Goal: Task Accomplishment & Management: Use online tool/utility

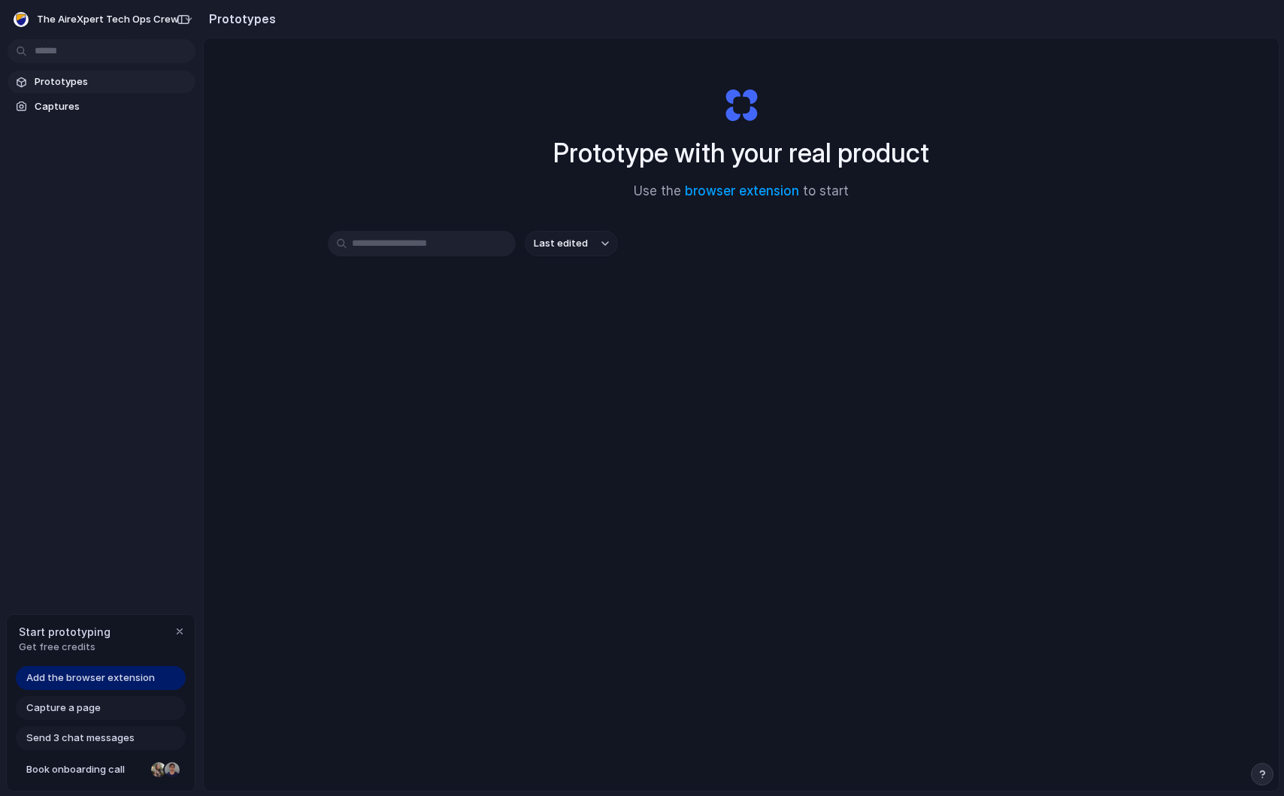
click at [966, 141] on div "Prototype with your real product Use the browser extension to start" at bounding box center [742, 137] width 602 height 162
drag, startPoint x: 953, startPoint y: 162, endPoint x: 681, endPoint y: 162, distance: 273.0
click at [681, 162] on div "Prototype with your real product Use the browser extension to start" at bounding box center [742, 137] width 602 height 162
drag, startPoint x: 650, startPoint y: 151, endPoint x: 850, endPoint y: 151, distance: 199.3
click at [850, 151] on h1 "Prototype with your real product" at bounding box center [741, 153] width 376 height 40
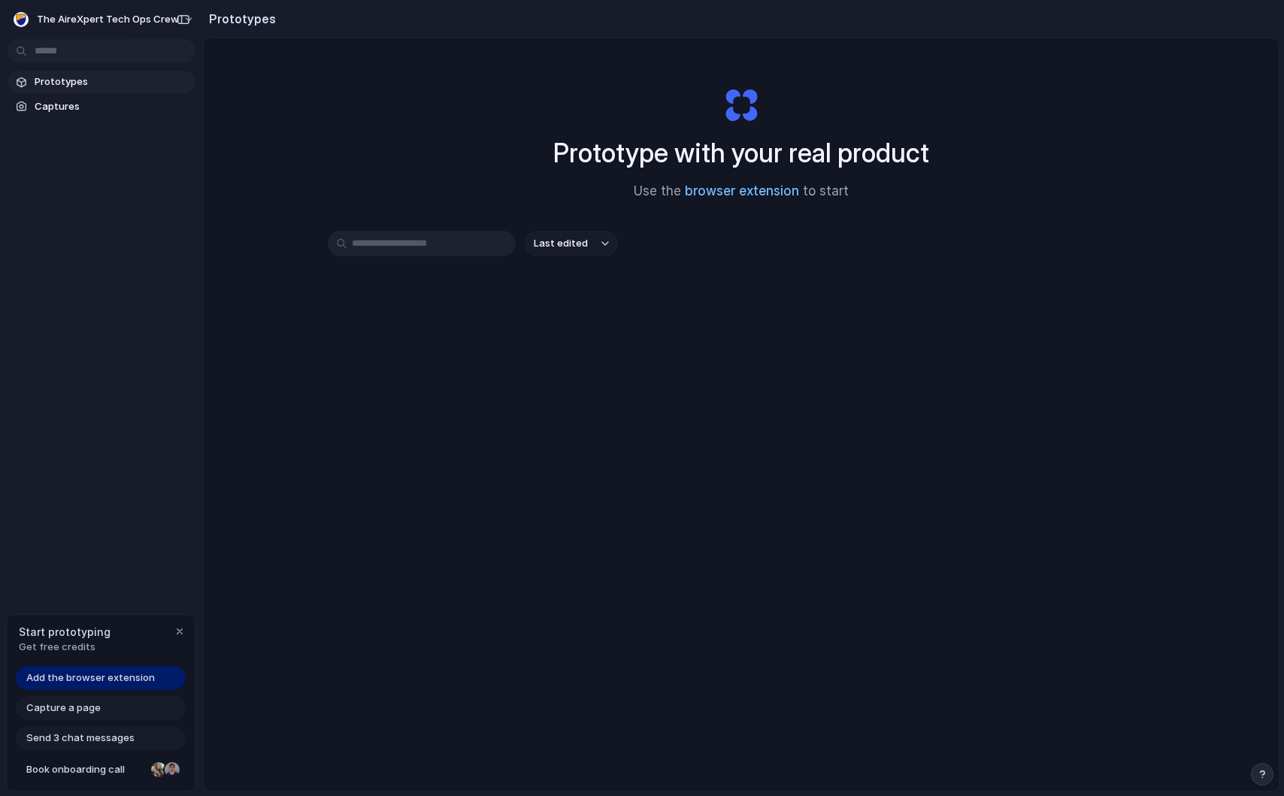
click at [734, 191] on link "browser extension" at bounding box center [742, 190] width 114 height 15
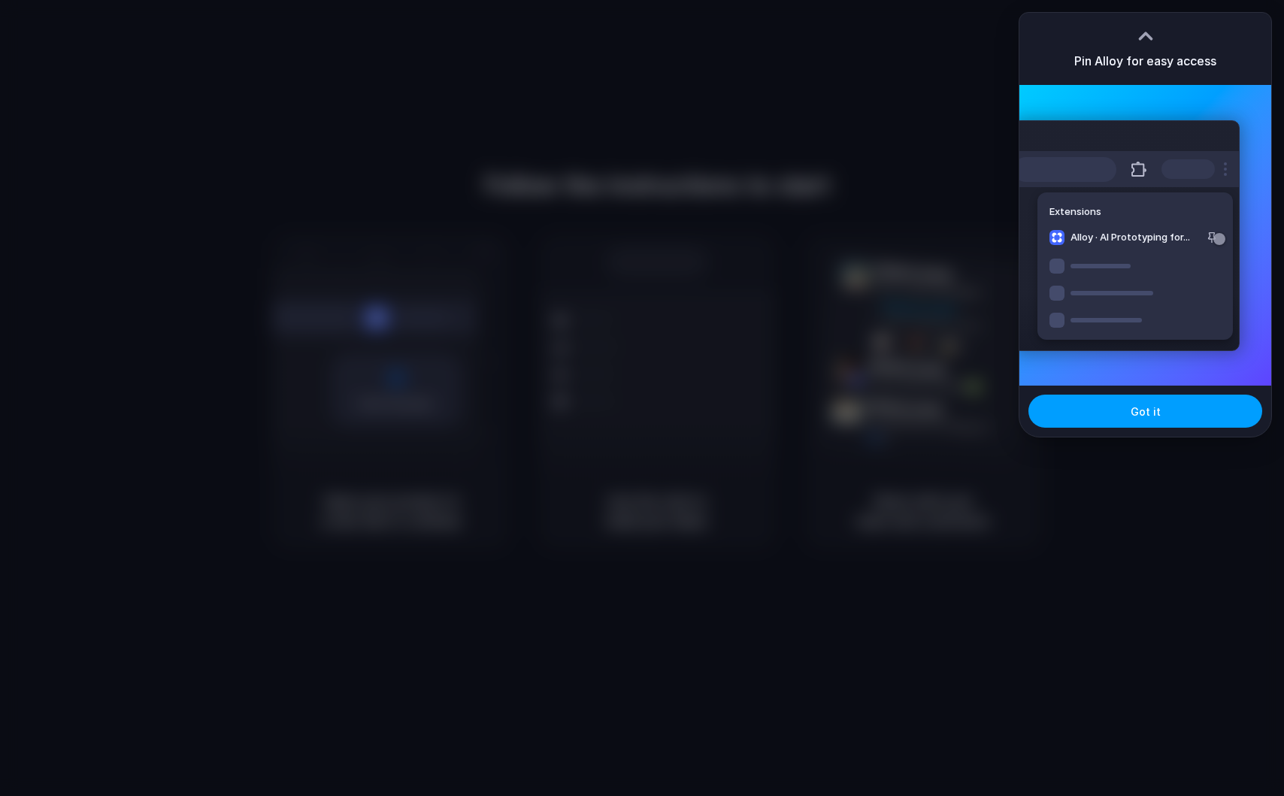
click at [1185, 409] on button "Got it" at bounding box center [1146, 411] width 234 height 33
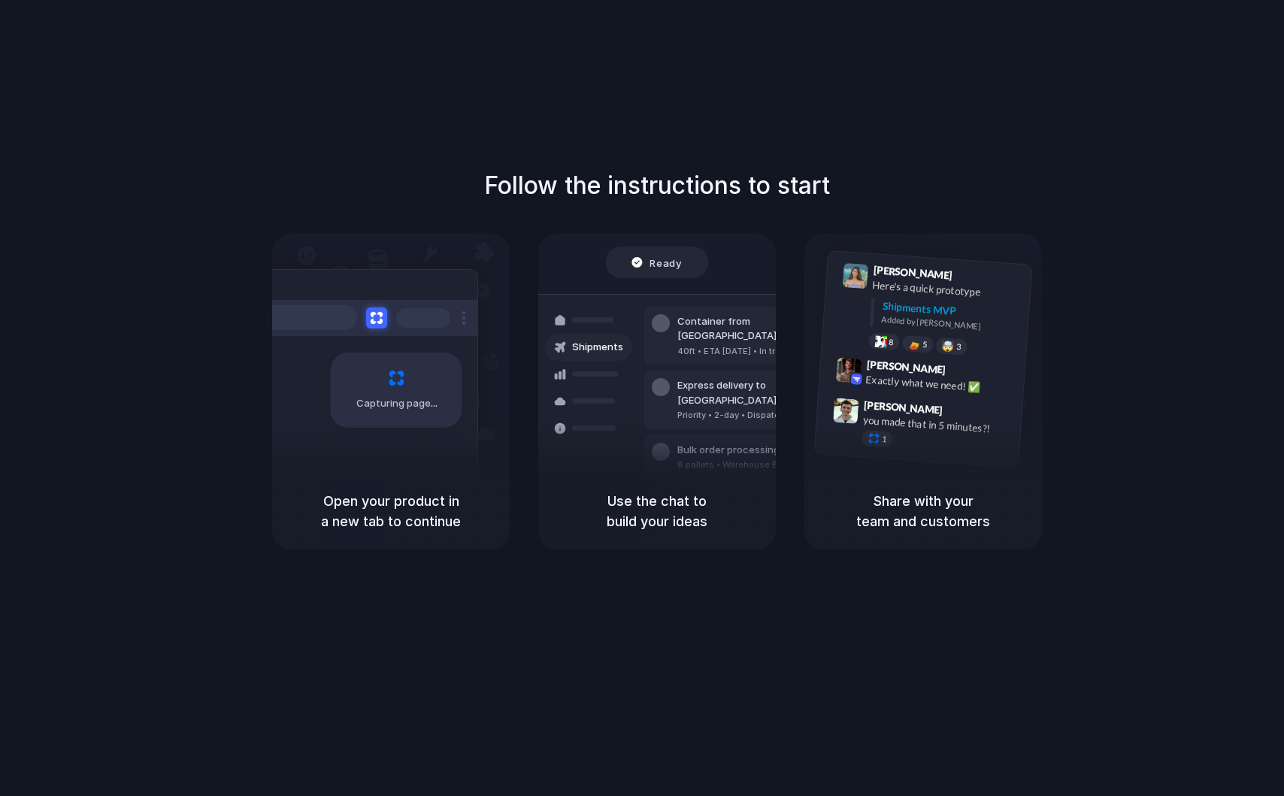
drag, startPoint x: 357, startPoint y: 505, endPoint x: 438, endPoint y: 526, distance: 83.2
click at [437, 526] on h5 "Open your product in a new tab to continue" at bounding box center [391, 511] width 202 height 41
click at [438, 526] on h5 "Open your product in a new tab to continue" at bounding box center [391, 511] width 202 height 41
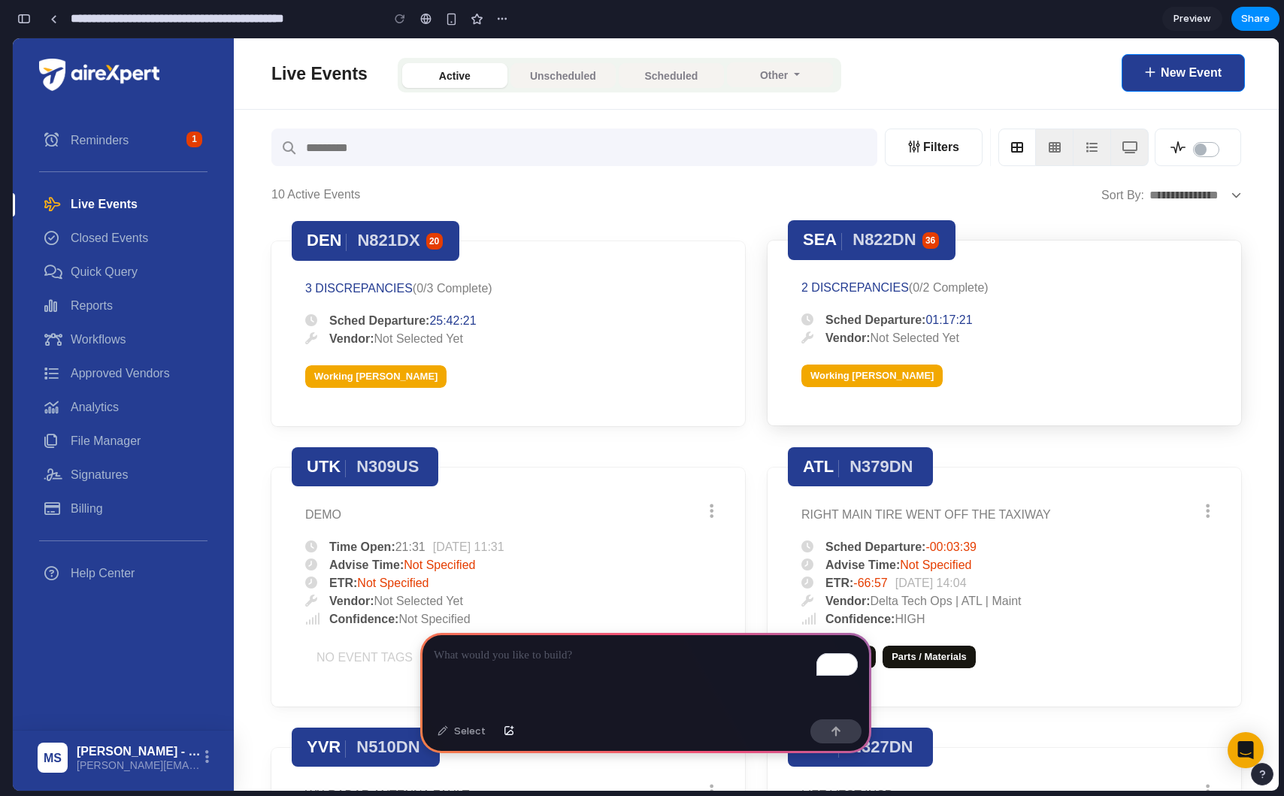
click at [901, 332] on link at bounding box center [1005, 333] width 474 height 185
click at [26, 13] on button "button" at bounding box center [24, 19] width 24 height 24
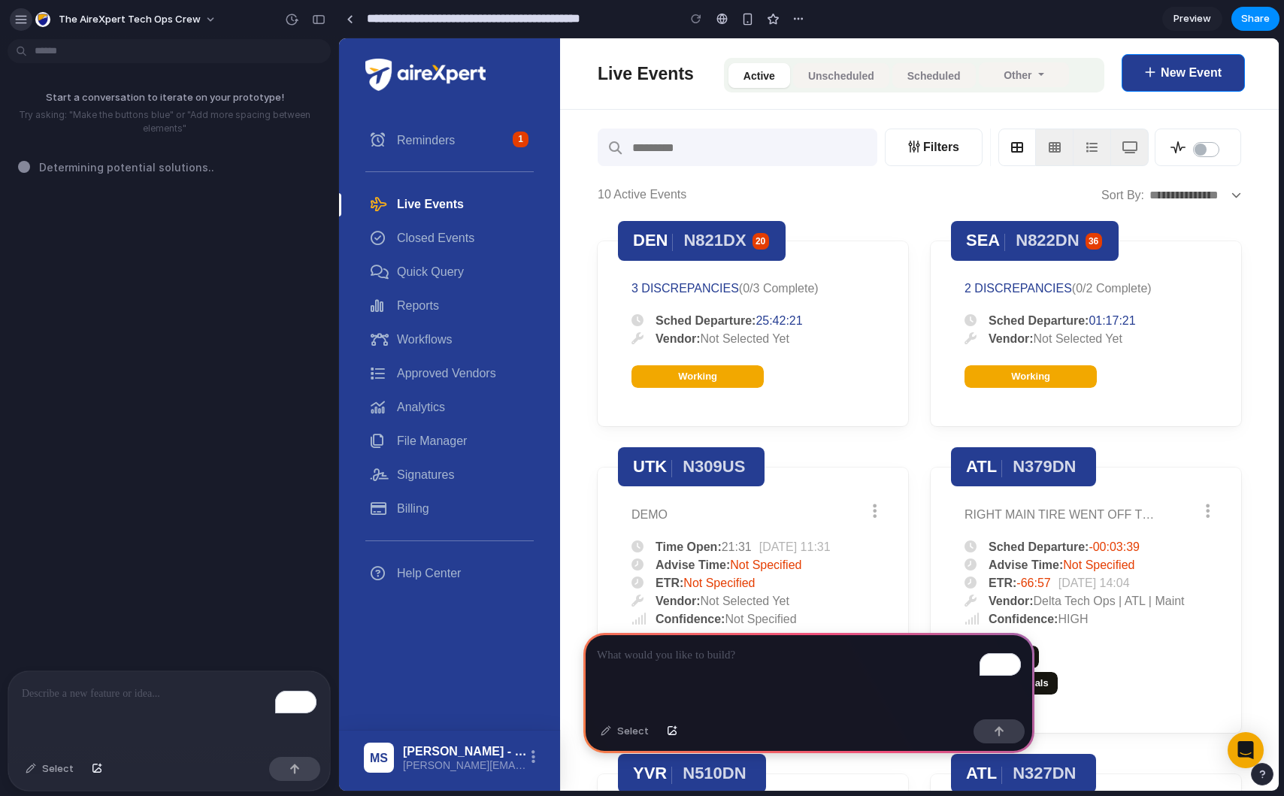
click at [26, 27] on button "button" at bounding box center [21, 19] width 23 height 23
click at [29, 20] on button "button" at bounding box center [21, 19] width 23 height 23
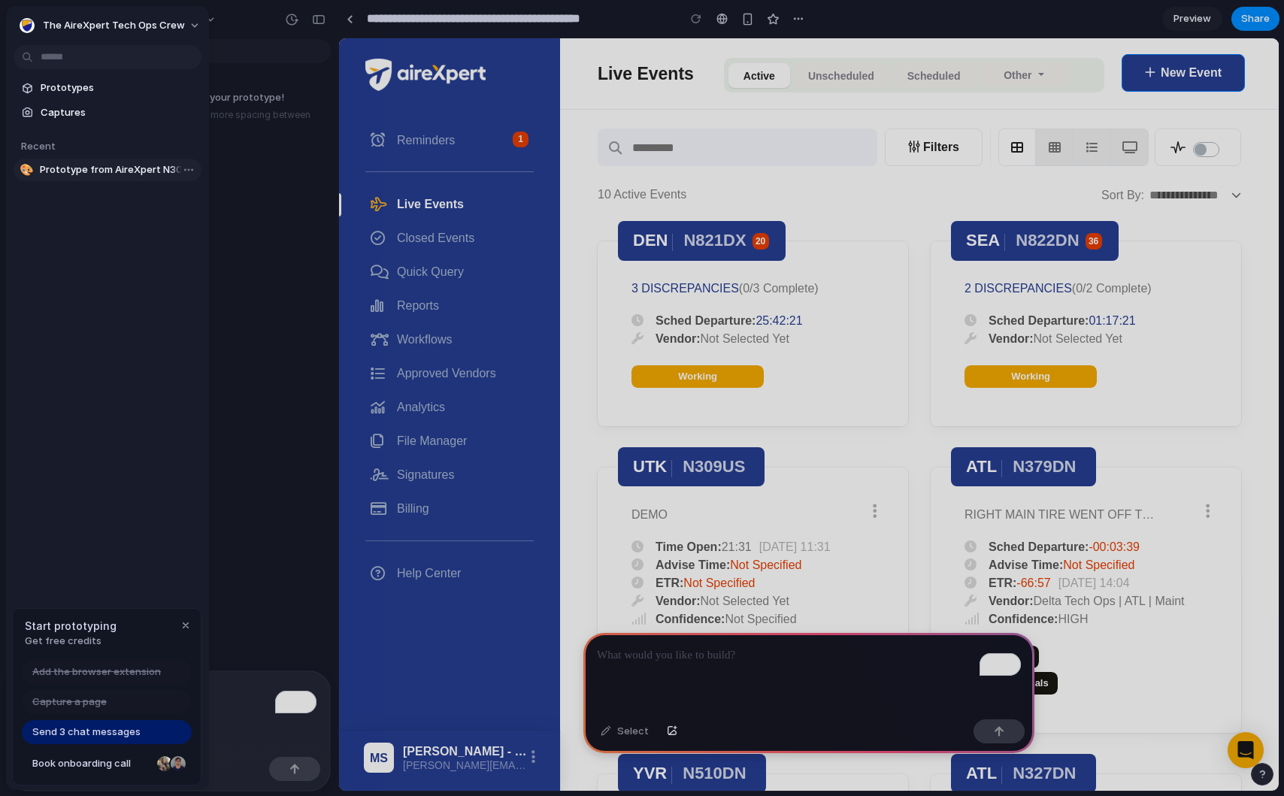
click at [83, 169] on span "Prototype from AireXpert N309US Location Change" at bounding box center [118, 169] width 156 height 15
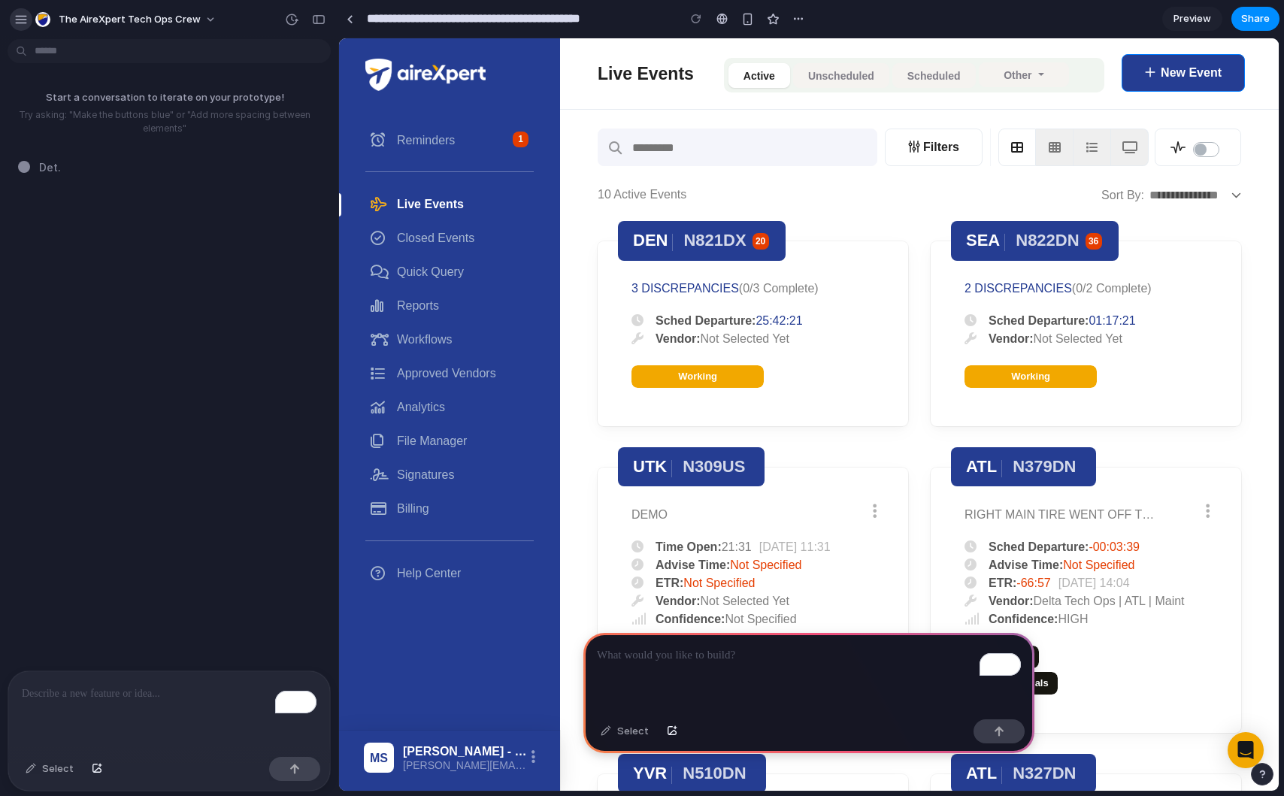
click at [21, 23] on div "button" at bounding box center [21, 20] width 14 height 14
click at [287, 111] on p "Try asking: "Make the buttons blue" or "Add more spacing between elements"" at bounding box center [164, 121] width 317 height 27
click at [347, 26] on link at bounding box center [349, 19] width 23 height 23
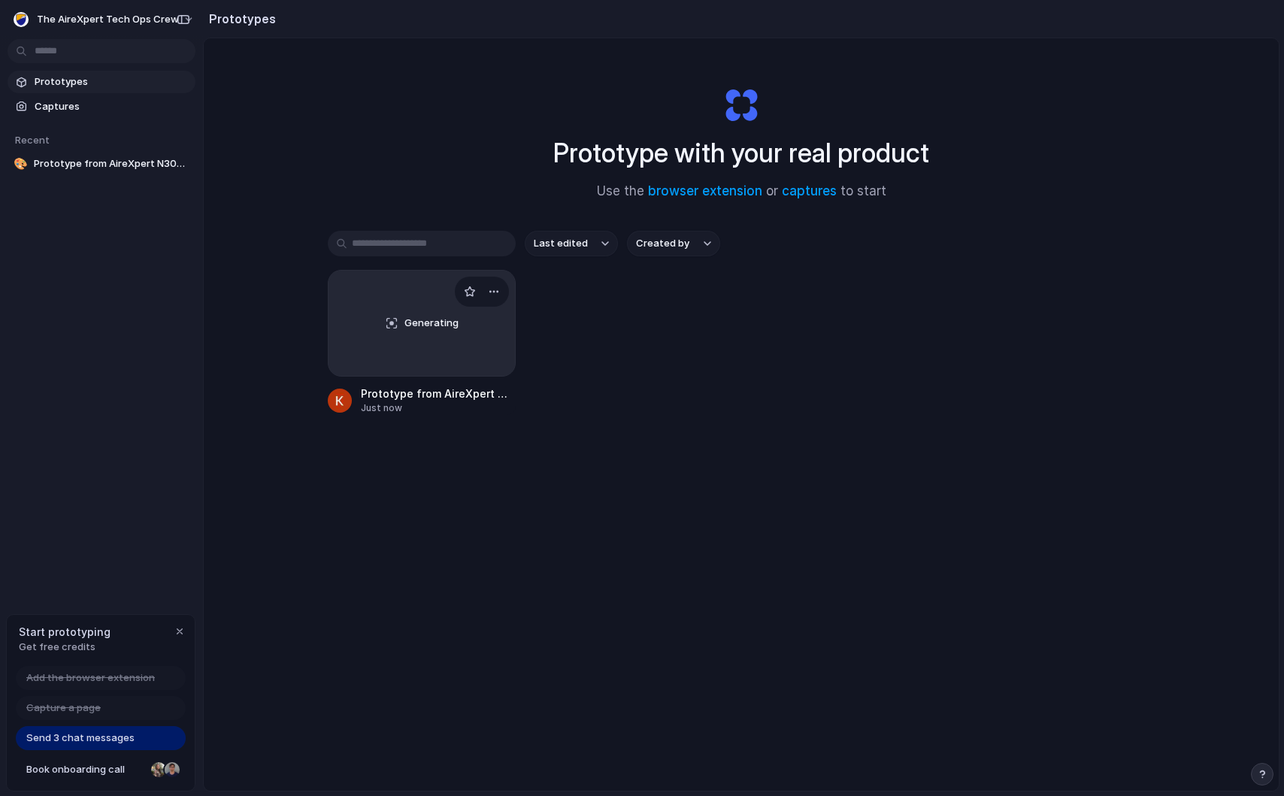
click at [454, 344] on div "Generating" at bounding box center [422, 323] width 186 height 105
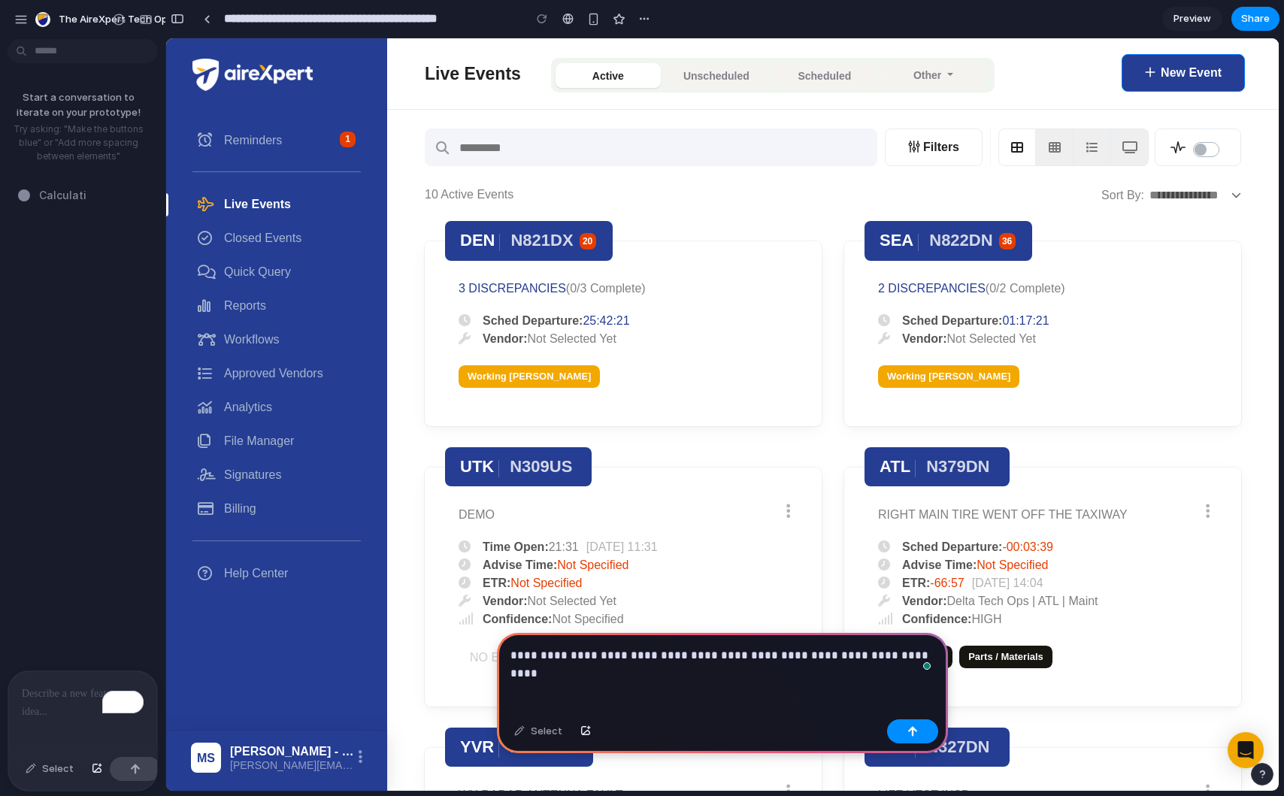
click at [890, 652] on p "**********" at bounding box center [723, 656] width 424 height 18
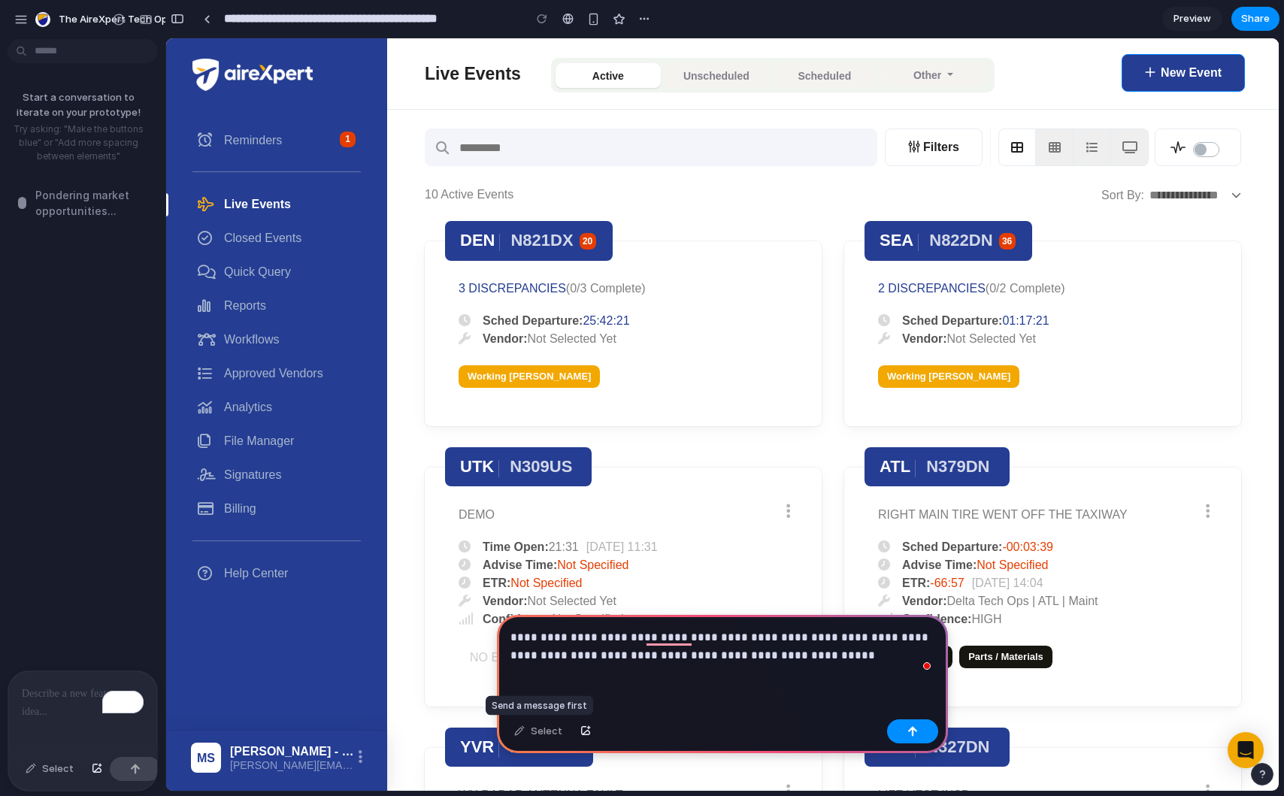
click at [533, 734] on div "Select" at bounding box center [538, 732] width 63 height 24
click at [926, 735] on button "button" at bounding box center [912, 732] width 51 height 24
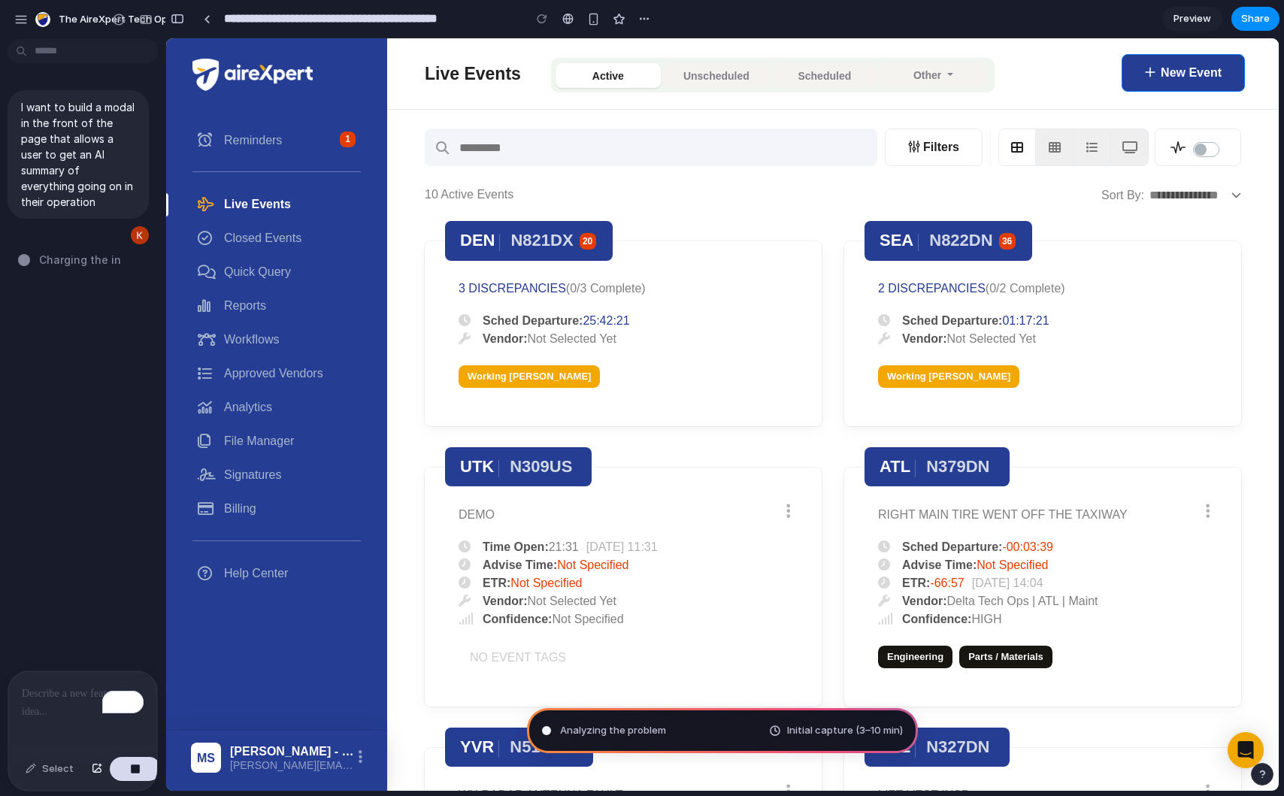
type input "**********"
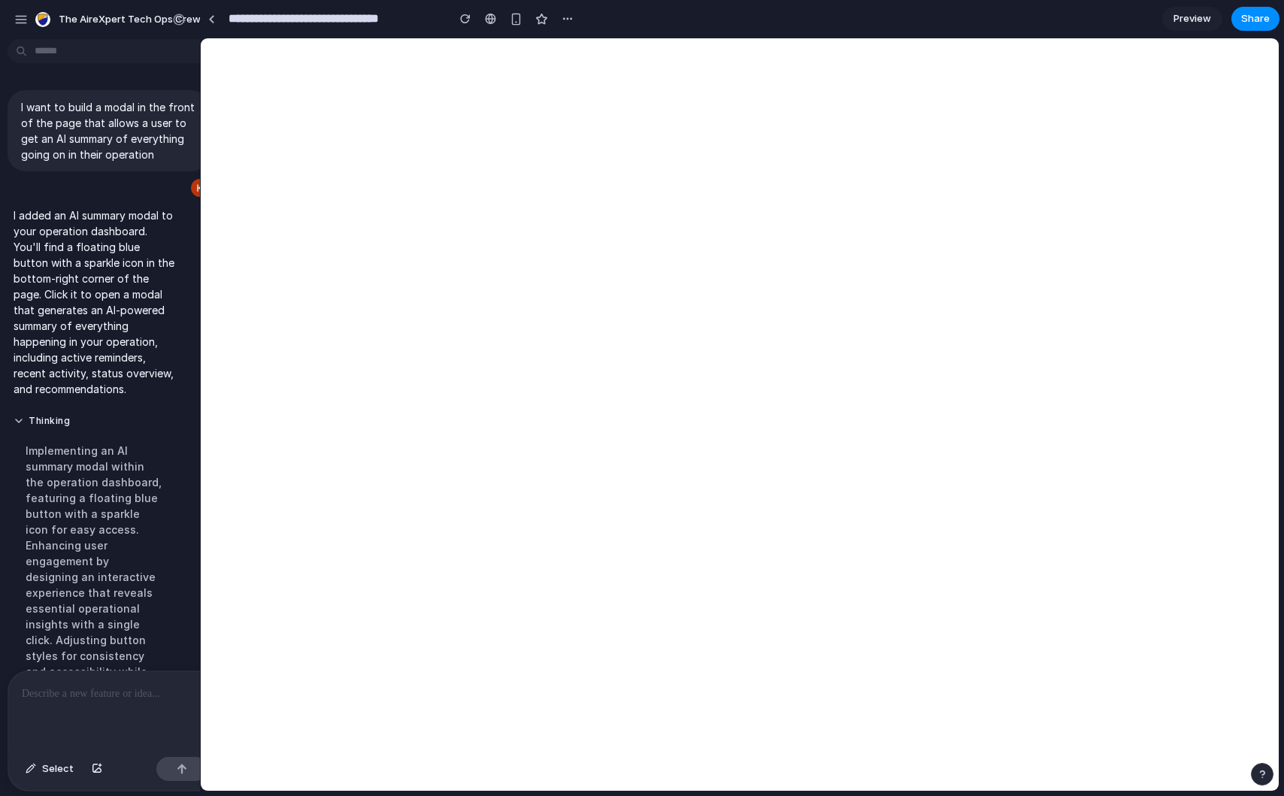
drag, startPoint x: 338, startPoint y: 211, endPoint x: 186, endPoint y: 247, distance: 156.0
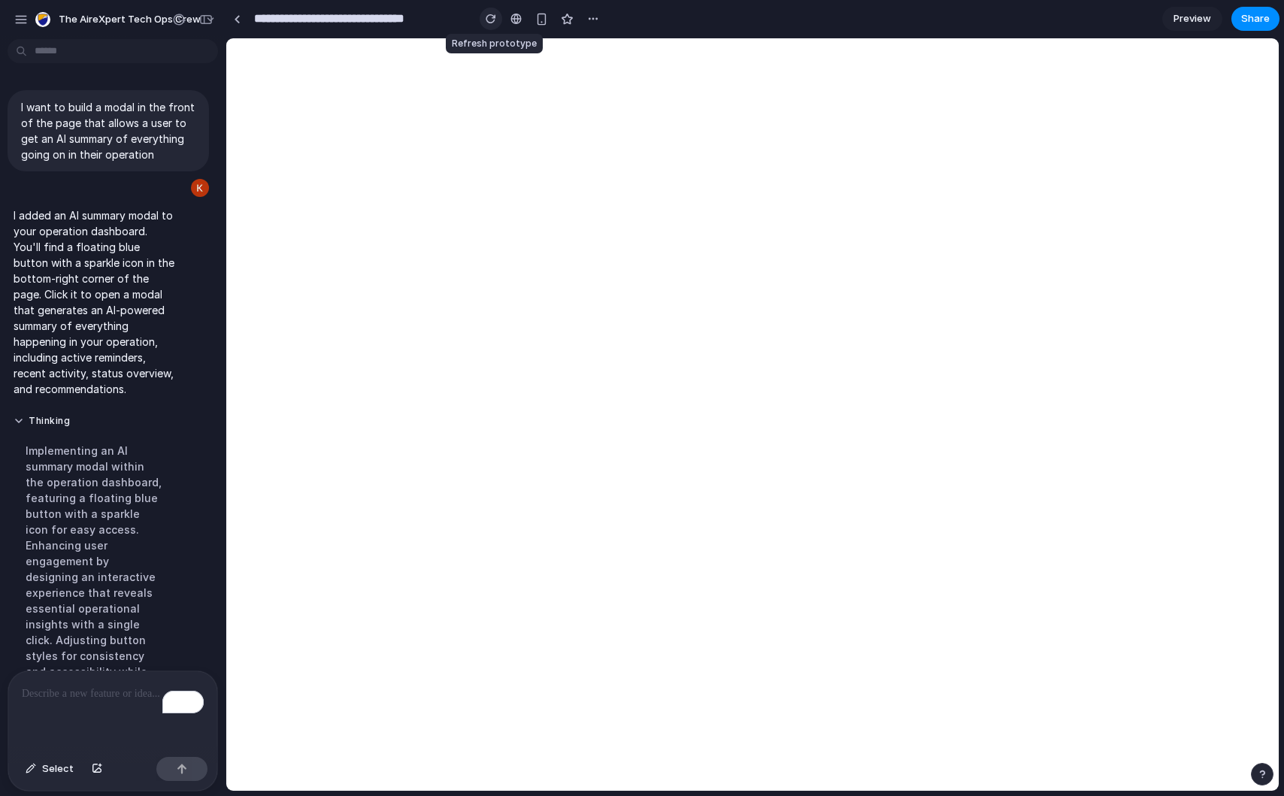
click at [487, 19] on div "button" at bounding box center [491, 19] width 11 height 11
click at [490, 19] on div "button" at bounding box center [491, 19] width 11 height 11
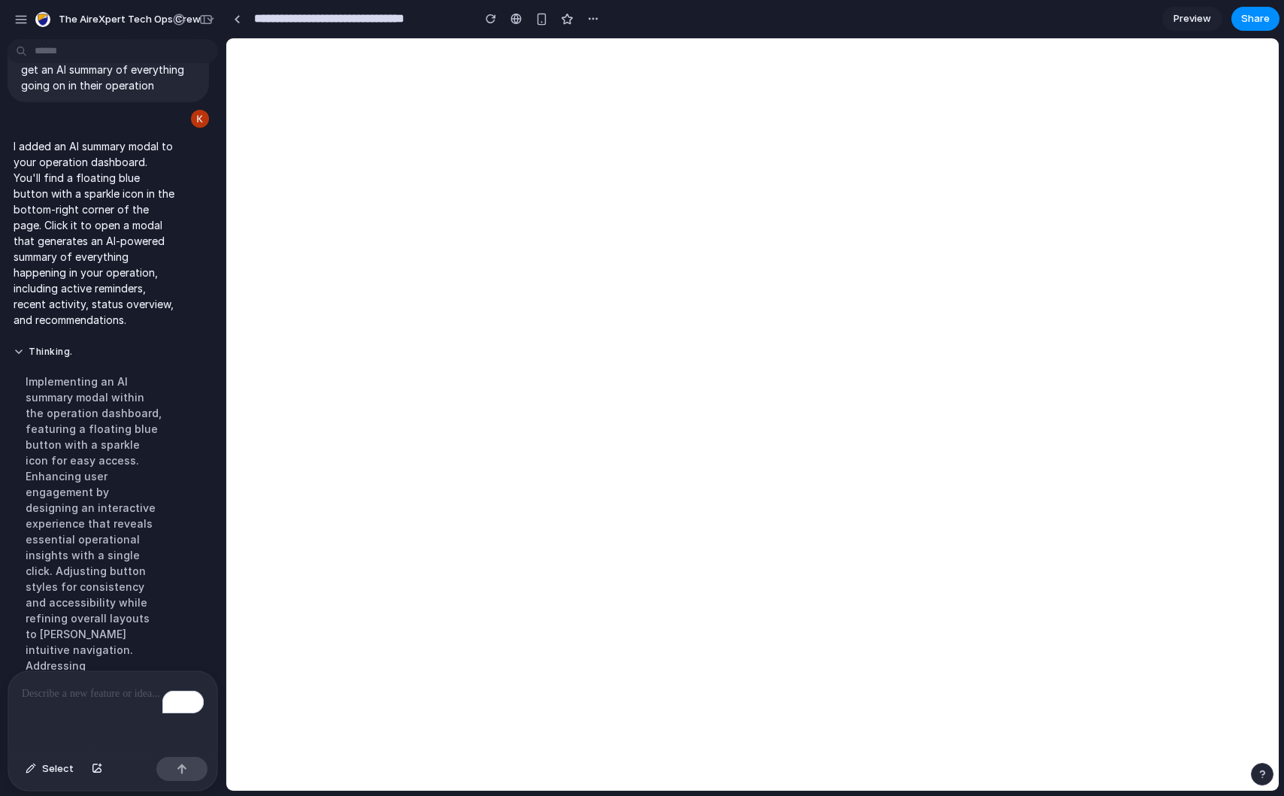
scroll to position [81, 0]
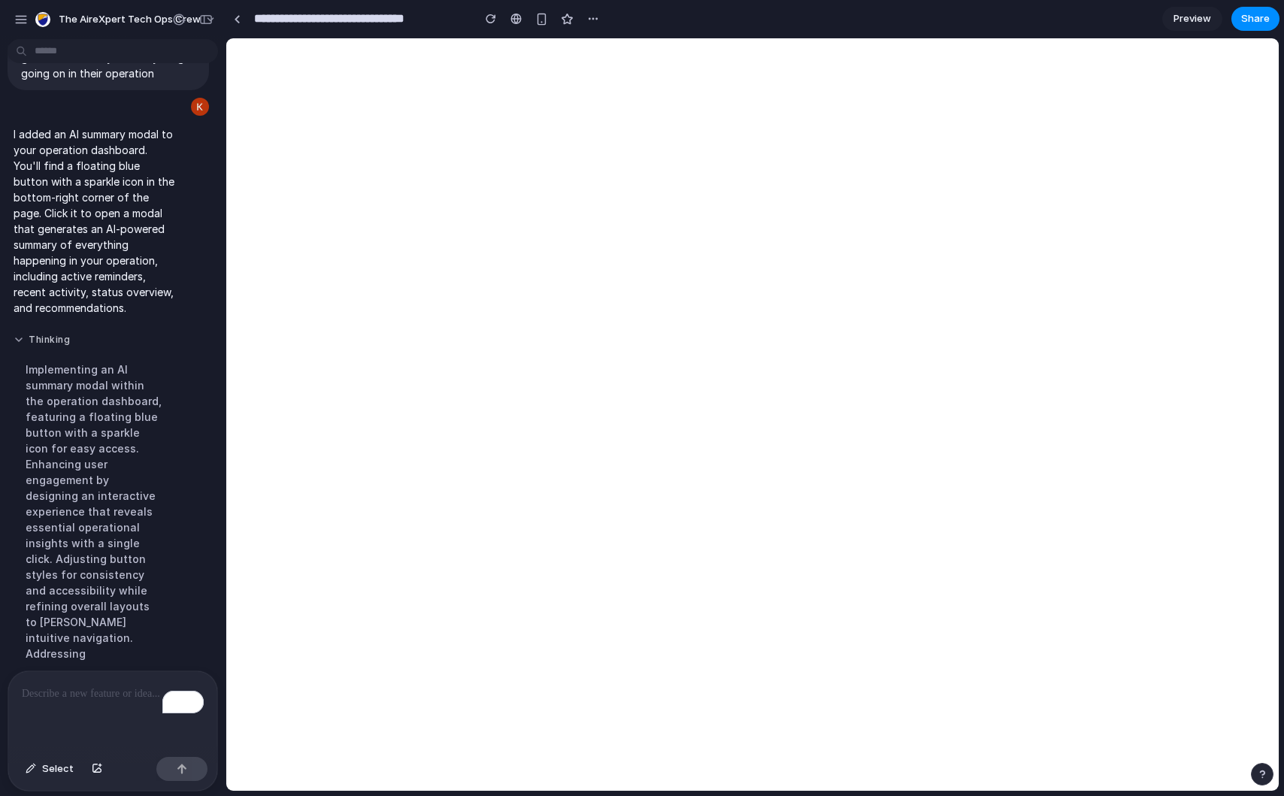
click at [20, 335] on button "Thinking" at bounding box center [94, 340] width 161 height 13
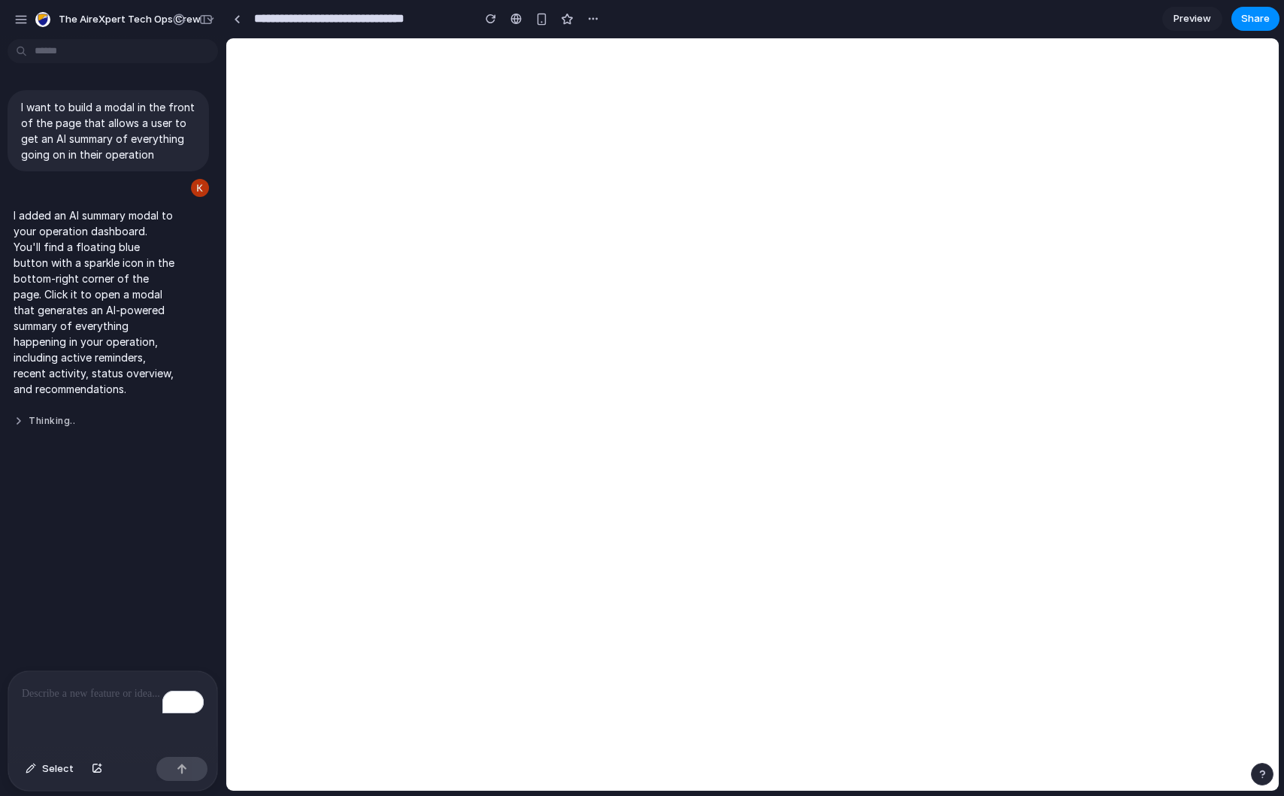
click at [23, 423] on button "Thinking .." at bounding box center [94, 421] width 161 height 13
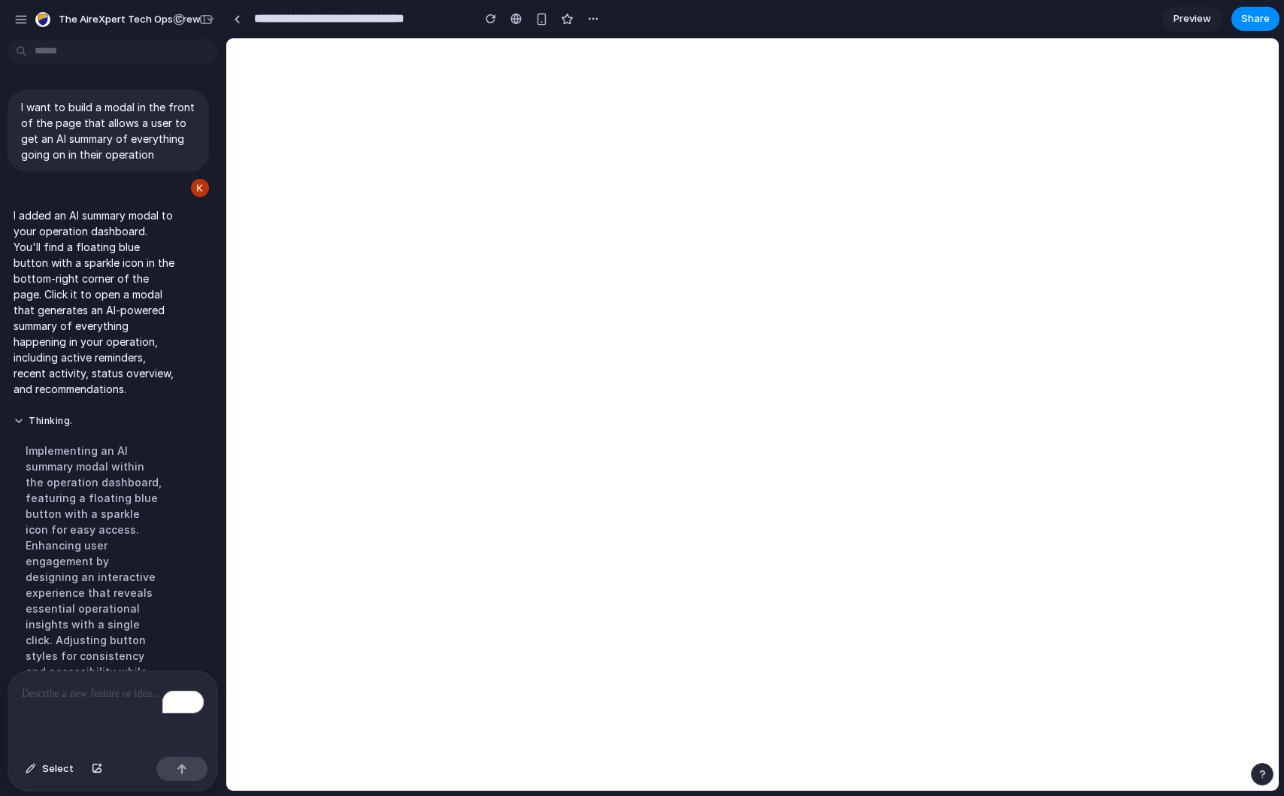
scroll to position [81, 0]
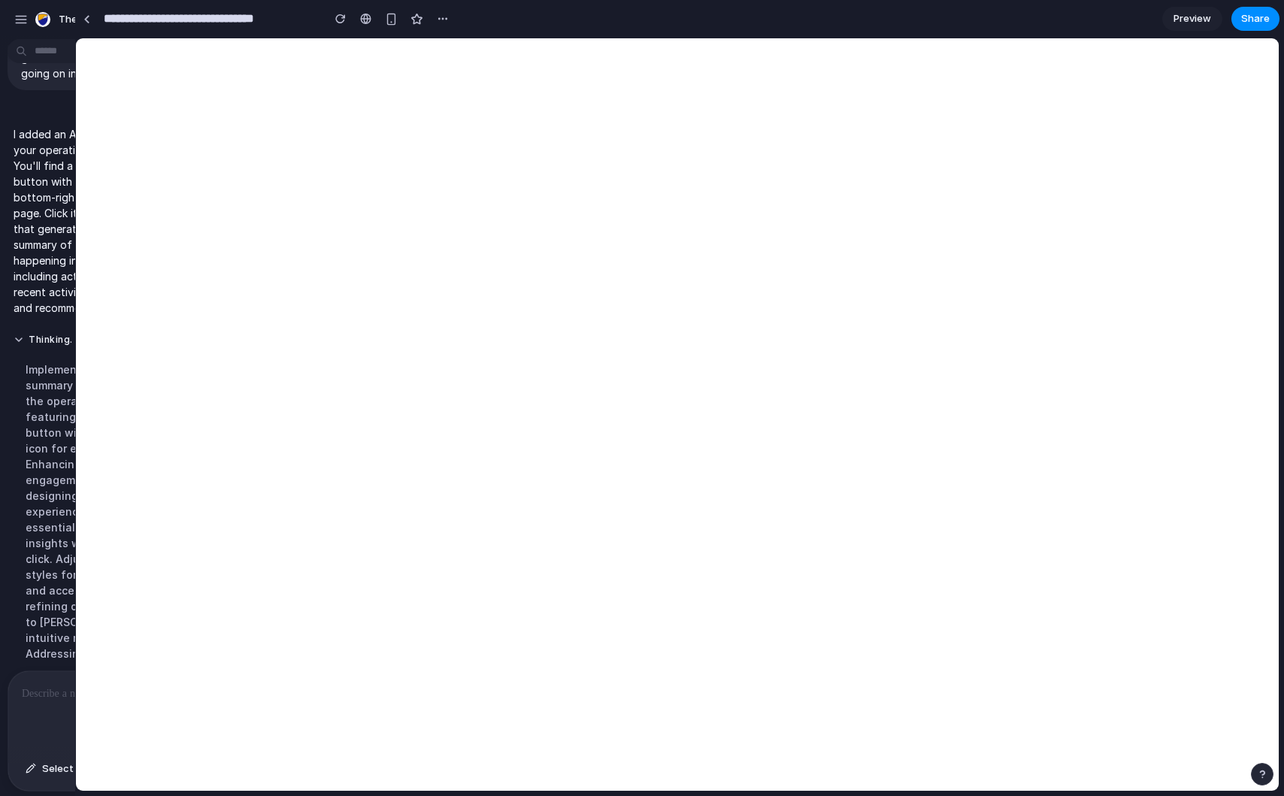
drag, startPoint x: 222, startPoint y: 205, endPoint x: 83, endPoint y: 228, distance: 141.1
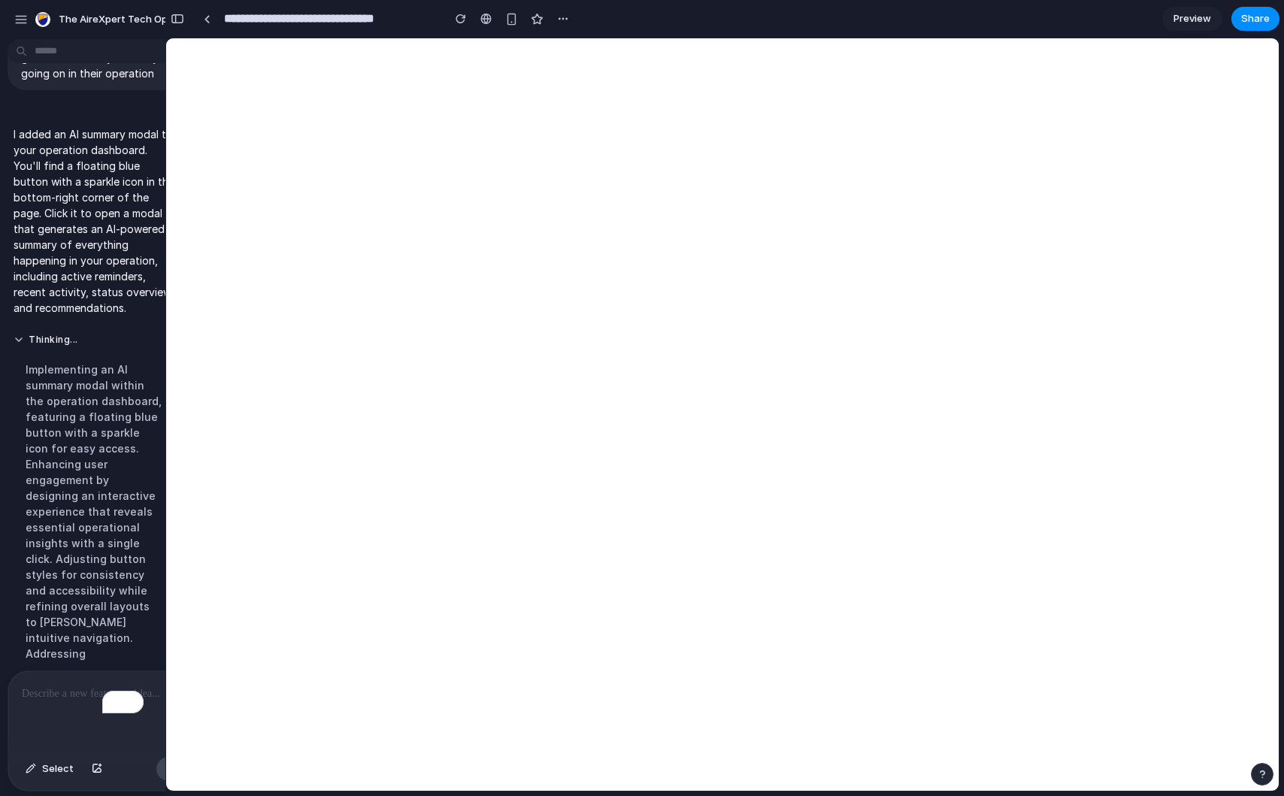
scroll to position [0, 0]
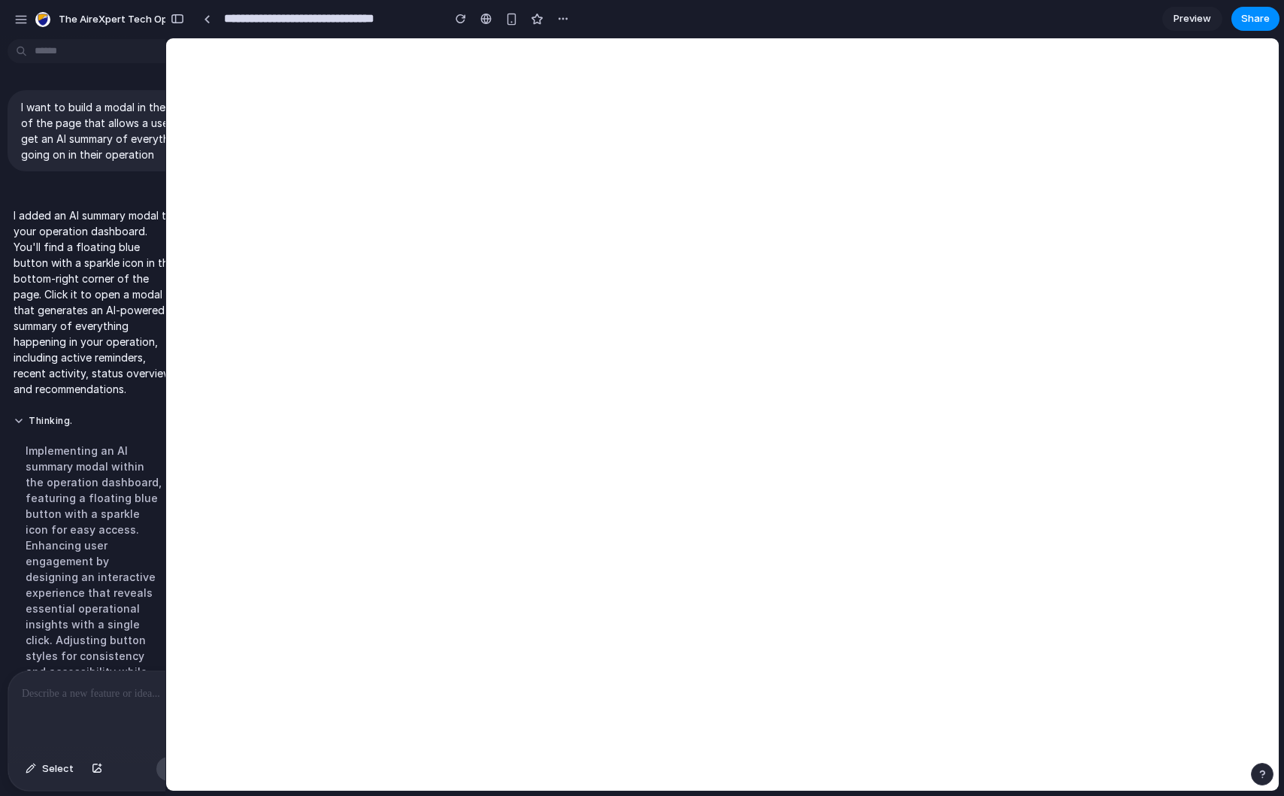
drag, startPoint x: 161, startPoint y: 204, endPoint x: 74, endPoint y: 285, distance: 119.2
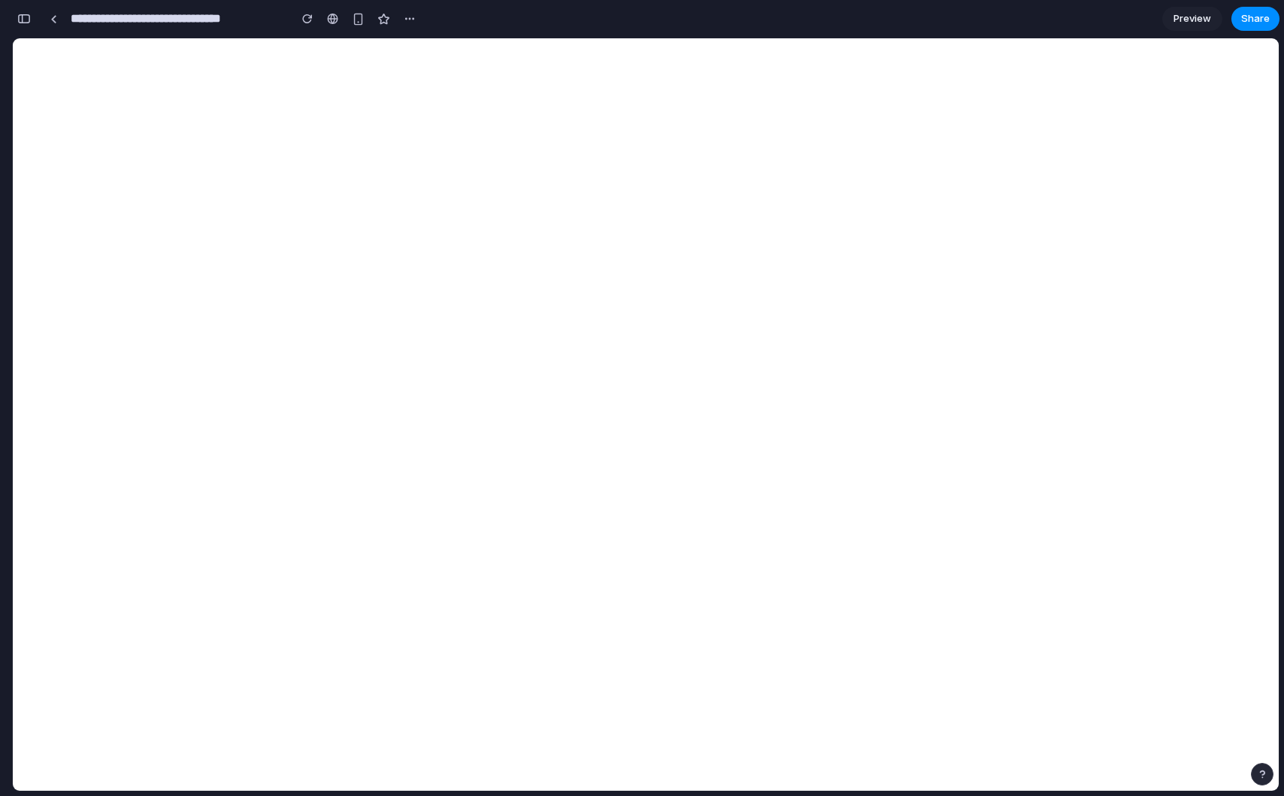
click at [38, 23] on div "**********" at bounding box center [216, 18] width 409 height 33
click at [35, 23] on div "**********" at bounding box center [216, 18] width 409 height 33
click at [32, 22] on button "button" at bounding box center [24, 19] width 24 height 24
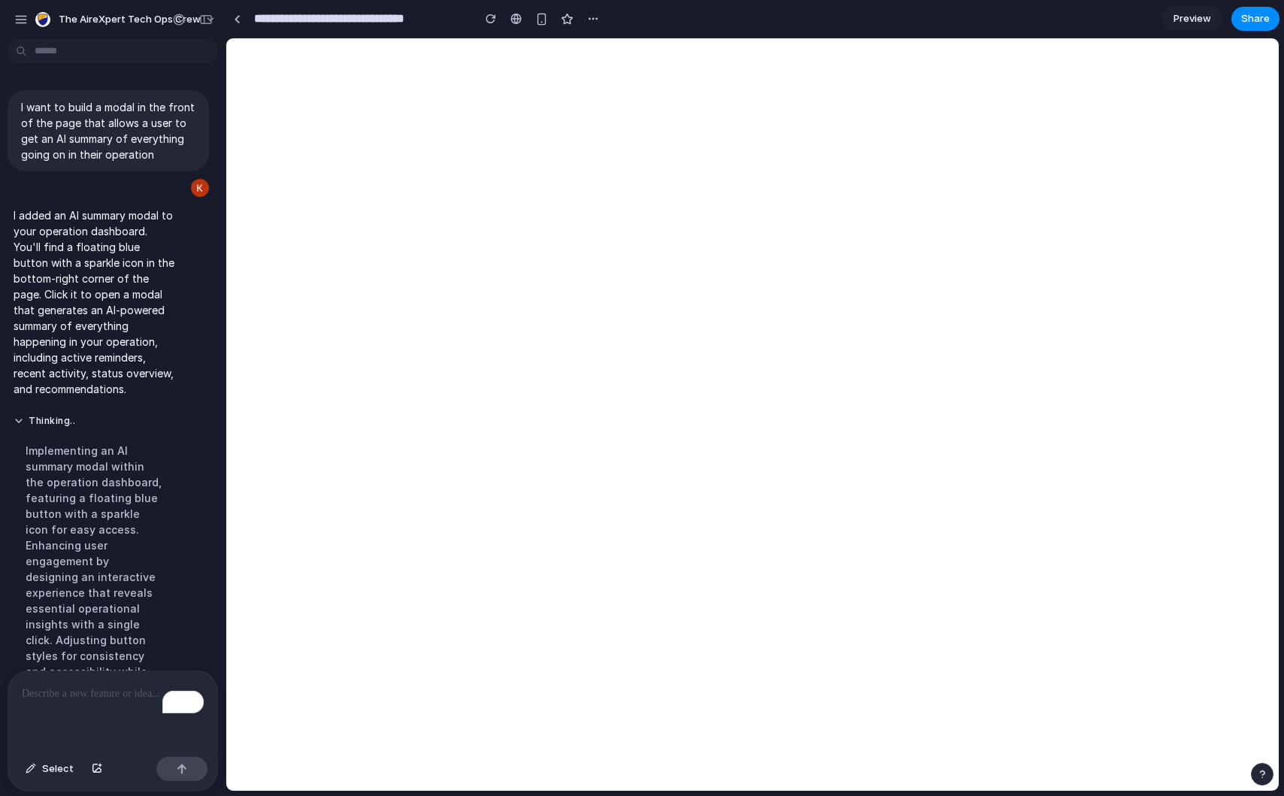
scroll to position [81, 0]
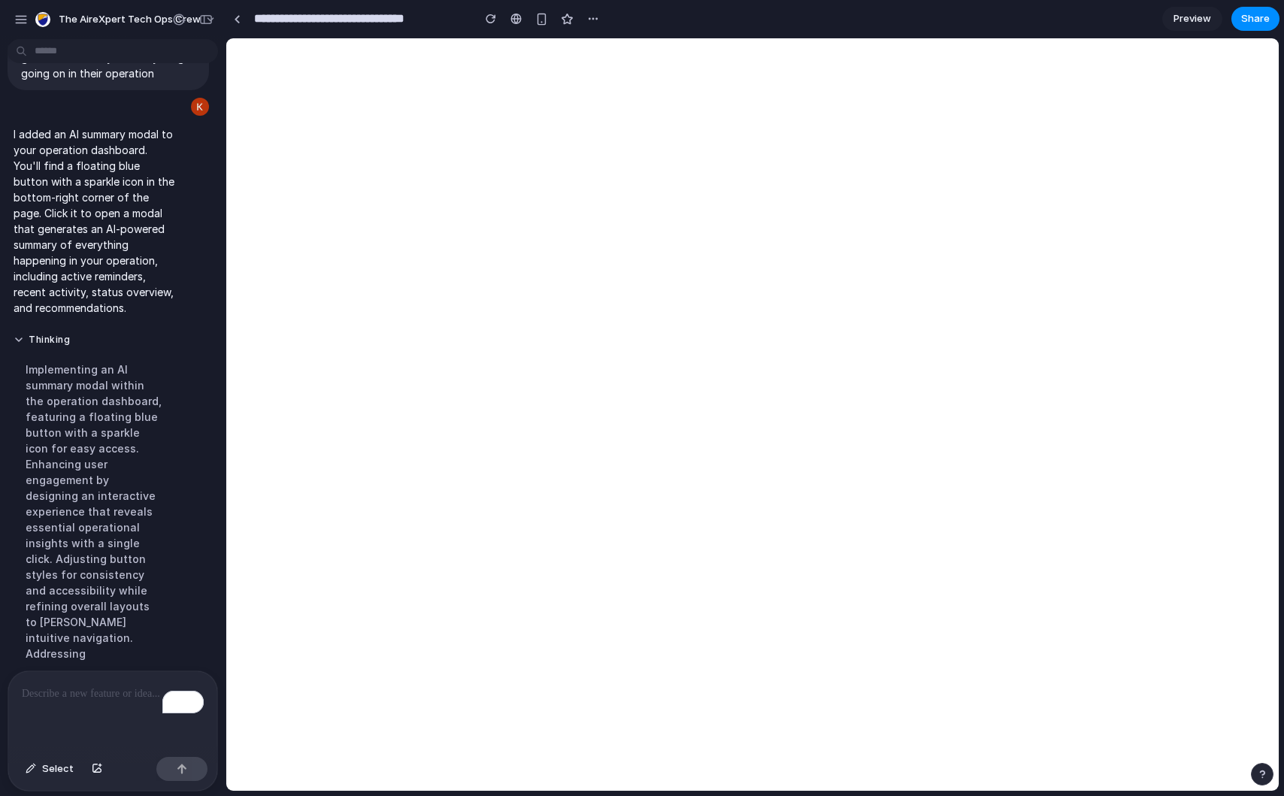
click at [215, 199] on div "I added an AI summary modal to your operation dashboard. You'll find a floating…" at bounding box center [108, 221] width 217 height 208
click at [138, 190] on p "I added an AI summary modal to your operation dashboard. You'll find a floating…" at bounding box center [94, 220] width 161 height 189
click at [131, 549] on div "Implementing an AI summary modal within the operation dashboard, featuring a fl…" at bounding box center [94, 512] width 161 height 318
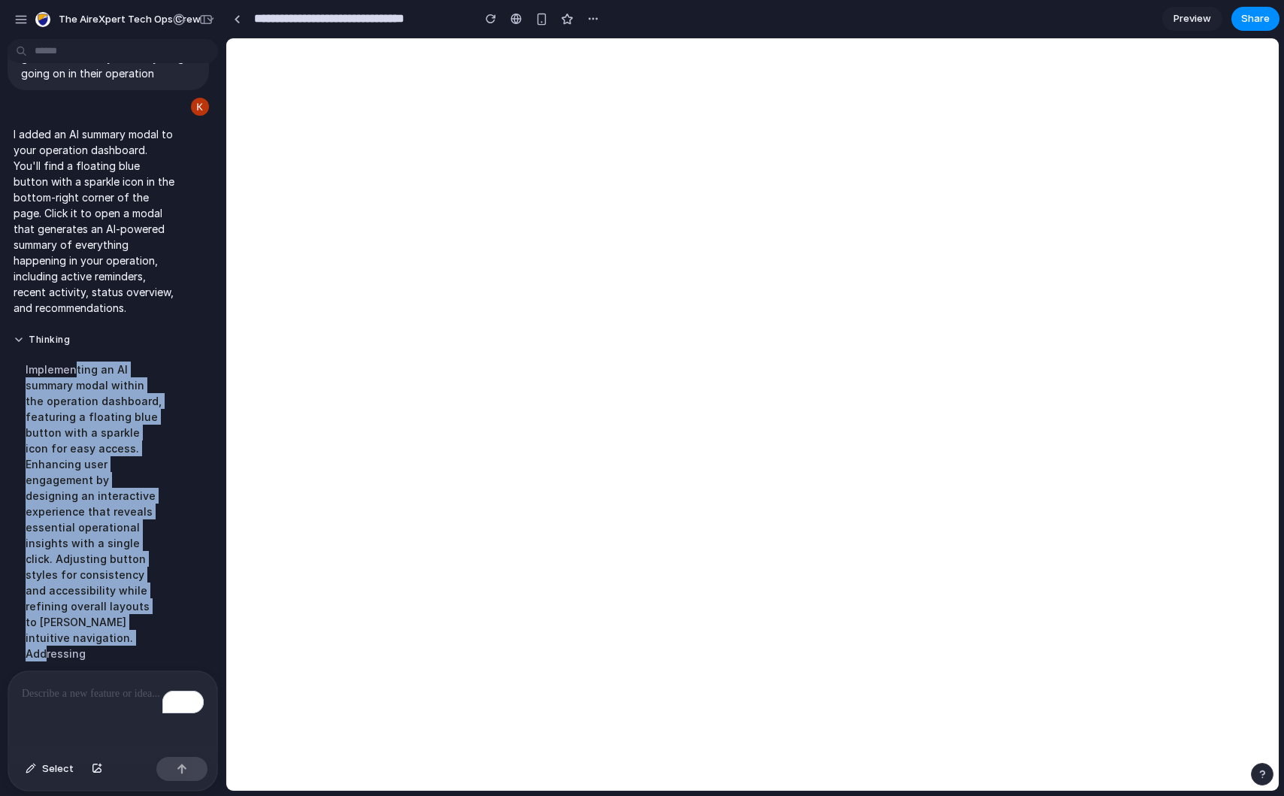
drag, startPoint x: 73, startPoint y: 370, endPoint x: 94, endPoint y: 664, distance: 294.8
click at [94, 664] on div "I want to build a modal in the front of the page that allows a user to get an A…" at bounding box center [108, 358] width 217 height 626
drag, startPoint x: 114, startPoint y: 656, endPoint x: 95, endPoint y: 427, distance: 229.4
click at [95, 427] on div "Thinking ... Implementing an AI summary modal within the operation dashboard, f…" at bounding box center [94, 502] width 173 height 355
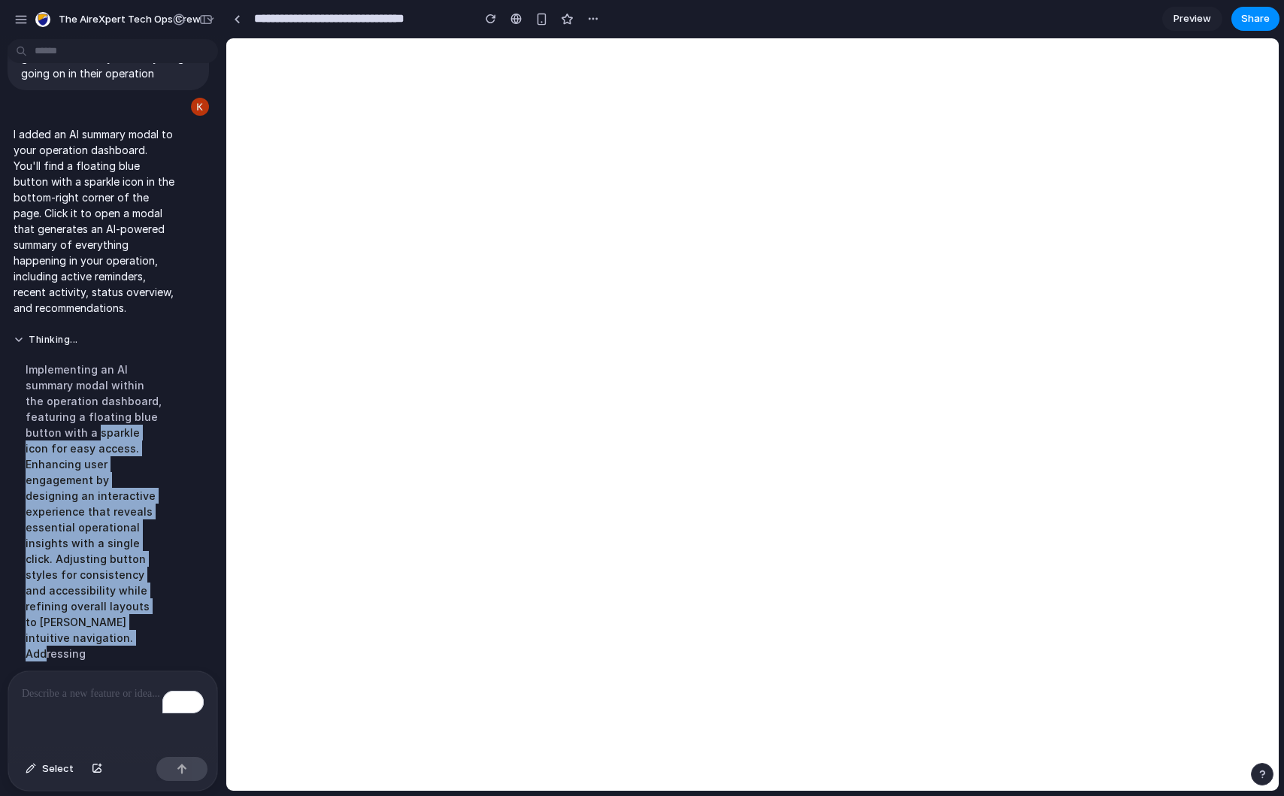
click at [95, 427] on div "Implementing an AI summary modal within the operation dashboard, featuring a fl…" at bounding box center [94, 512] width 161 height 318
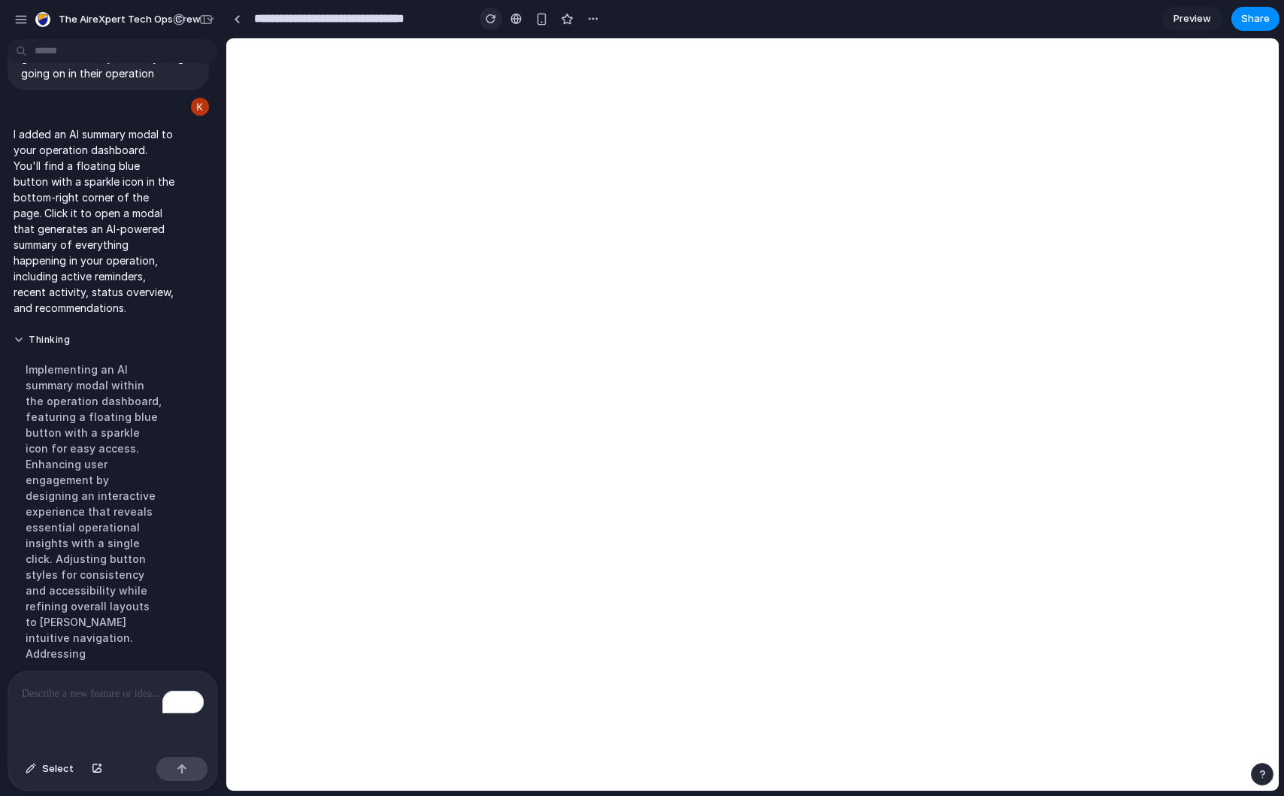
click at [486, 19] on div "button" at bounding box center [491, 19] width 11 height 11
click at [16, 16] on div "button" at bounding box center [21, 20] width 14 height 14
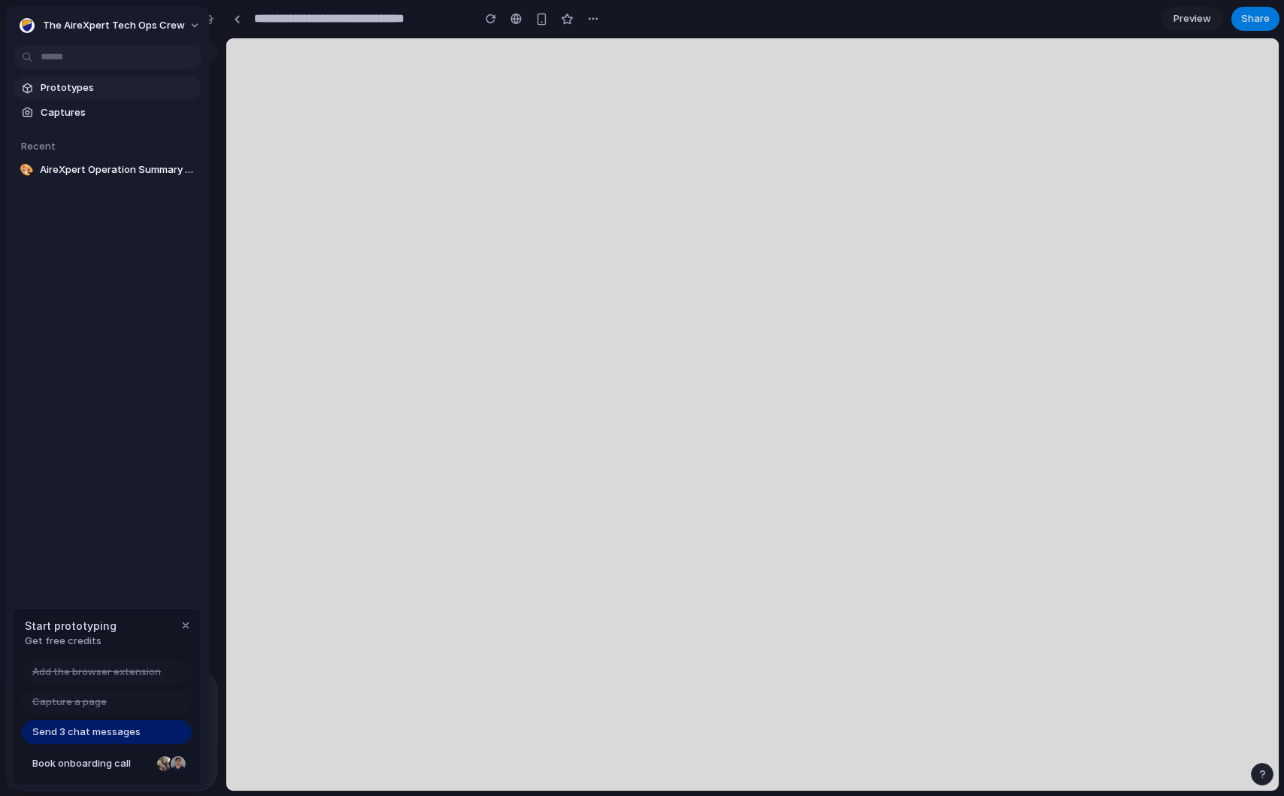
click at [47, 86] on span "Prototypes" at bounding box center [118, 87] width 155 height 15
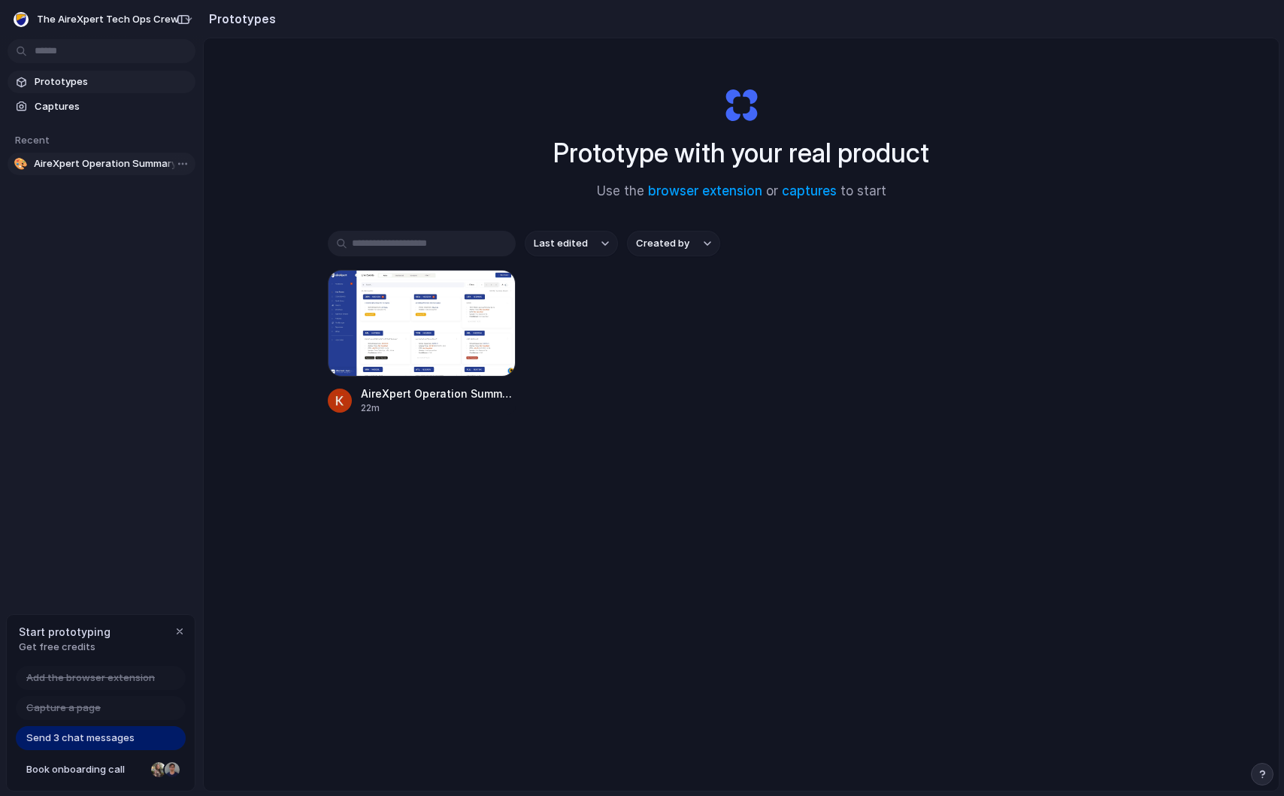
click at [121, 167] on span "AireXpert Operation Summary Modal" at bounding box center [112, 163] width 156 height 15
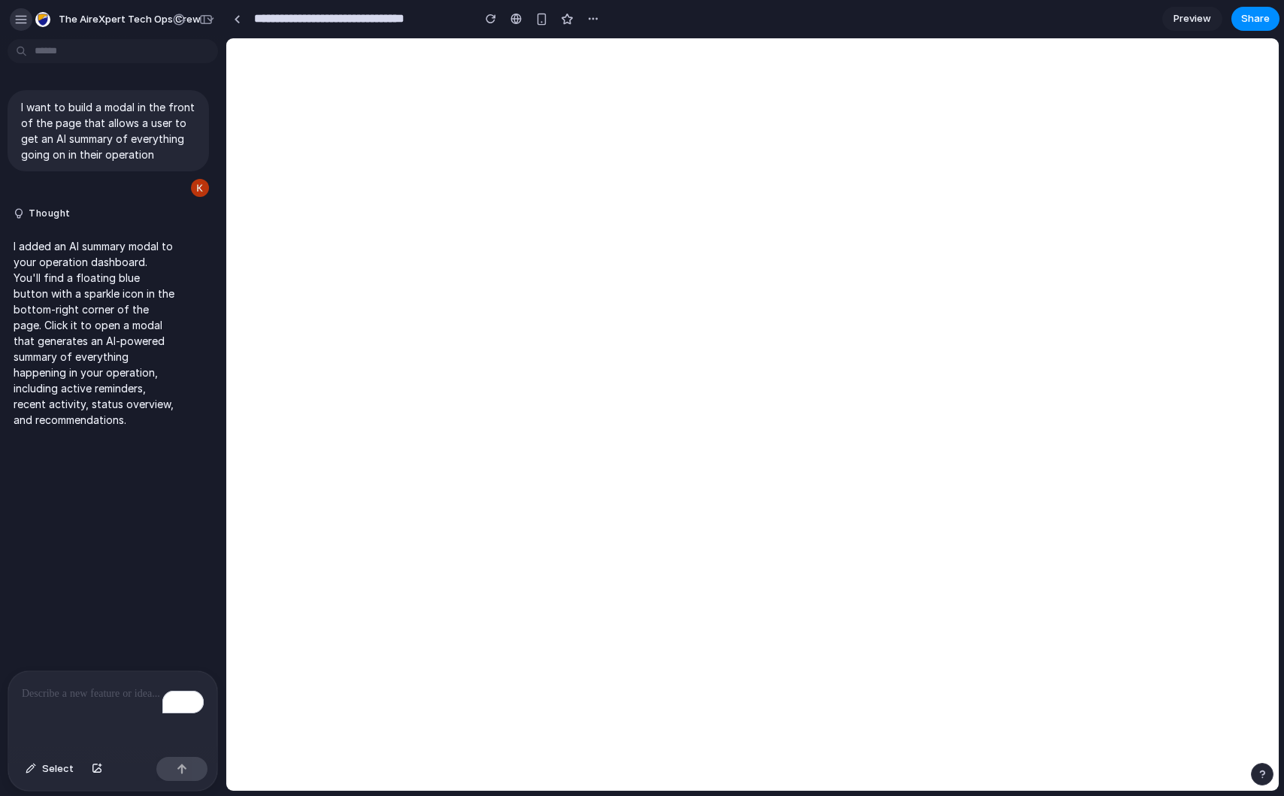
click at [17, 16] on div "button" at bounding box center [21, 20] width 14 height 14
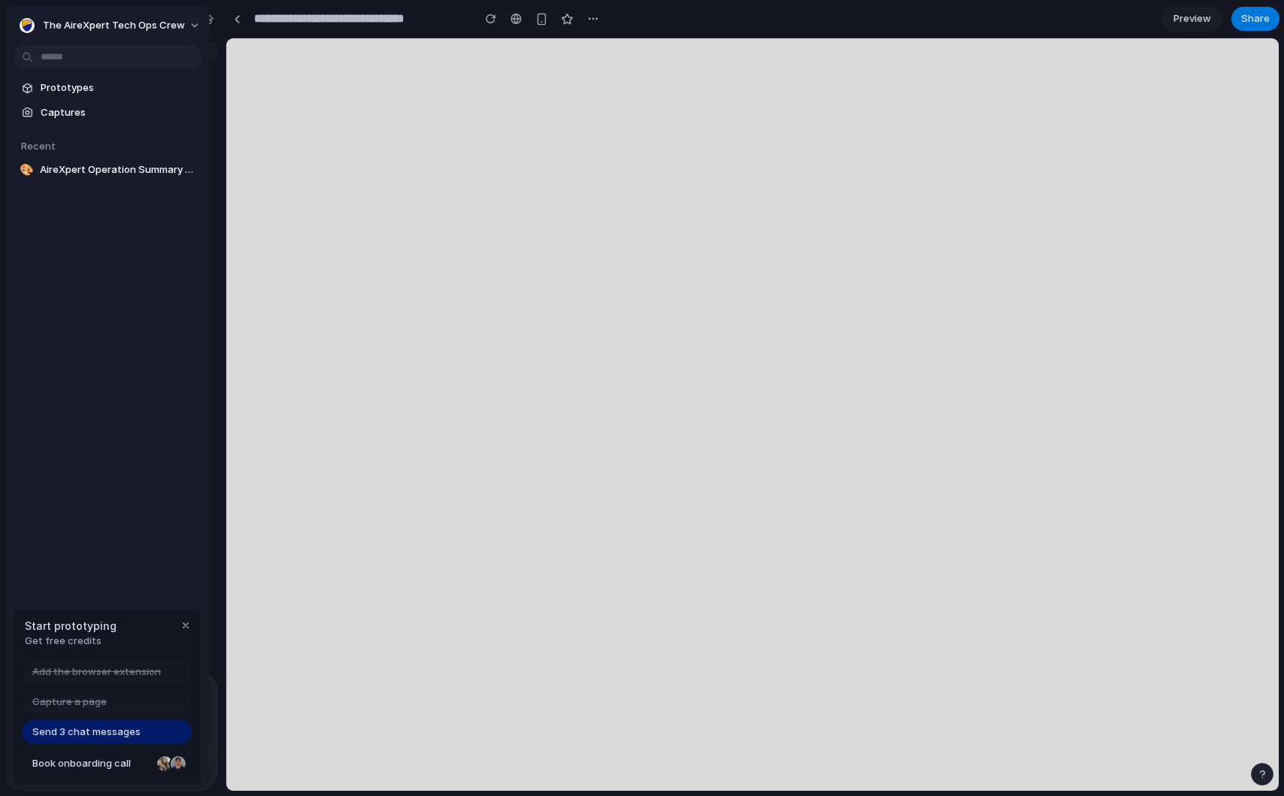
click at [112, 733] on span "Send 3 chat messages" at bounding box center [86, 732] width 108 height 15
click at [126, 169] on span "AireXpert Operation Summary Modal" at bounding box center [118, 169] width 156 height 15
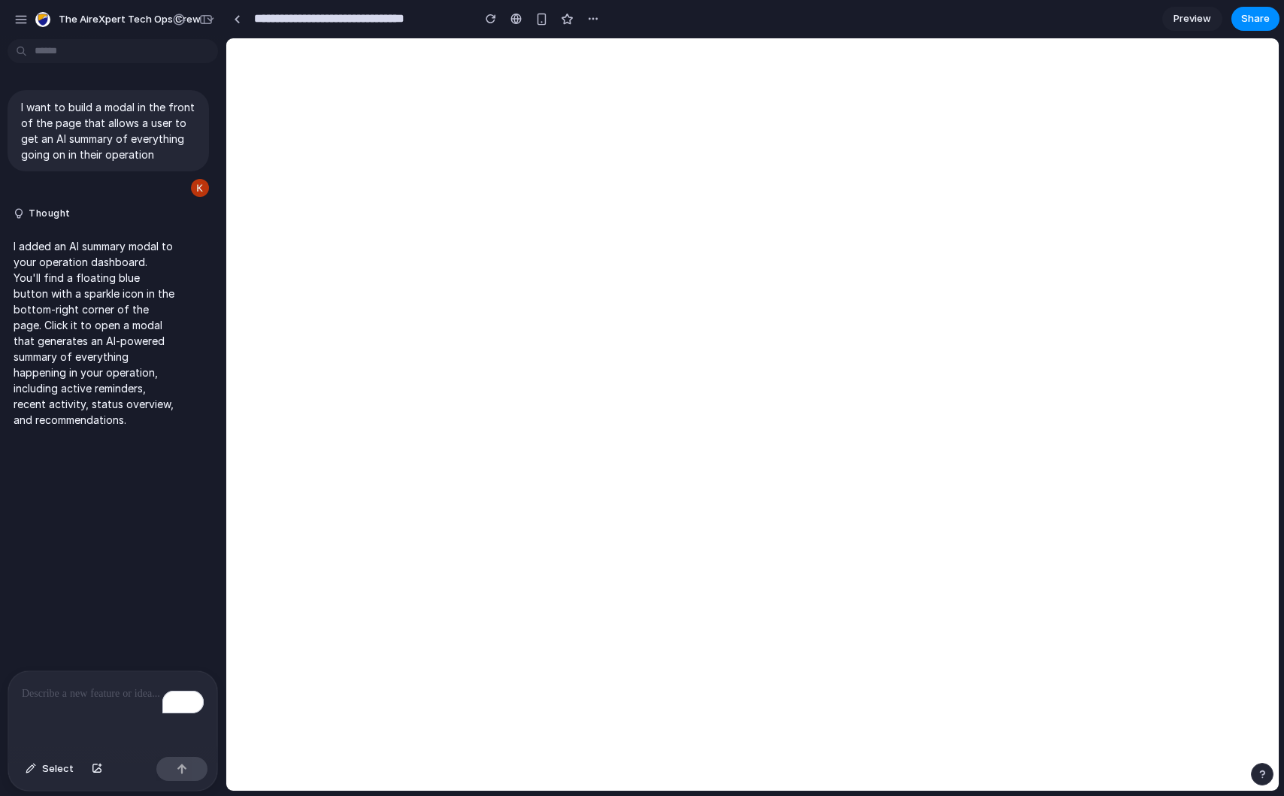
click at [130, 378] on p "I added an AI summary modal to your operation dashboard. You'll find a floating…" at bounding box center [94, 332] width 161 height 189
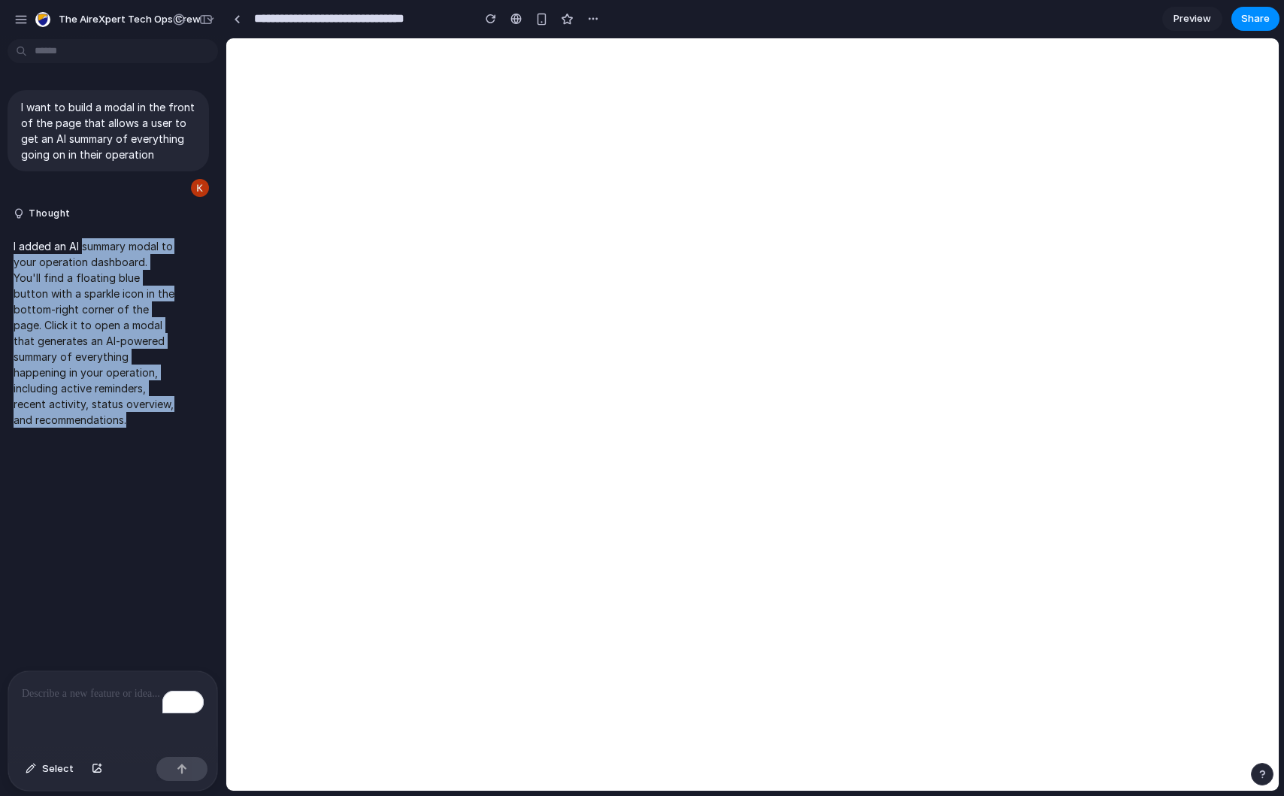
drag, startPoint x: 83, startPoint y: 251, endPoint x: 134, endPoint y: 420, distance: 175.8
click at [134, 420] on p "I added an AI summary modal to your operation dashboard. You'll find a floating…" at bounding box center [94, 332] width 161 height 189
click at [119, 432] on div "I added an AI summary modal to your operation dashboard. You'll find a floating…" at bounding box center [94, 333] width 173 height 208
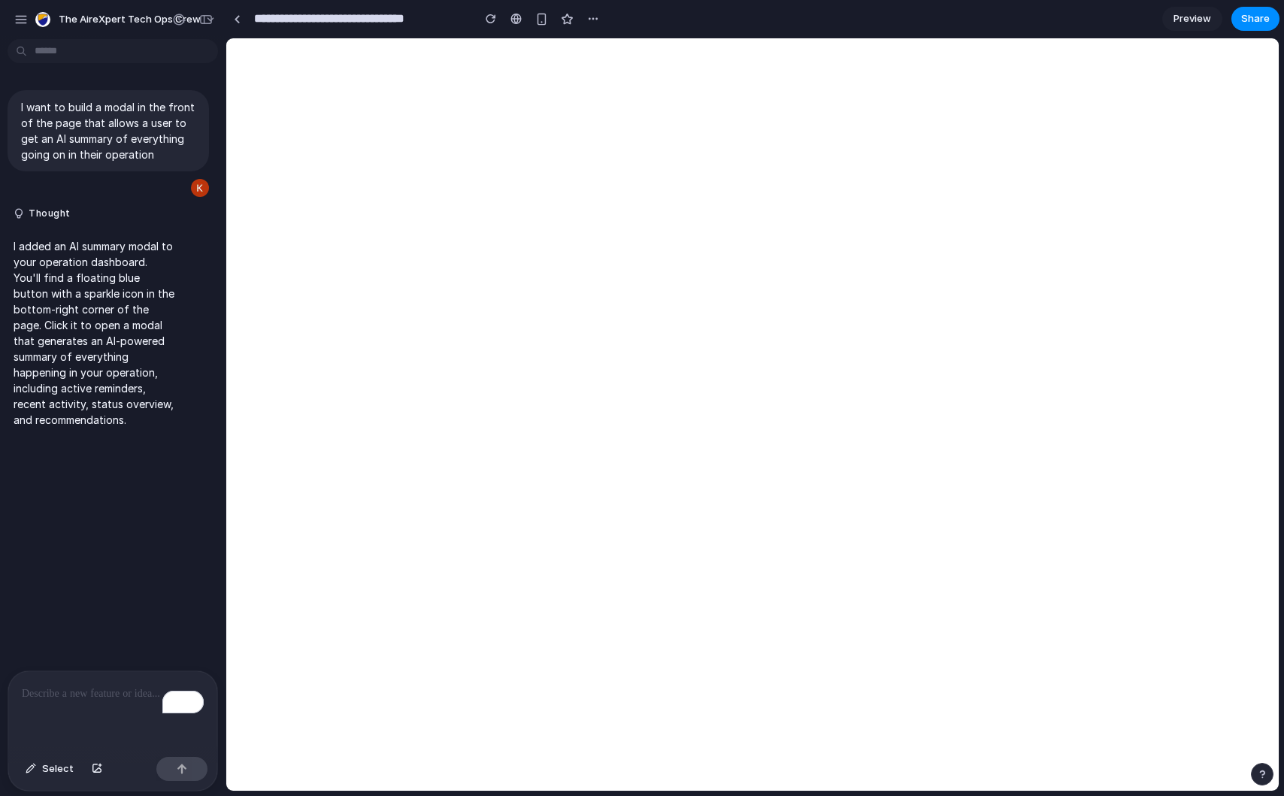
click at [71, 687] on p "To enrich screen reader interactions, please activate Accessibility in Grammarl…" at bounding box center [113, 694] width 182 height 18
click at [32, 770] on div "button" at bounding box center [31, 769] width 11 height 9
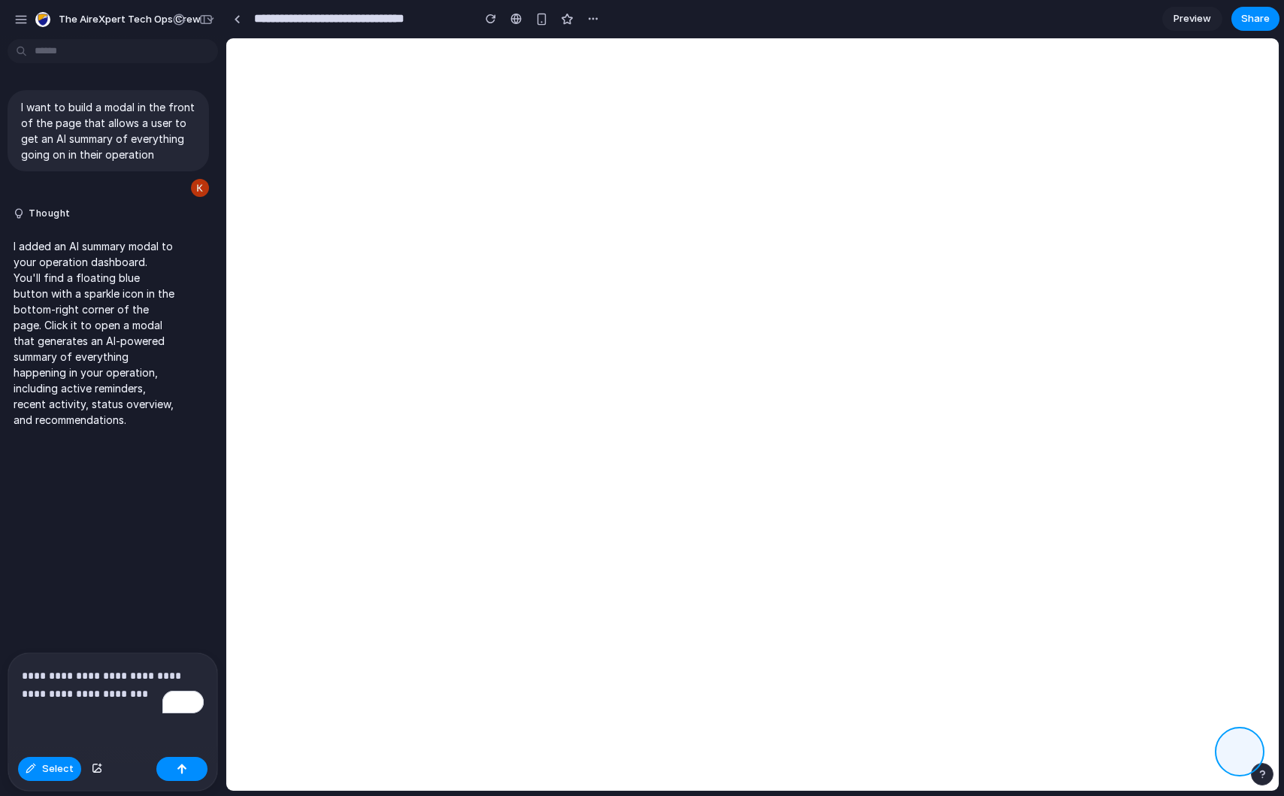
click at [1223, 759] on div at bounding box center [753, 415] width 1052 height 752
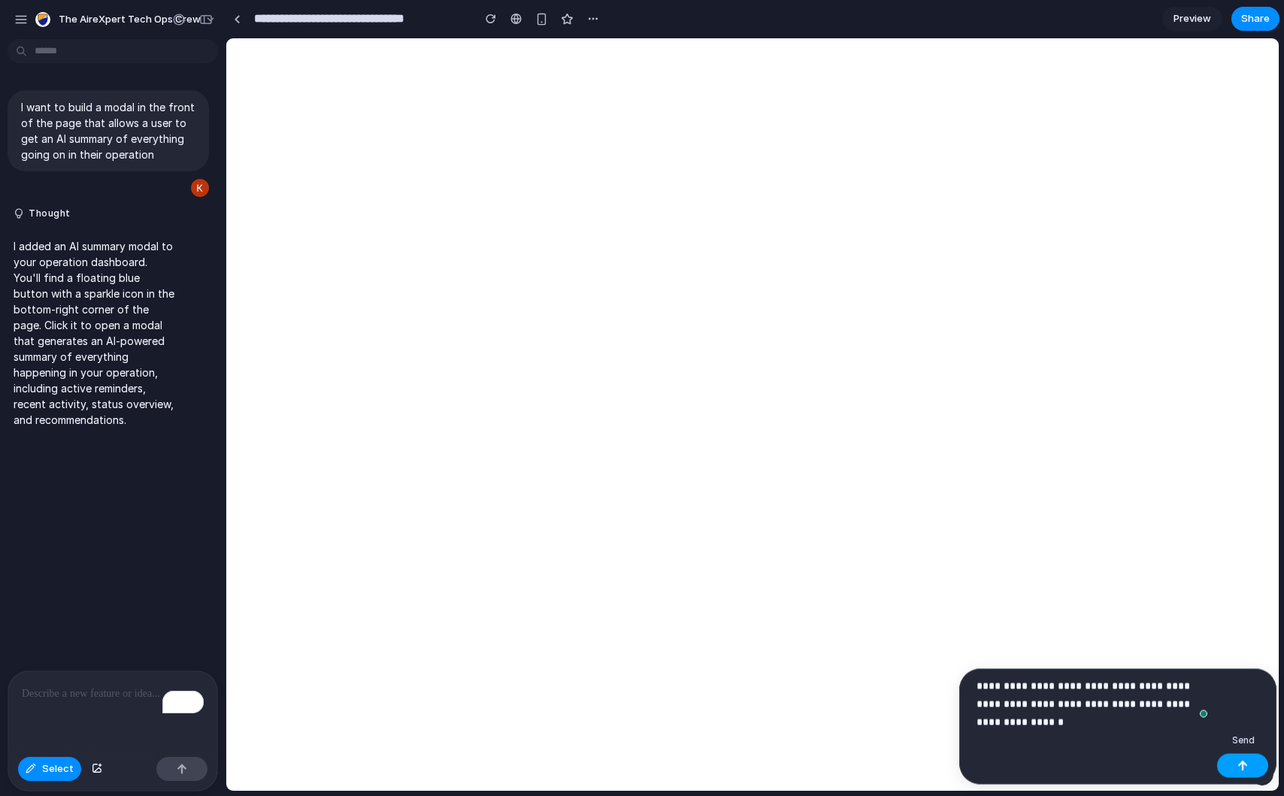
click at [1242, 765] on div "button" at bounding box center [1243, 766] width 11 height 11
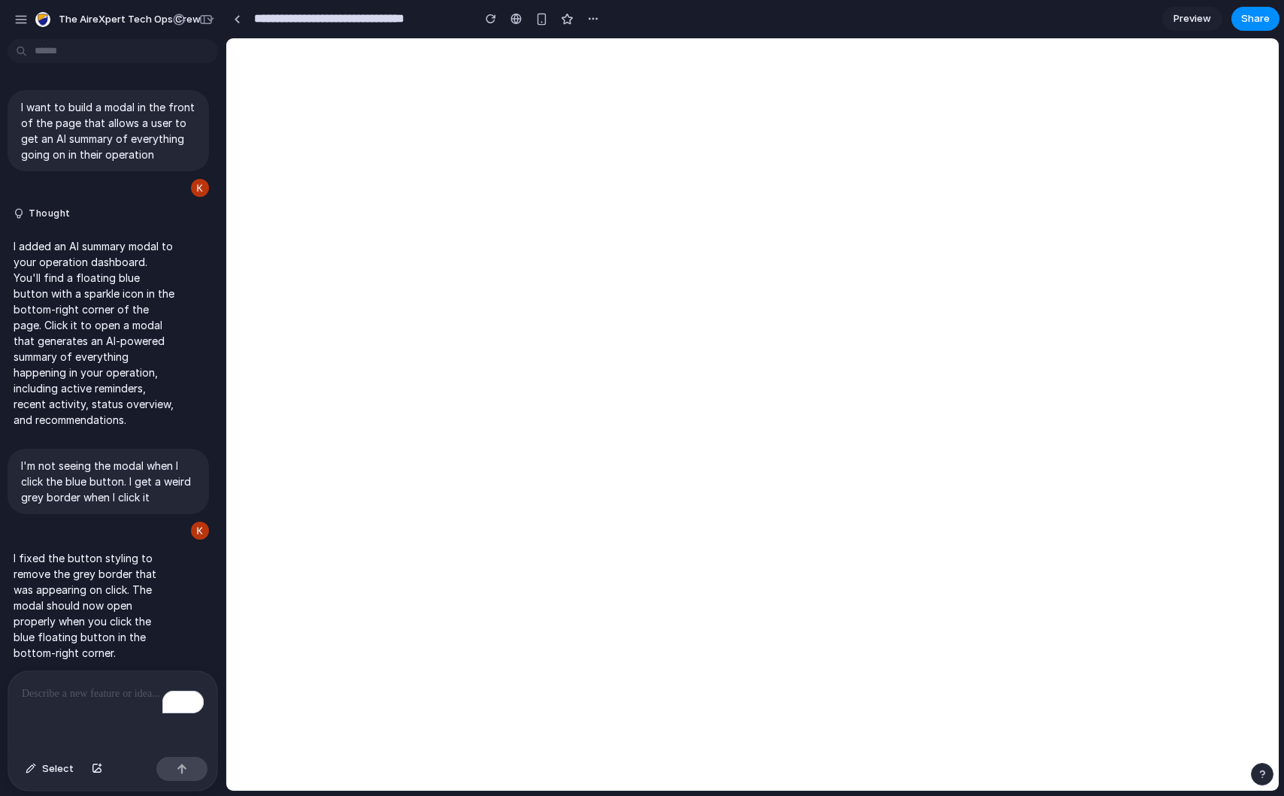
scroll to position [234, 0]
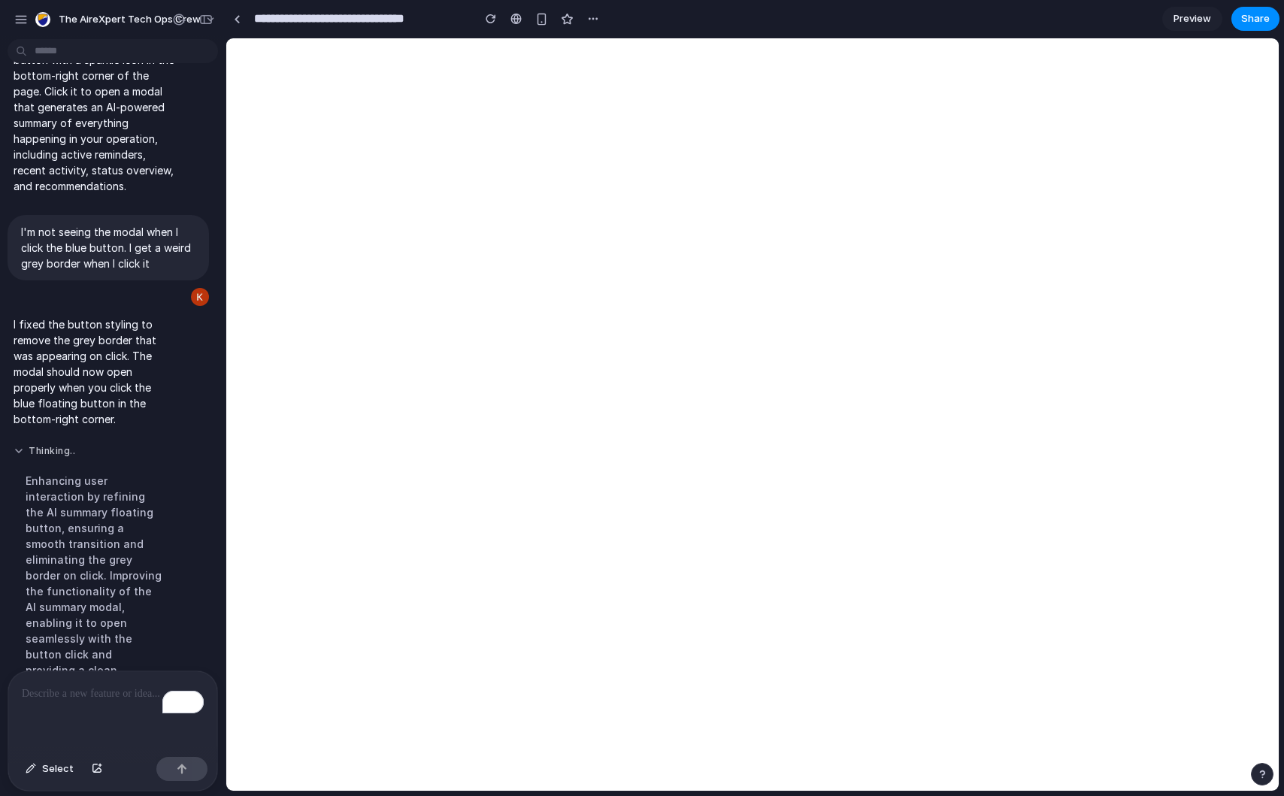
click at [34, 451] on button "Thinking .." at bounding box center [94, 451] width 161 height 13
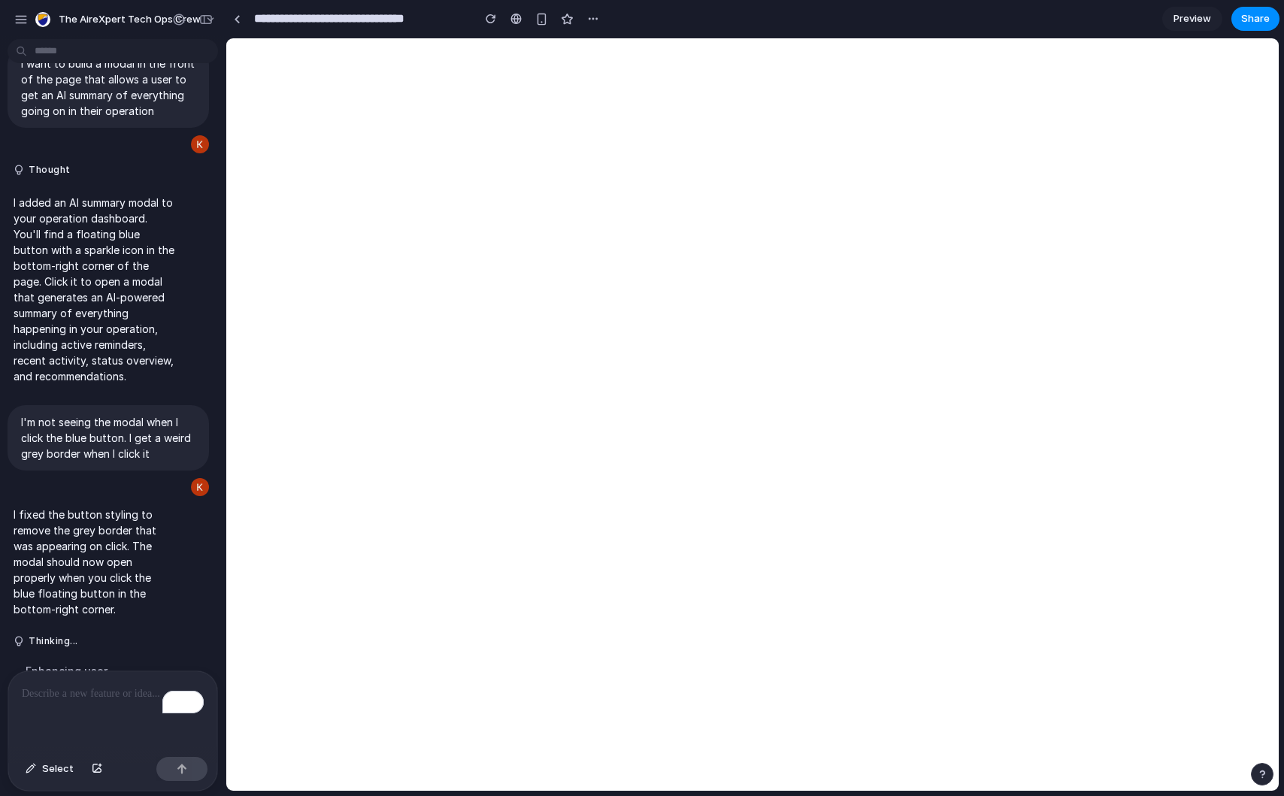
scroll to position [36, 0]
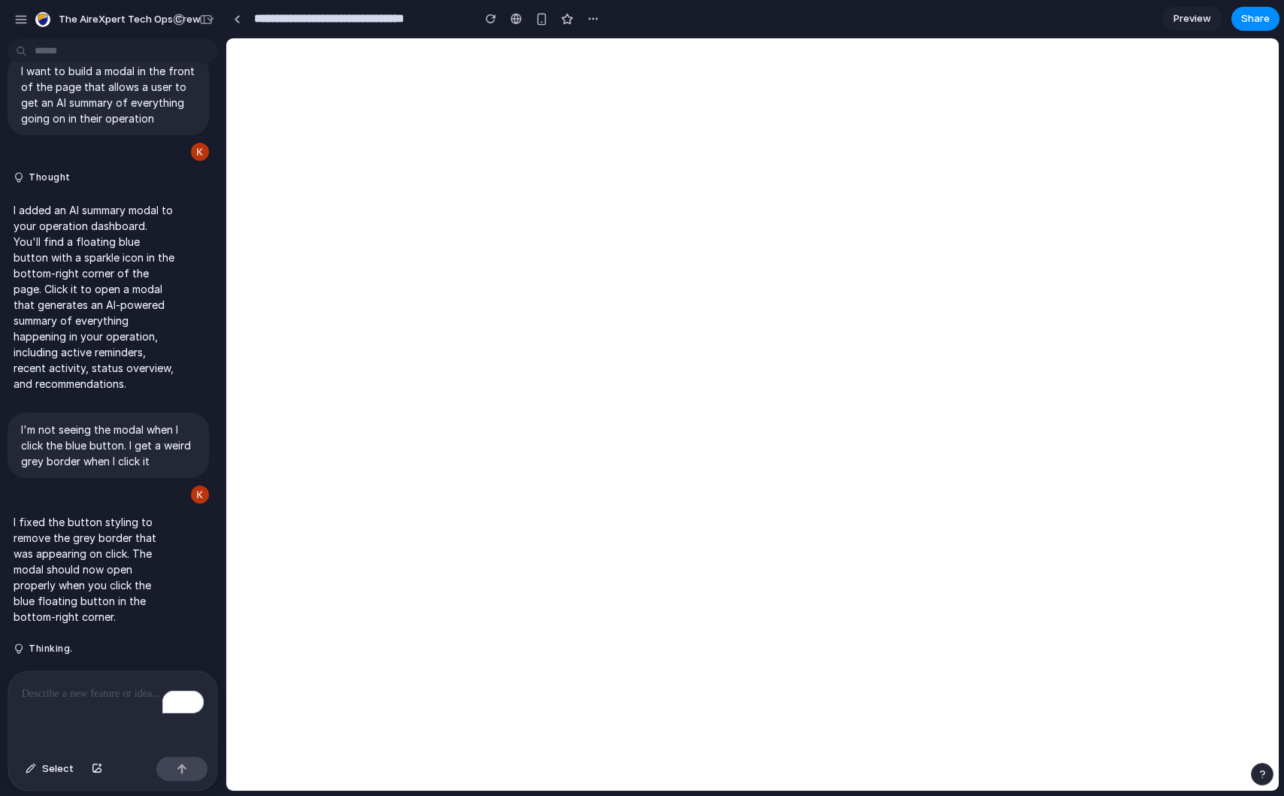
click at [125, 713] on div "To enrich screen reader interactions, please activate Accessibility in Grammarl…" at bounding box center [112, 712] width 209 height 80
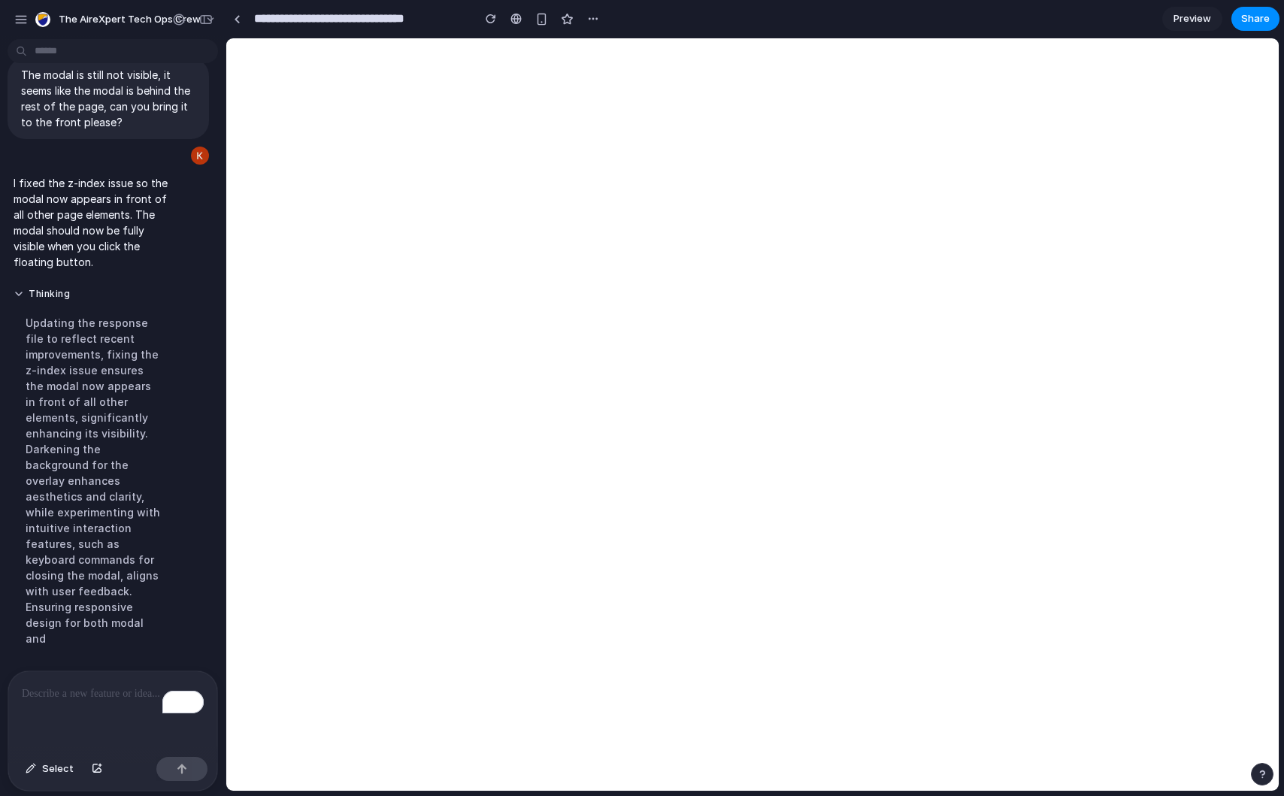
scroll to position [624, 0]
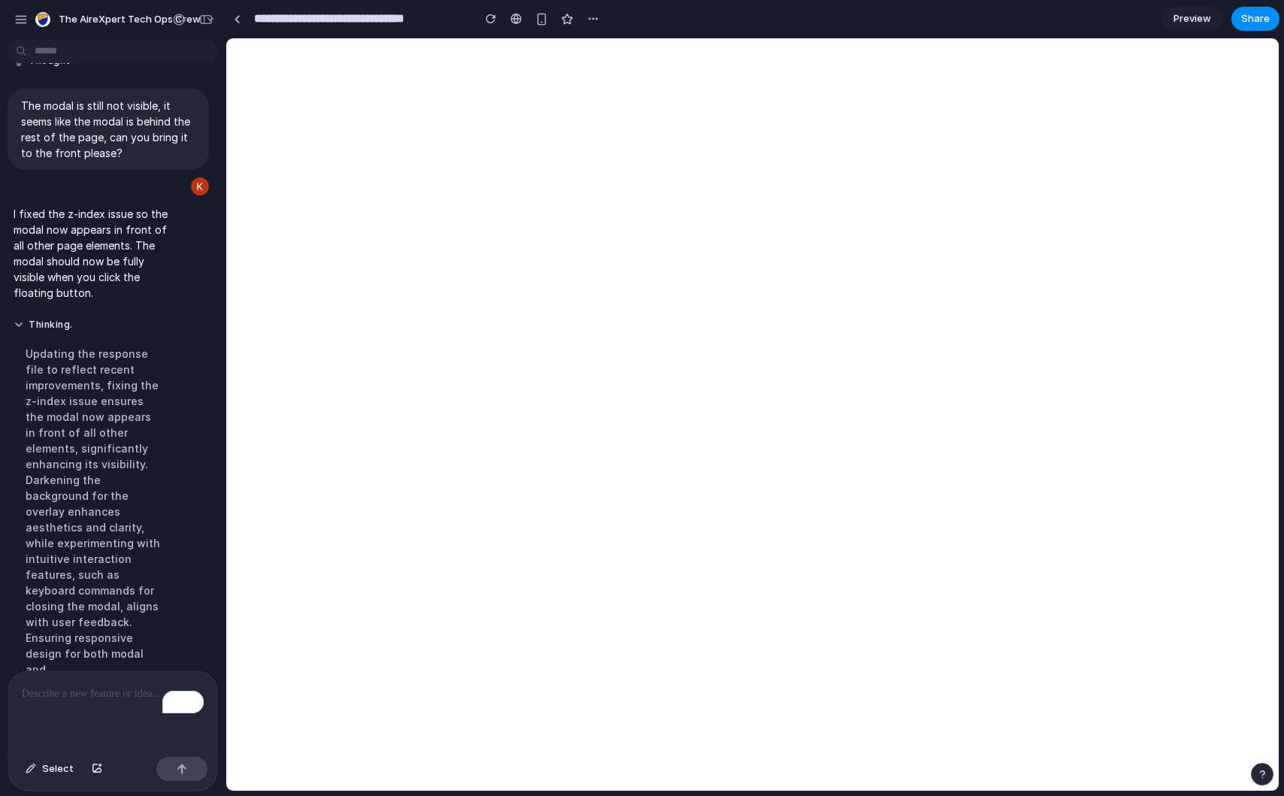
click at [1188, 20] on span "Preview" at bounding box center [1193, 18] width 38 height 15
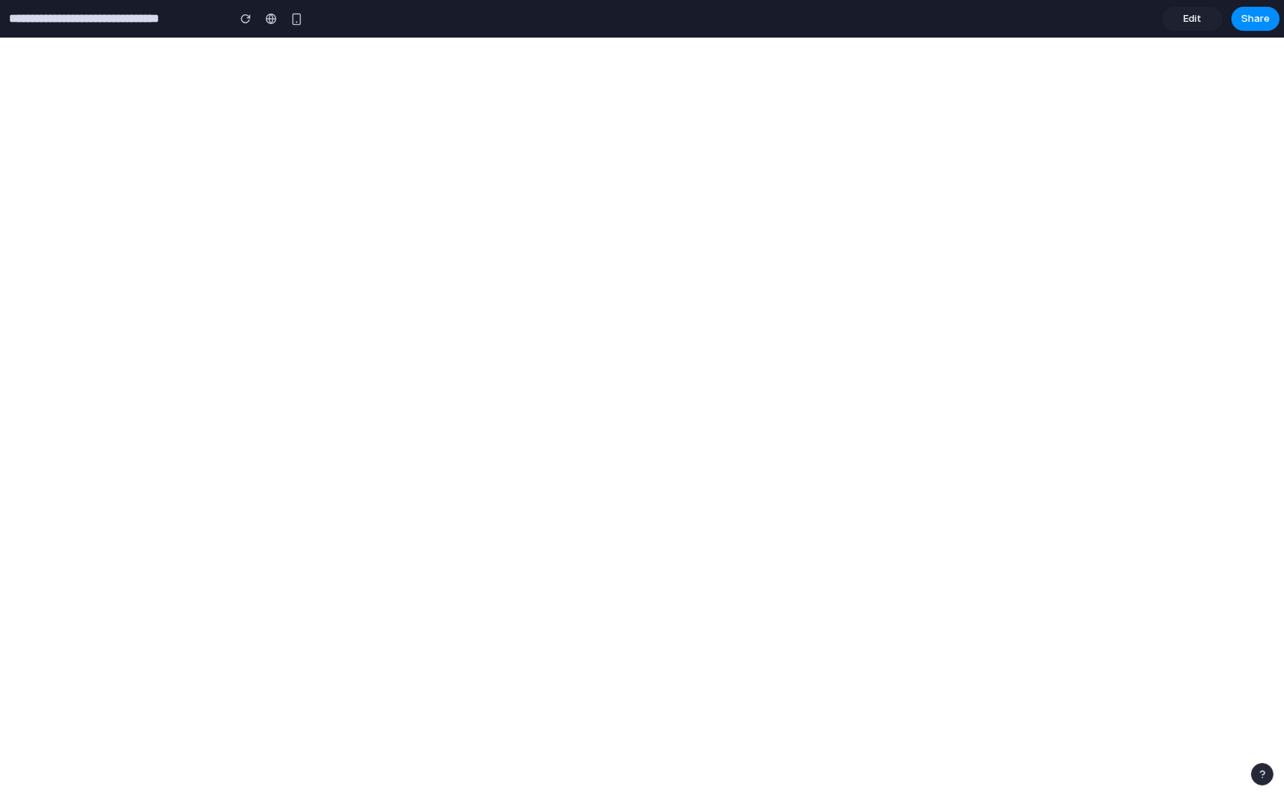
click at [1185, 21] on span "Edit" at bounding box center [1193, 18] width 18 height 15
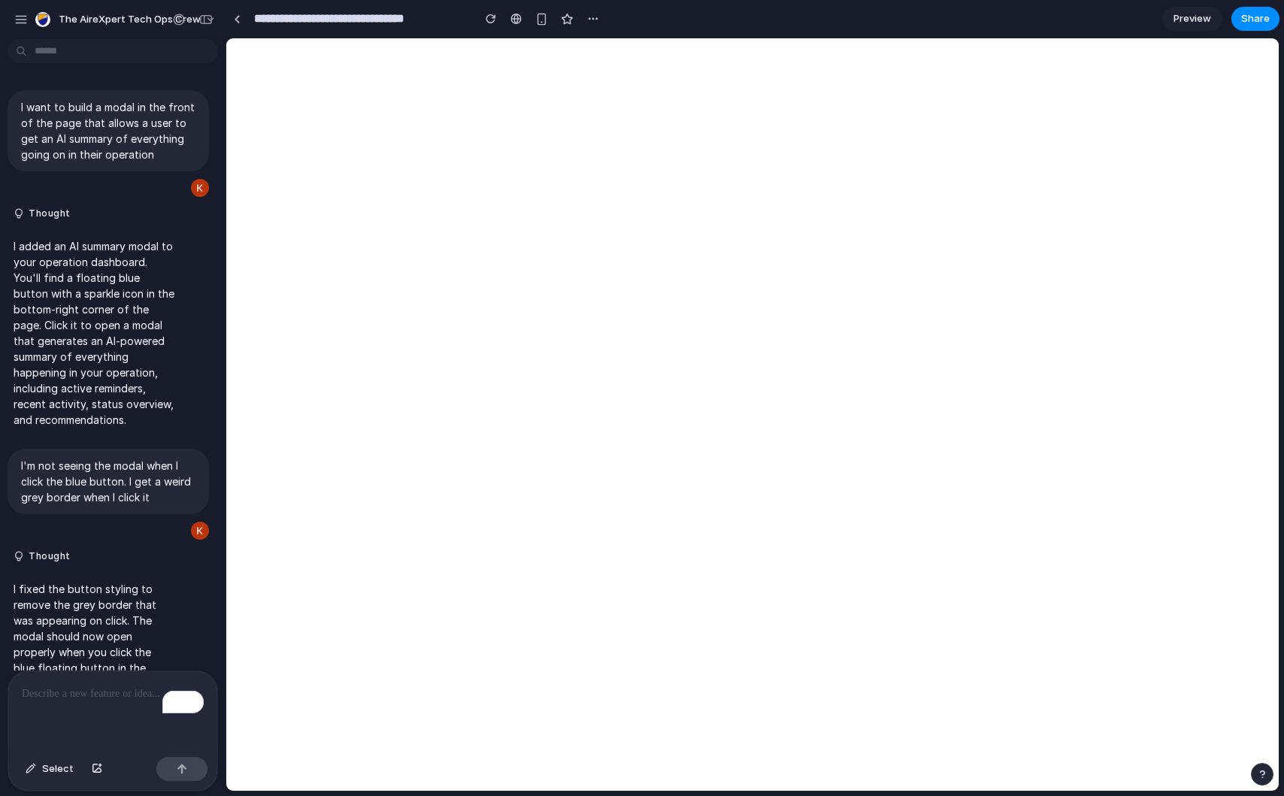
scroll to position [300, 0]
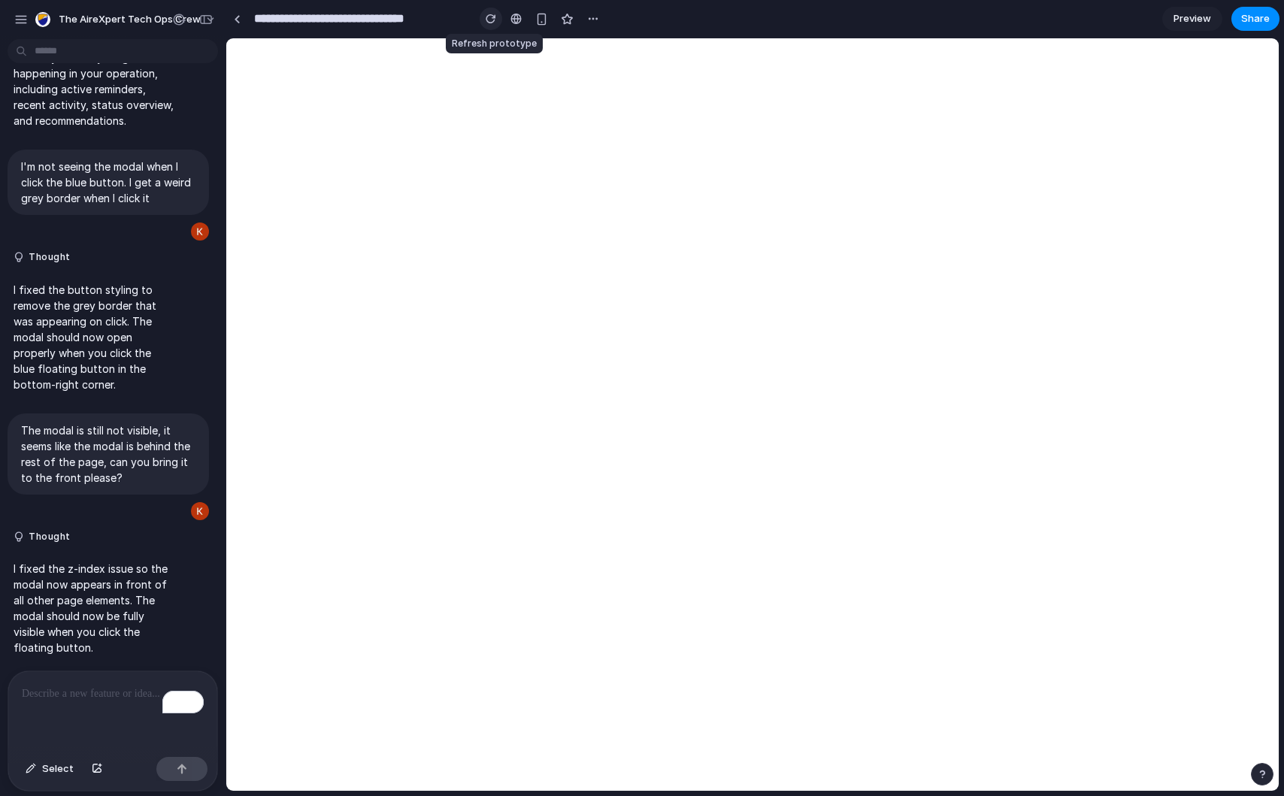
click at [484, 20] on button "button" at bounding box center [491, 19] width 23 height 23
click at [481, 21] on button "button" at bounding box center [491, 19] width 23 height 23
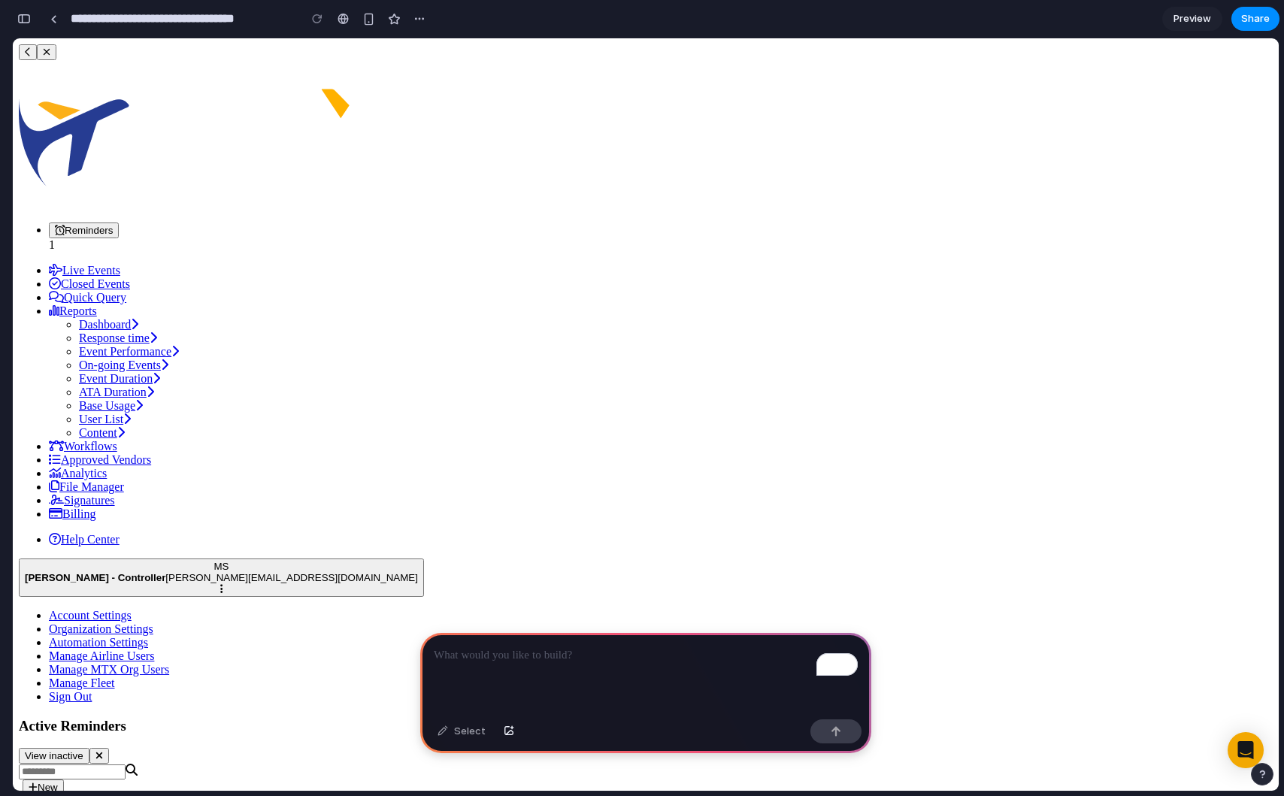
click at [544, 656] on p "To enrich screen reader interactions, please activate Accessibility in Grammarl…" at bounding box center [646, 656] width 424 height 18
click at [746, 642] on div "**********" at bounding box center [645, 673] width 451 height 80
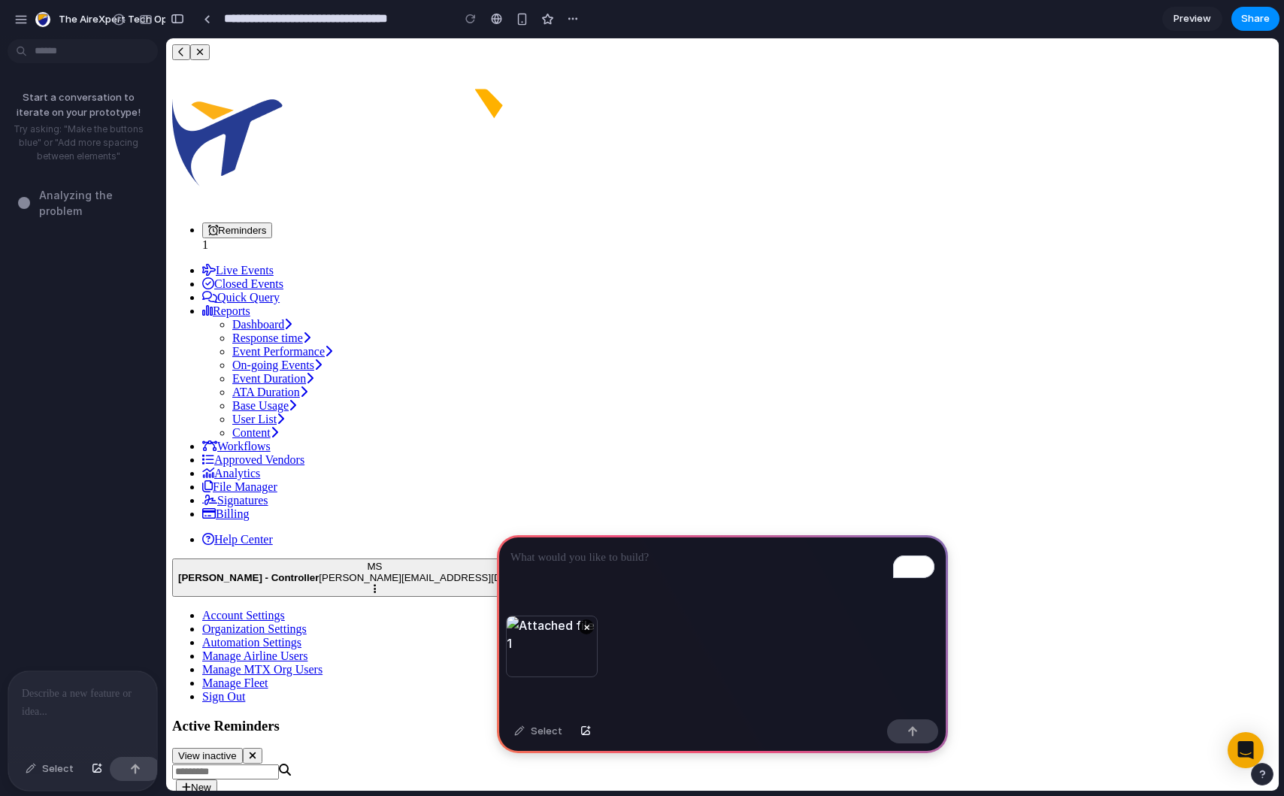
click at [588, 571] on div "To enrich screen reader interactions, please activate Accessibility in Grammarl…" at bounding box center [722, 575] width 451 height 80
click at [796, 569] on div "**********" at bounding box center [722, 575] width 451 height 80
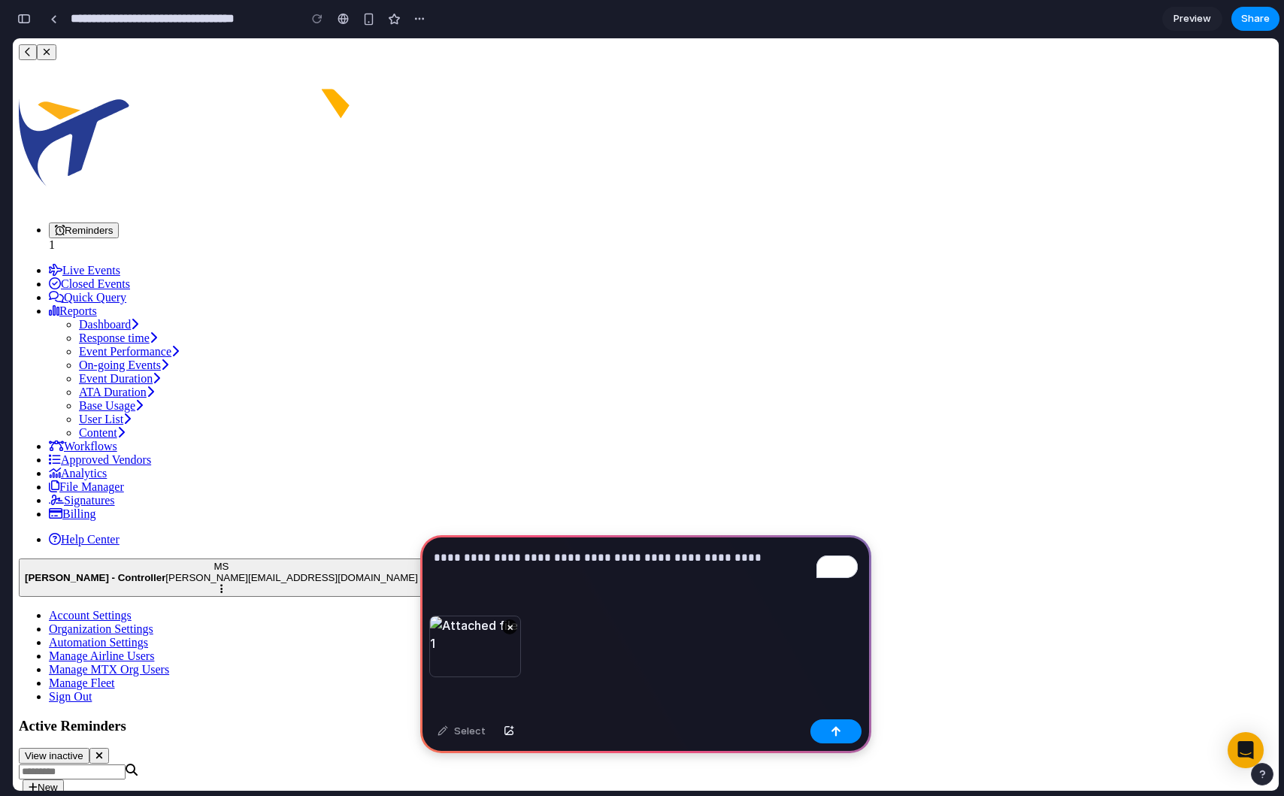
click at [746, 553] on p "**********" at bounding box center [646, 558] width 424 height 18
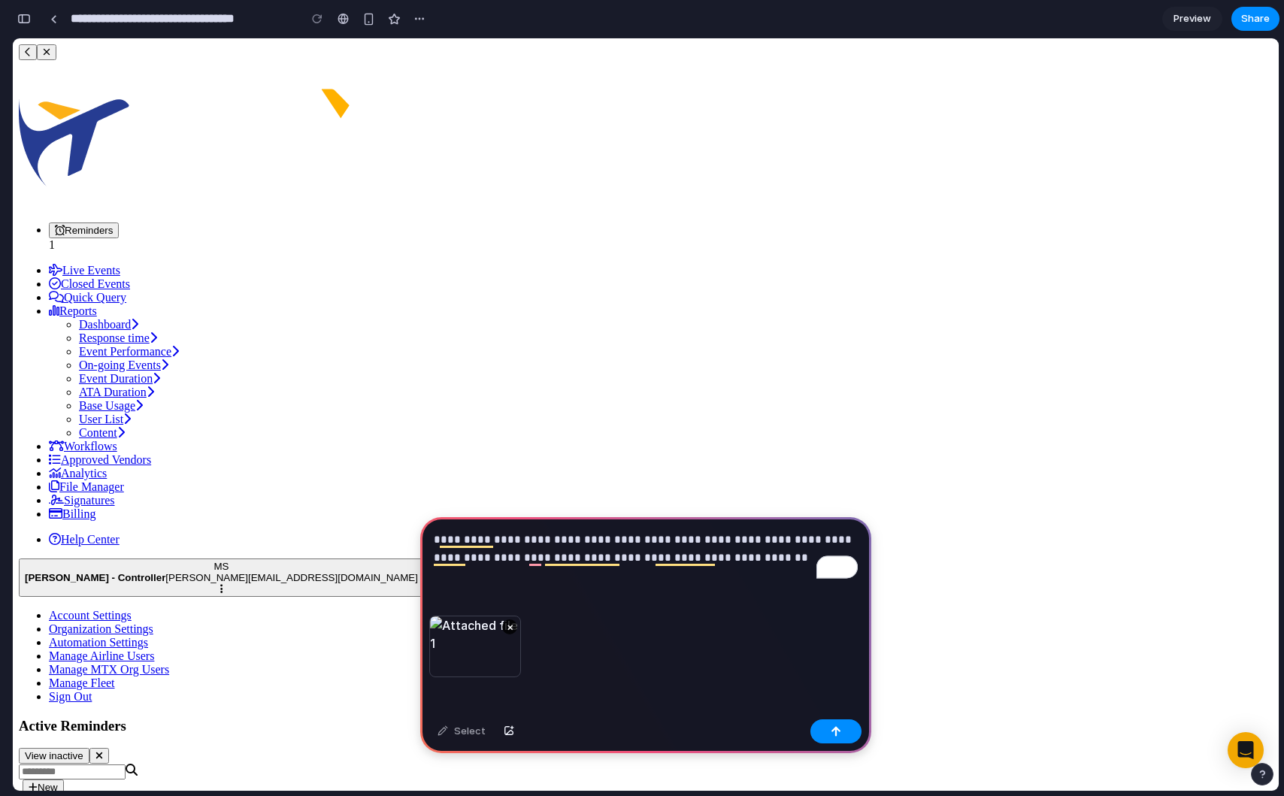
click at [769, 557] on p "**********" at bounding box center [646, 549] width 424 height 36
click at [772, 560] on p "**********" at bounding box center [646, 549] width 424 height 36
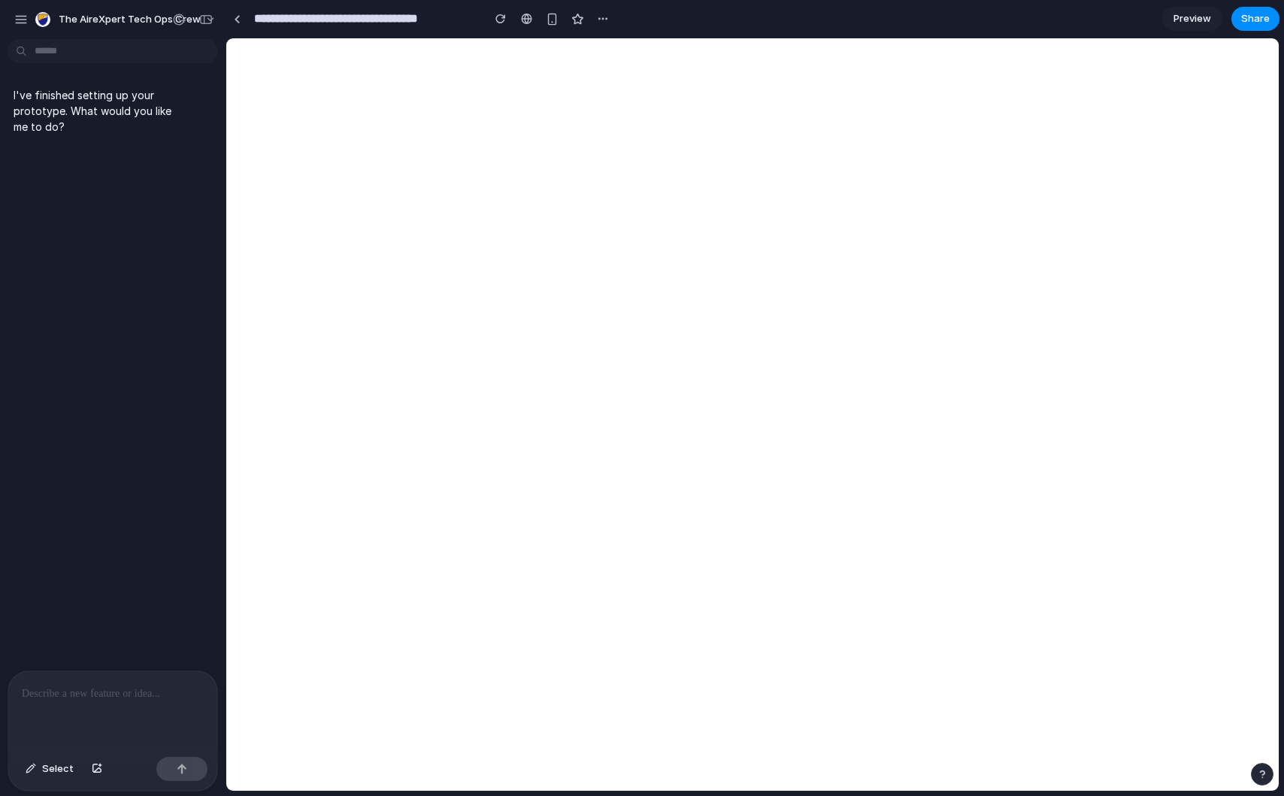
click at [226, 207] on main "Chat Preview" at bounding box center [753, 415] width 1054 height 754
click at [108, 214] on div "I've finished setting up your prototype. What would you like me to do?" at bounding box center [108, 358] width 217 height 626
click at [138, 129] on p "I've finished setting up your prototype. What would you like me to do?" at bounding box center [94, 110] width 161 height 47
click at [237, 19] on div at bounding box center [237, 19] width 7 height 8
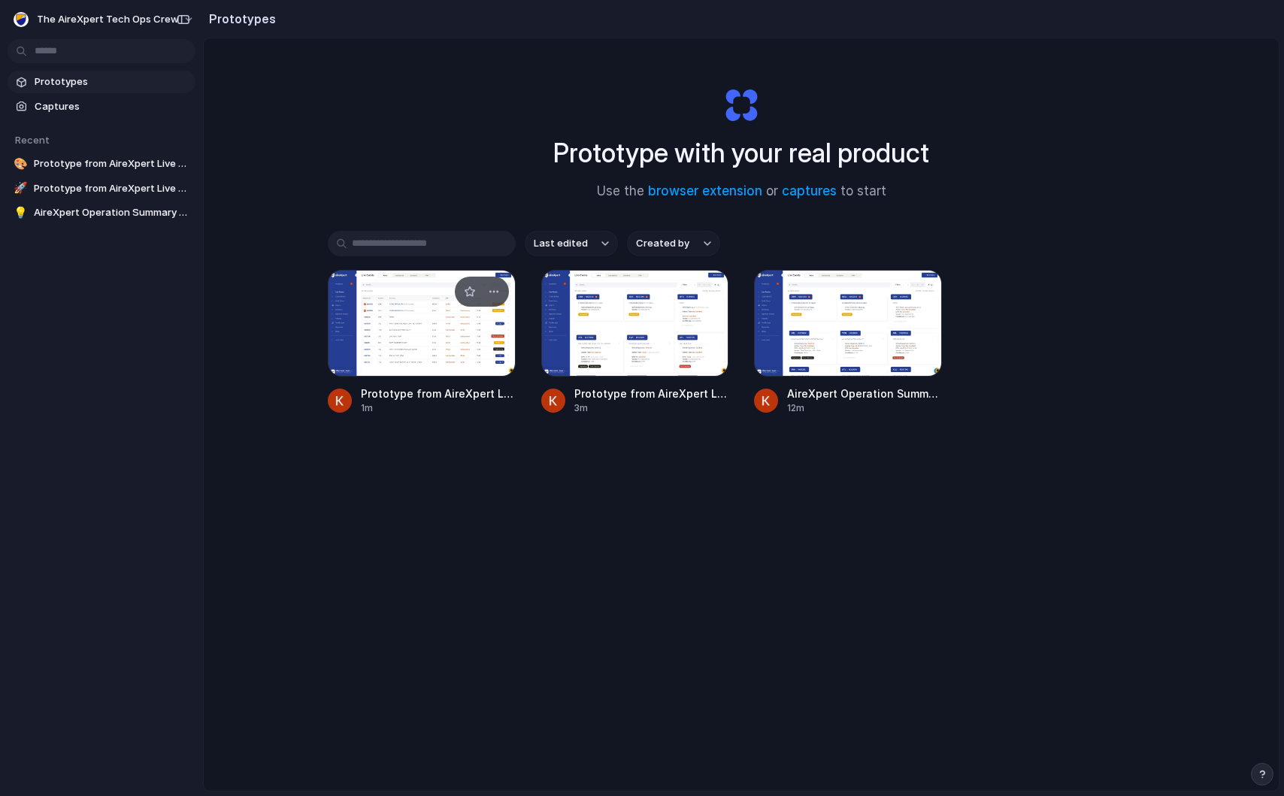
click at [420, 353] on div at bounding box center [422, 323] width 188 height 107
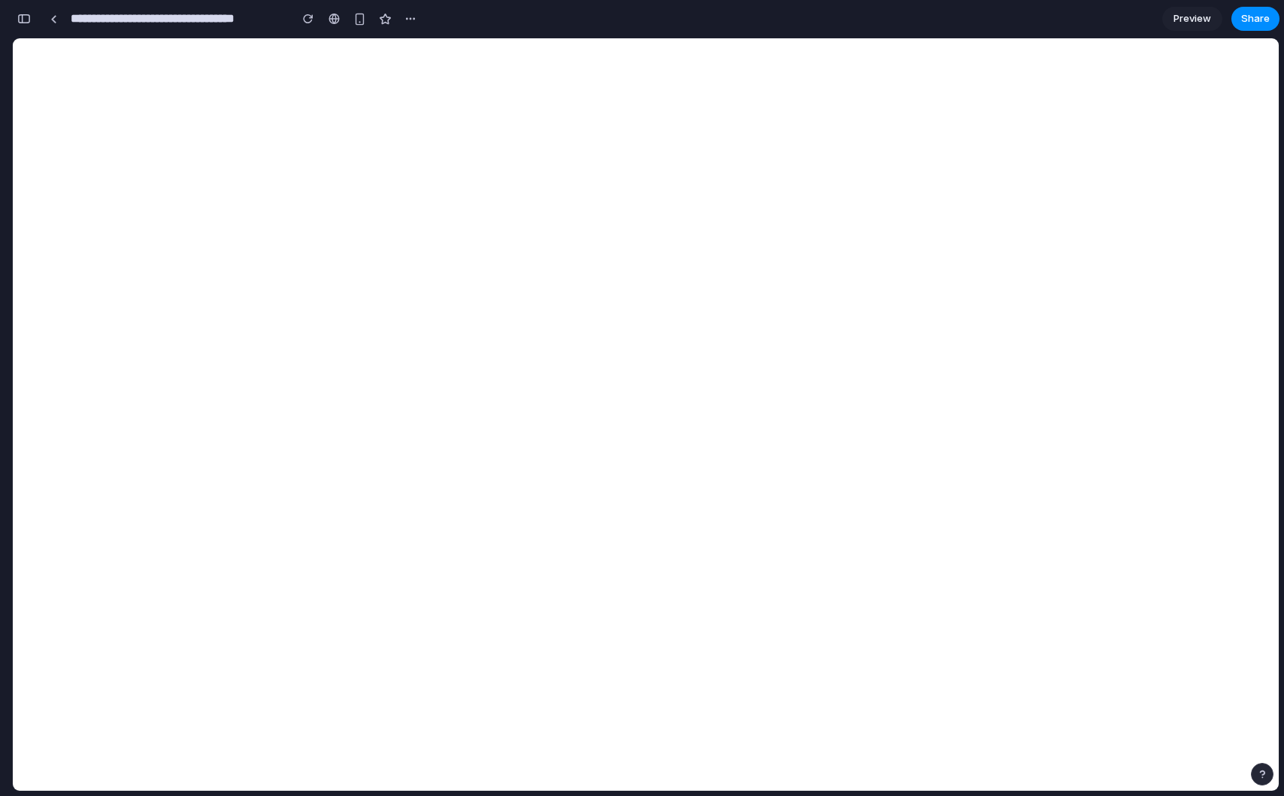
click at [1194, 23] on span "Preview" at bounding box center [1193, 18] width 38 height 15
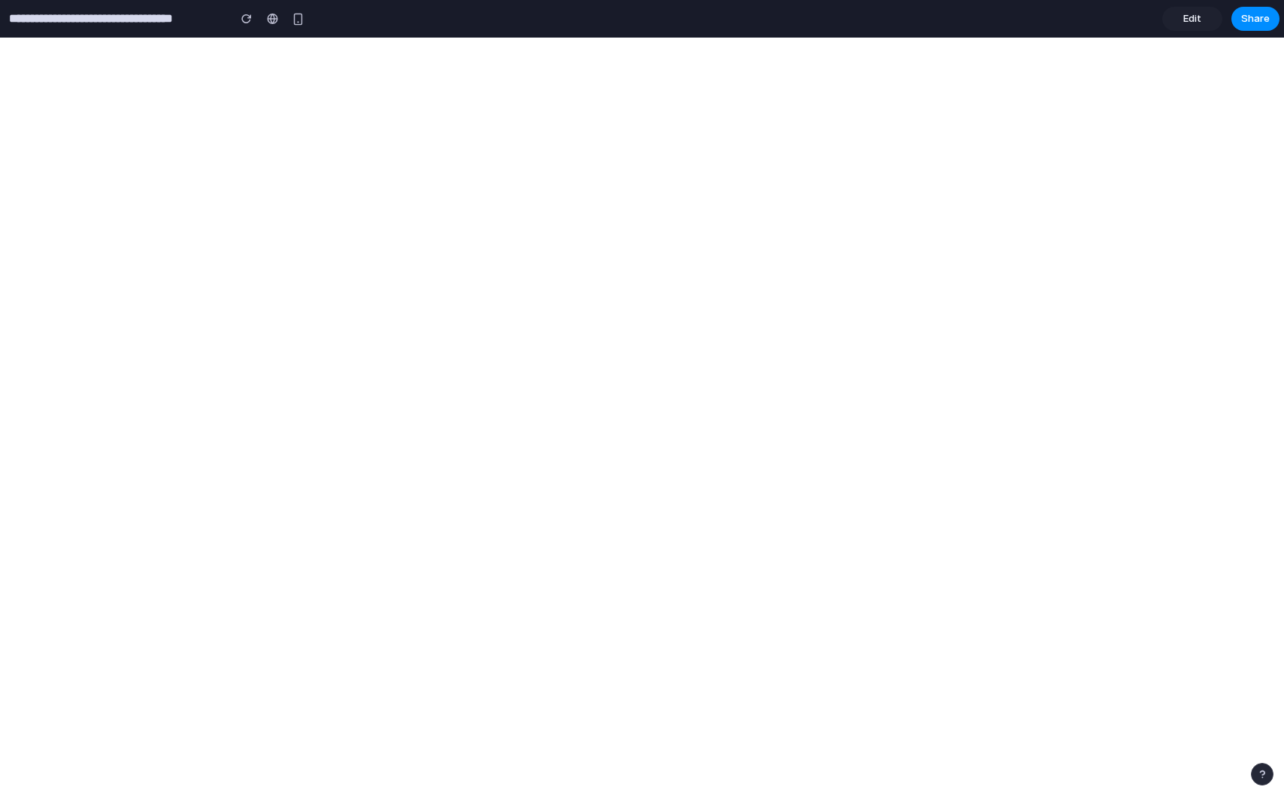
click at [1193, 20] on span "Edit" at bounding box center [1193, 18] width 18 height 15
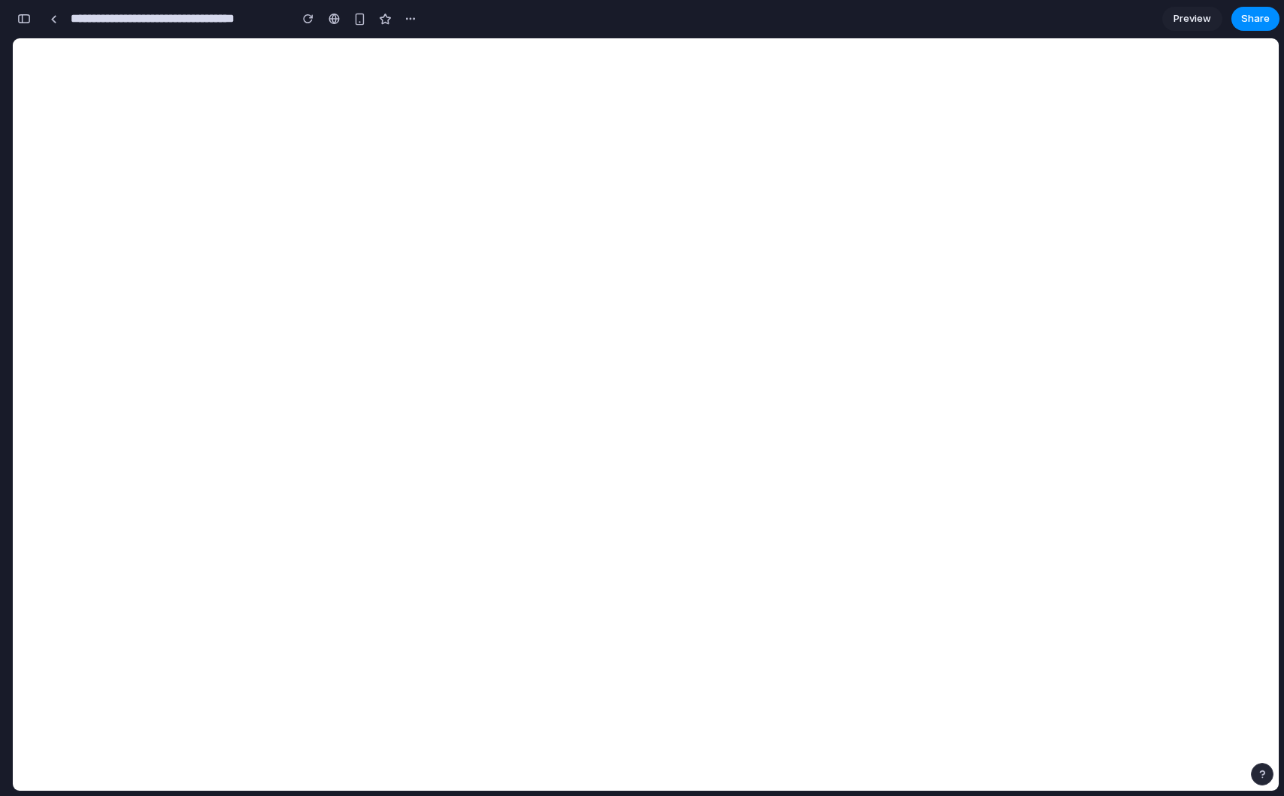
scroll to position [0, 14]
click at [26, 14] on div "button" at bounding box center [24, 19] width 14 height 11
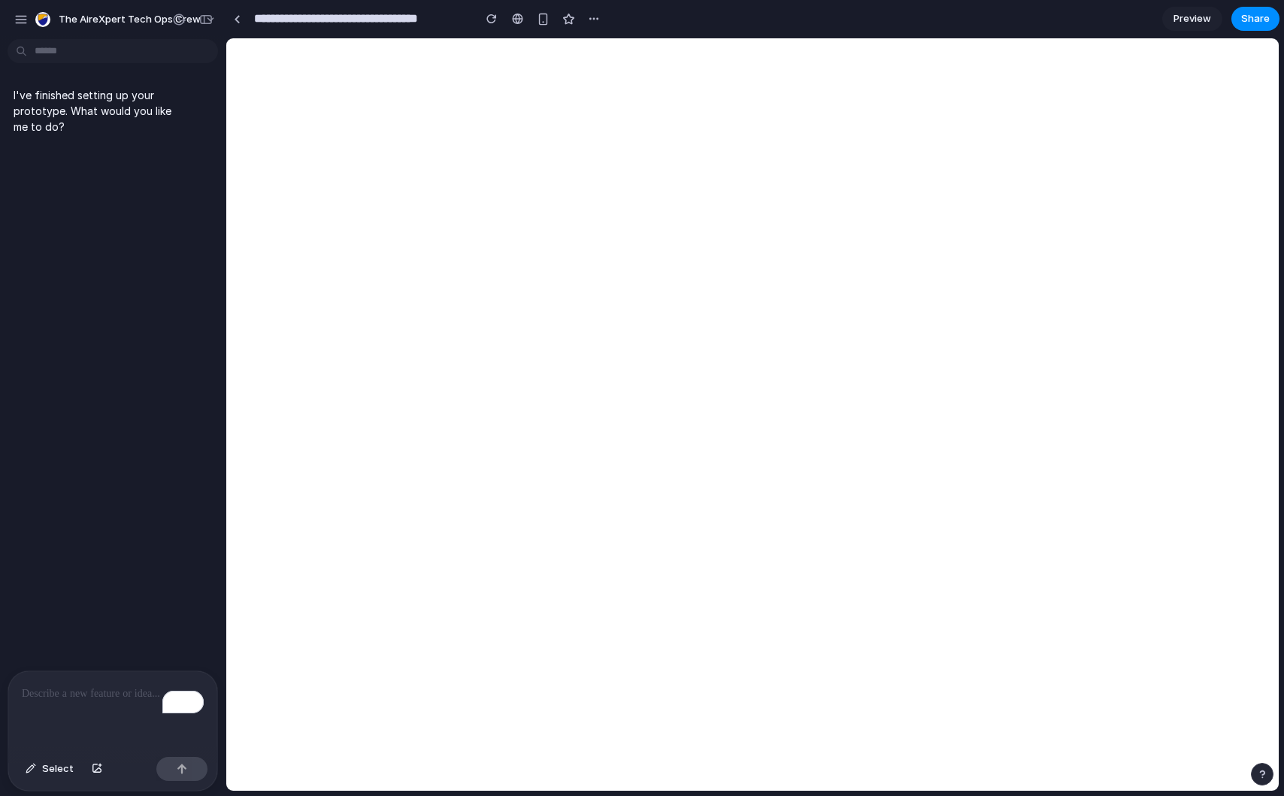
scroll to position [0, 0]
click at [91, 235] on div "I've finished setting up your prototype. What would you like me to do?" at bounding box center [108, 358] width 217 height 626
click at [89, 714] on div "To enrich screen reader interactions, please activate Accessibility in Grammarl…" at bounding box center [112, 712] width 209 height 80
click at [204, 18] on div "button" at bounding box center [206, 19] width 14 height 11
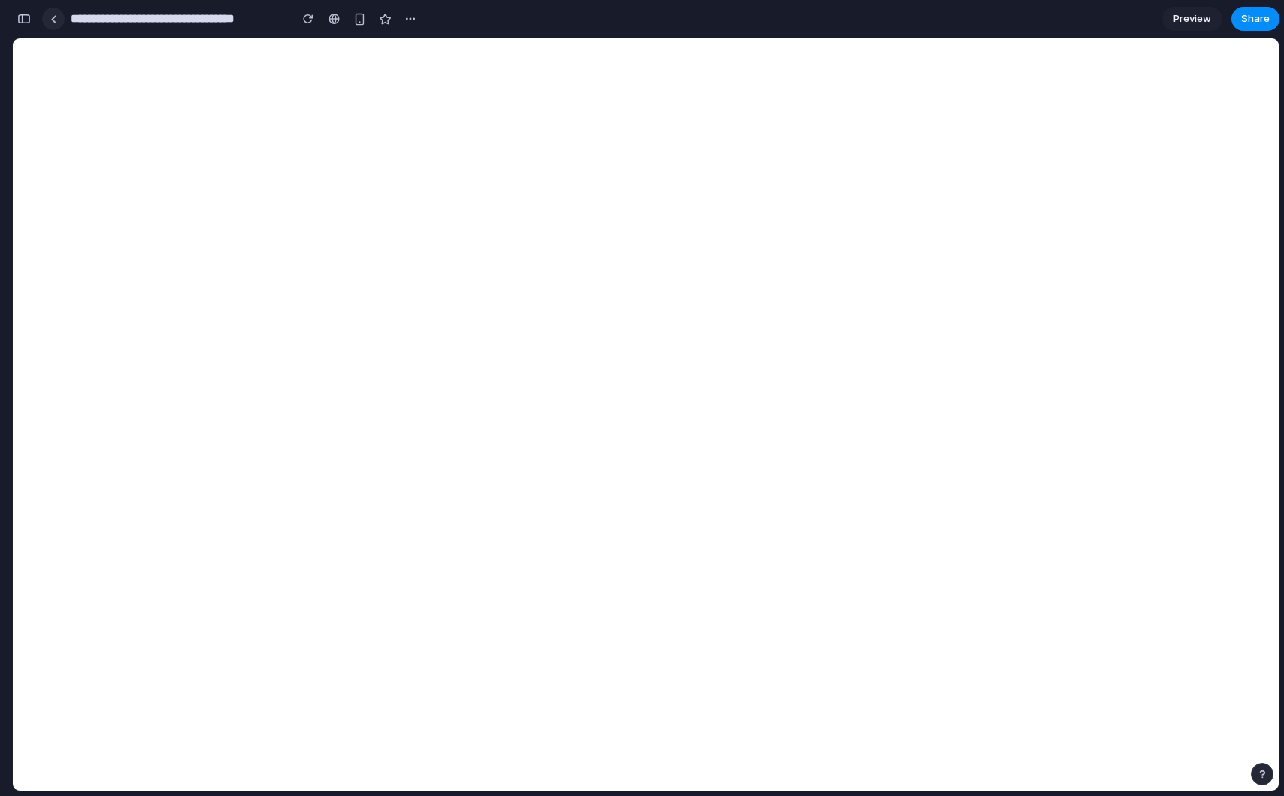
click at [62, 23] on link at bounding box center [53, 19] width 23 height 23
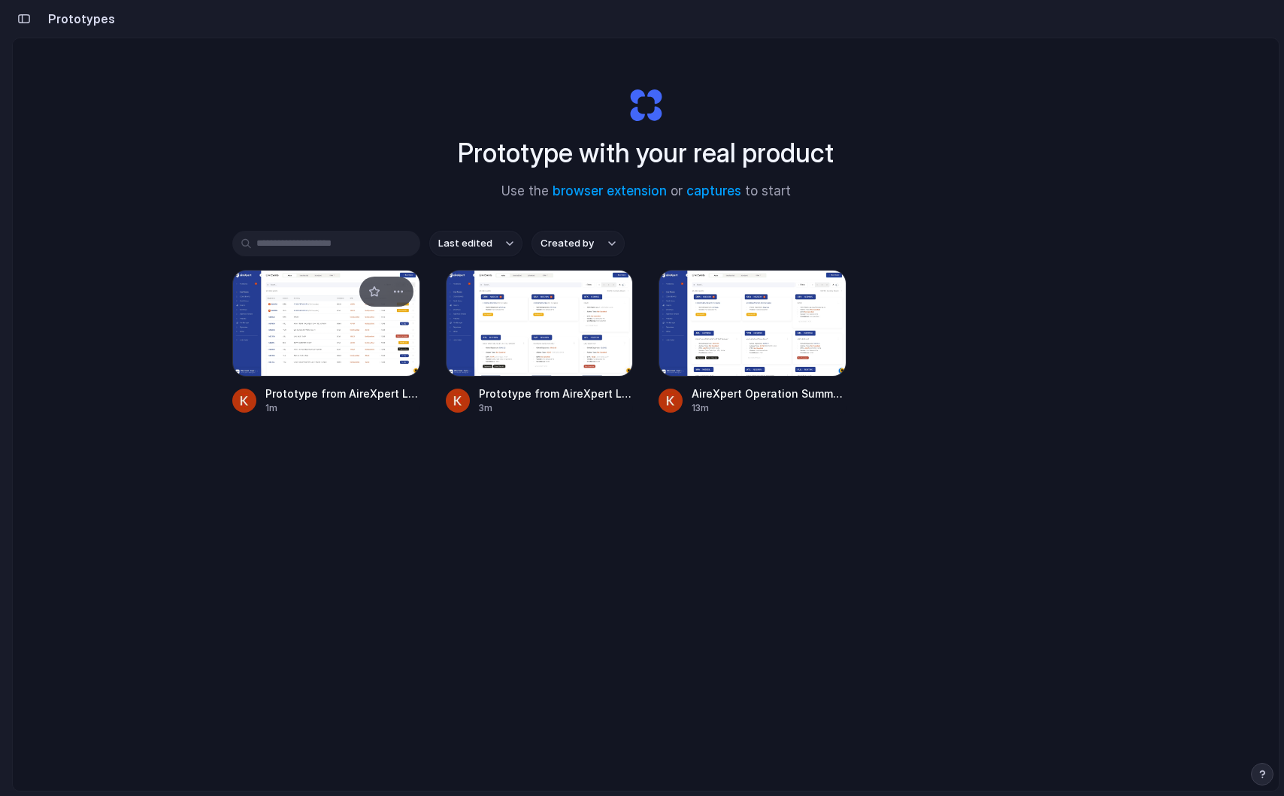
click at [354, 320] on div at bounding box center [326, 323] width 188 height 107
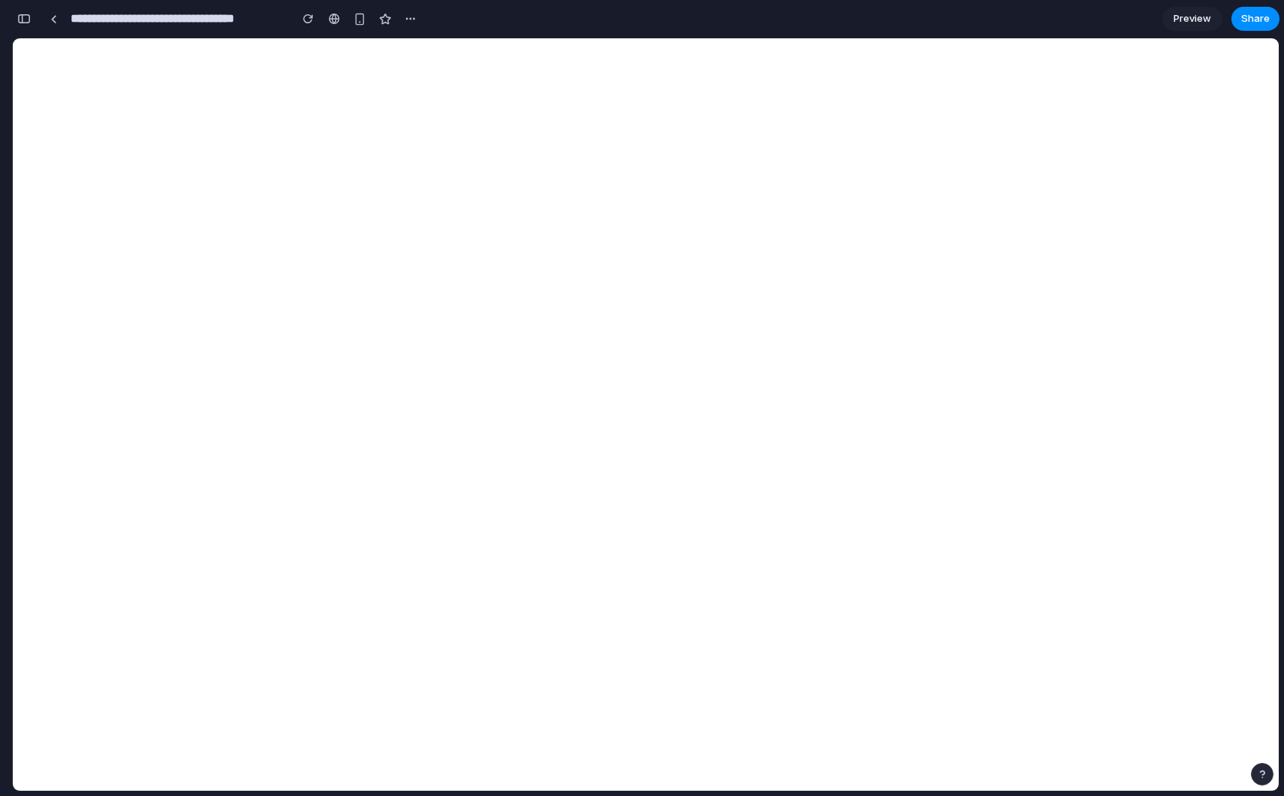
scroll to position [0, 14]
click at [26, 21] on div "button" at bounding box center [24, 19] width 14 height 11
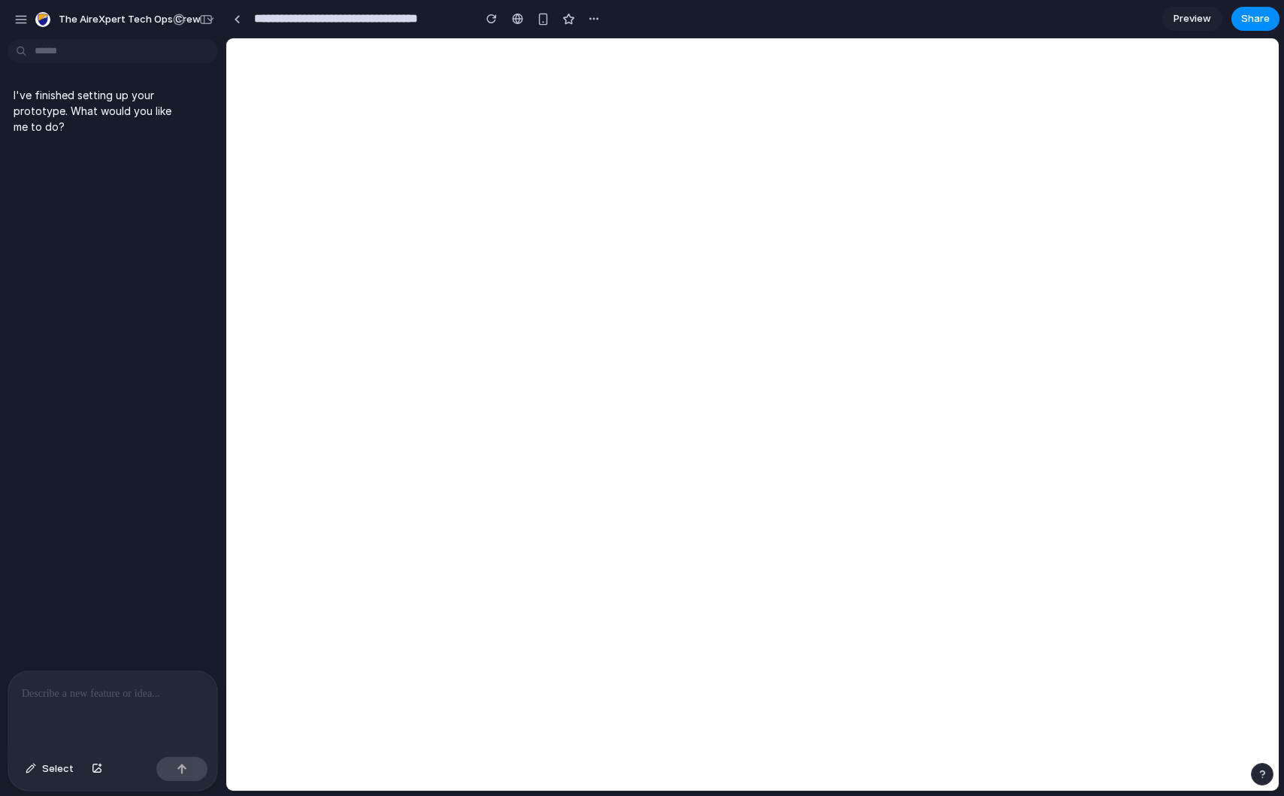
scroll to position [0, 0]
click at [96, 765] on div "button" at bounding box center [97, 769] width 11 height 9
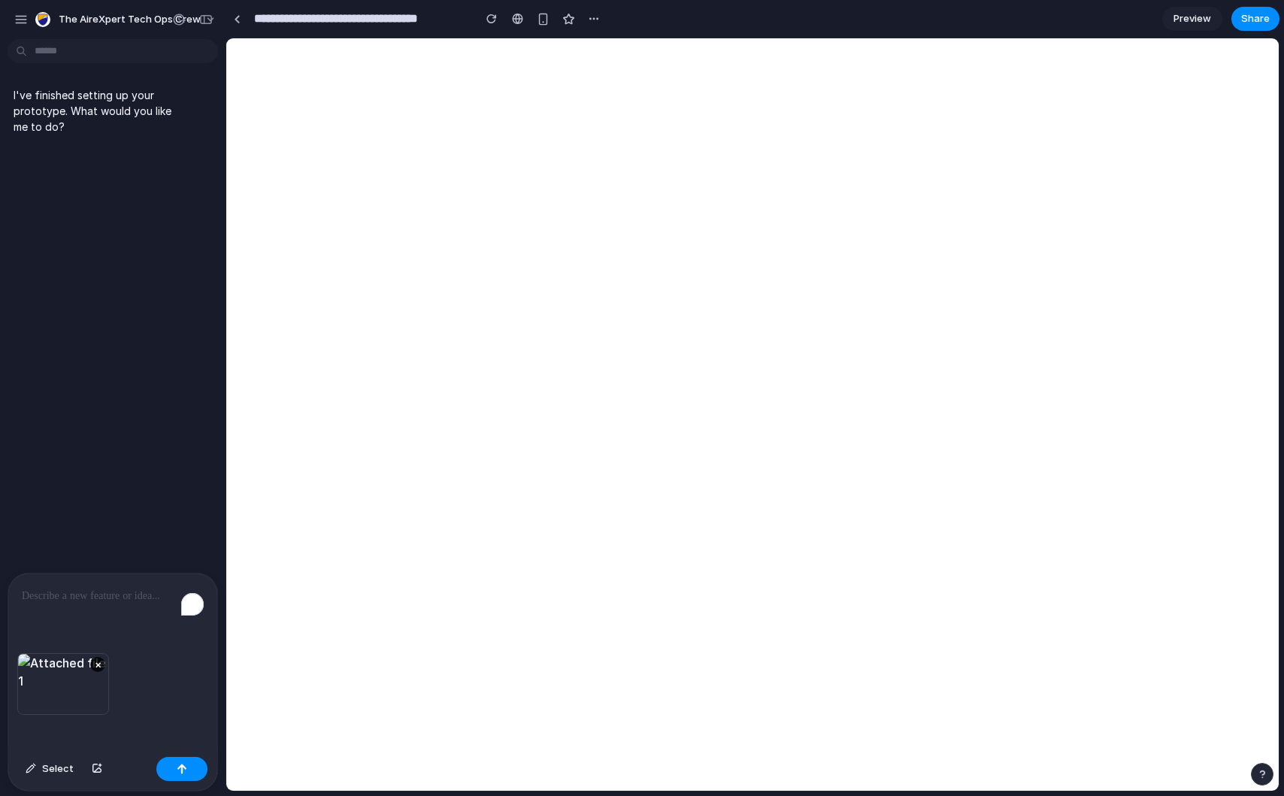
click at [92, 608] on div "To enrich screen reader interactions, please activate Accessibility in Grammarl…" at bounding box center [112, 614] width 209 height 80
click at [123, 602] on p "To enrich screen reader interactions, please activate Accessibility in Grammarl…" at bounding box center [113, 596] width 182 height 18
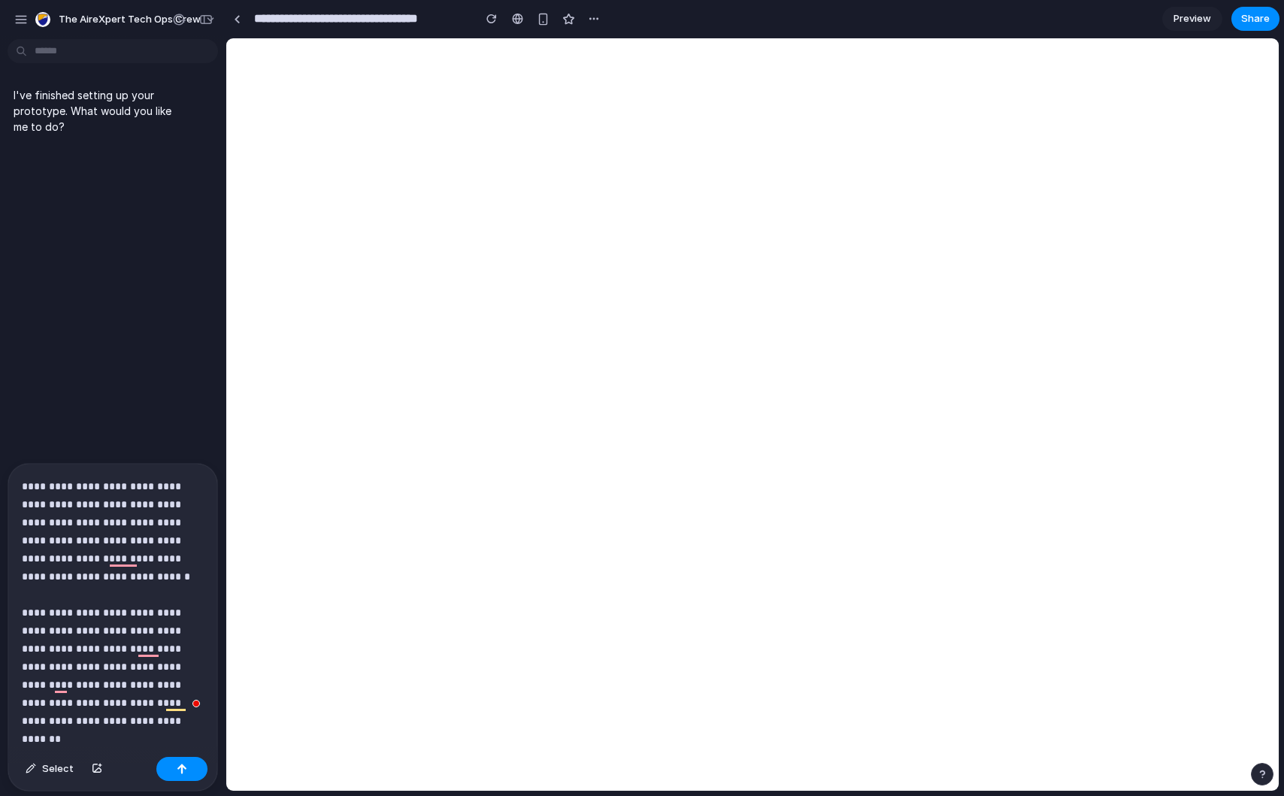
click at [88, 724] on p "**********" at bounding box center [113, 603] width 182 height 253
click at [191, 768] on button "button" at bounding box center [181, 769] width 51 height 24
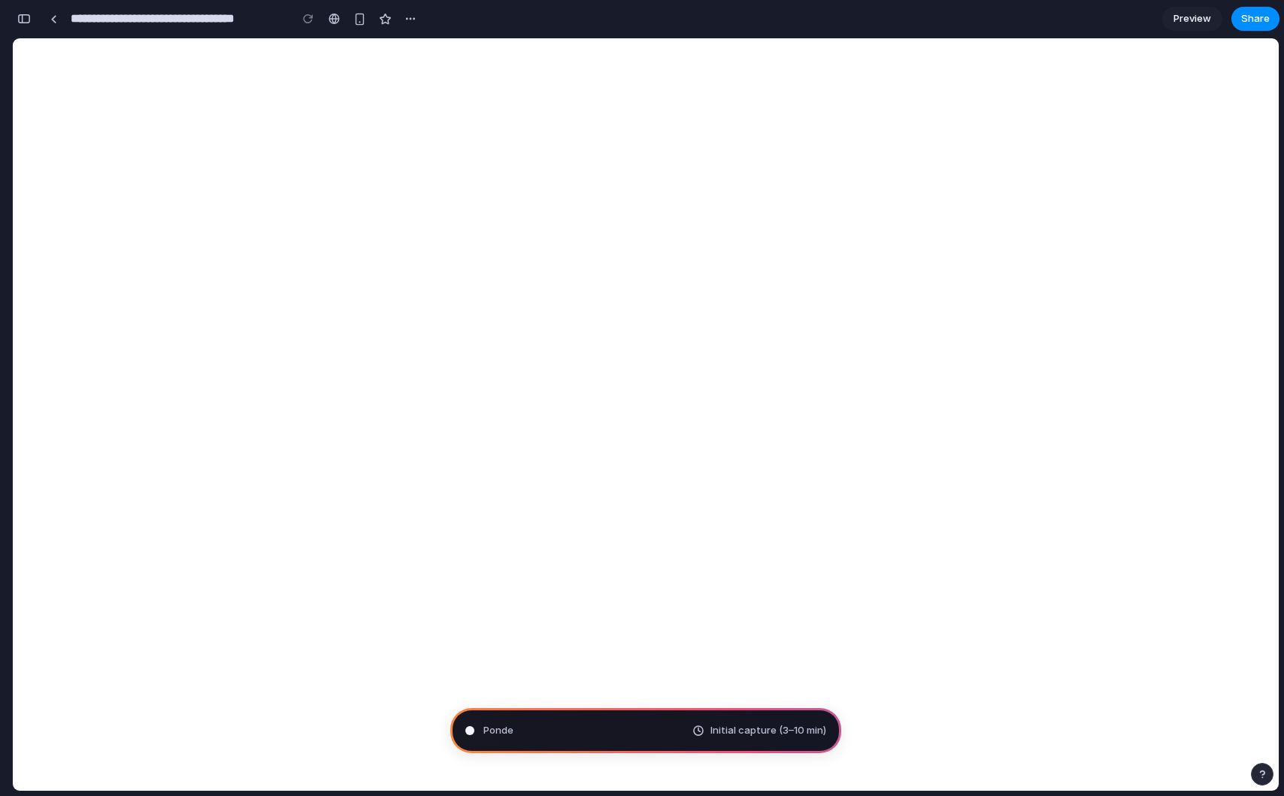
scroll to position [28, 0]
type input "**********"
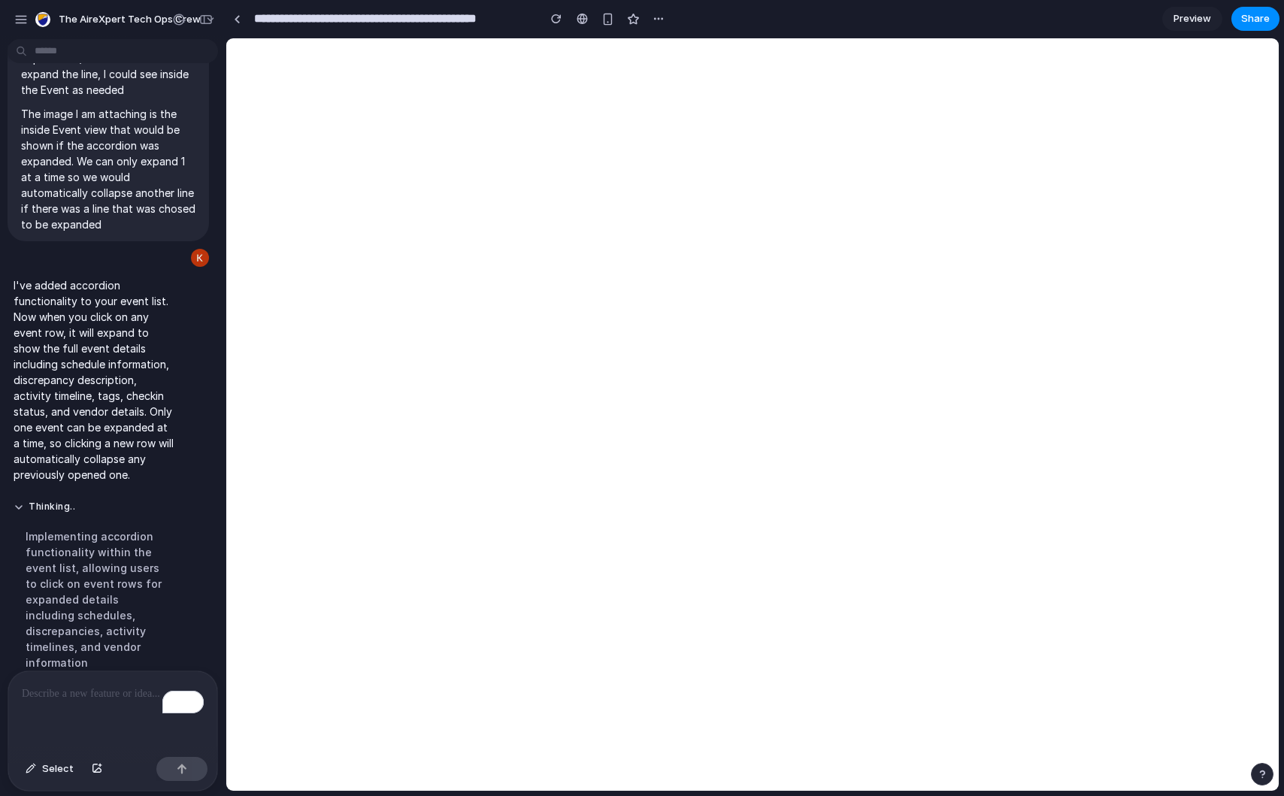
scroll to position [317, 0]
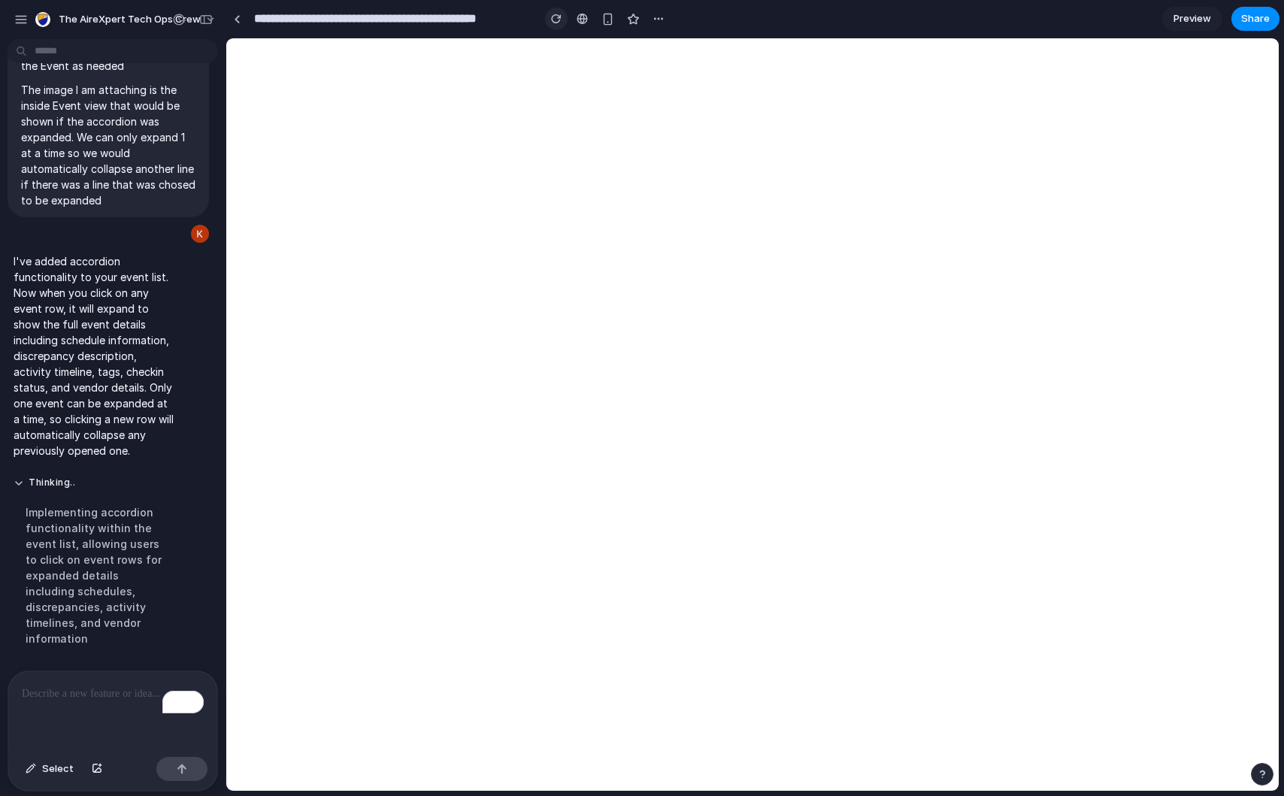
click at [560, 23] on div "button" at bounding box center [556, 19] width 11 height 11
click at [557, 12] on button "button" at bounding box center [556, 19] width 23 height 23
click at [237, 17] on div at bounding box center [237, 19] width 7 height 8
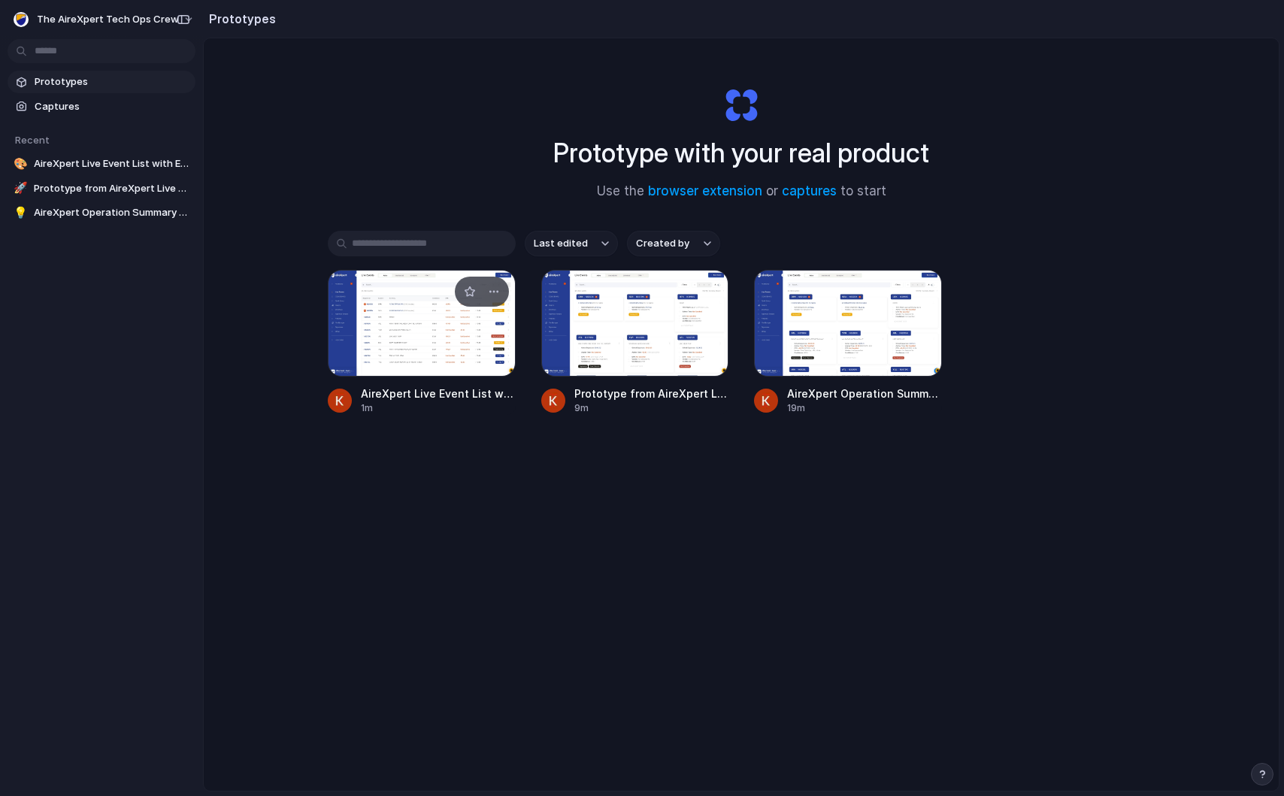
click at [491, 370] on div at bounding box center [422, 323] width 188 height 107
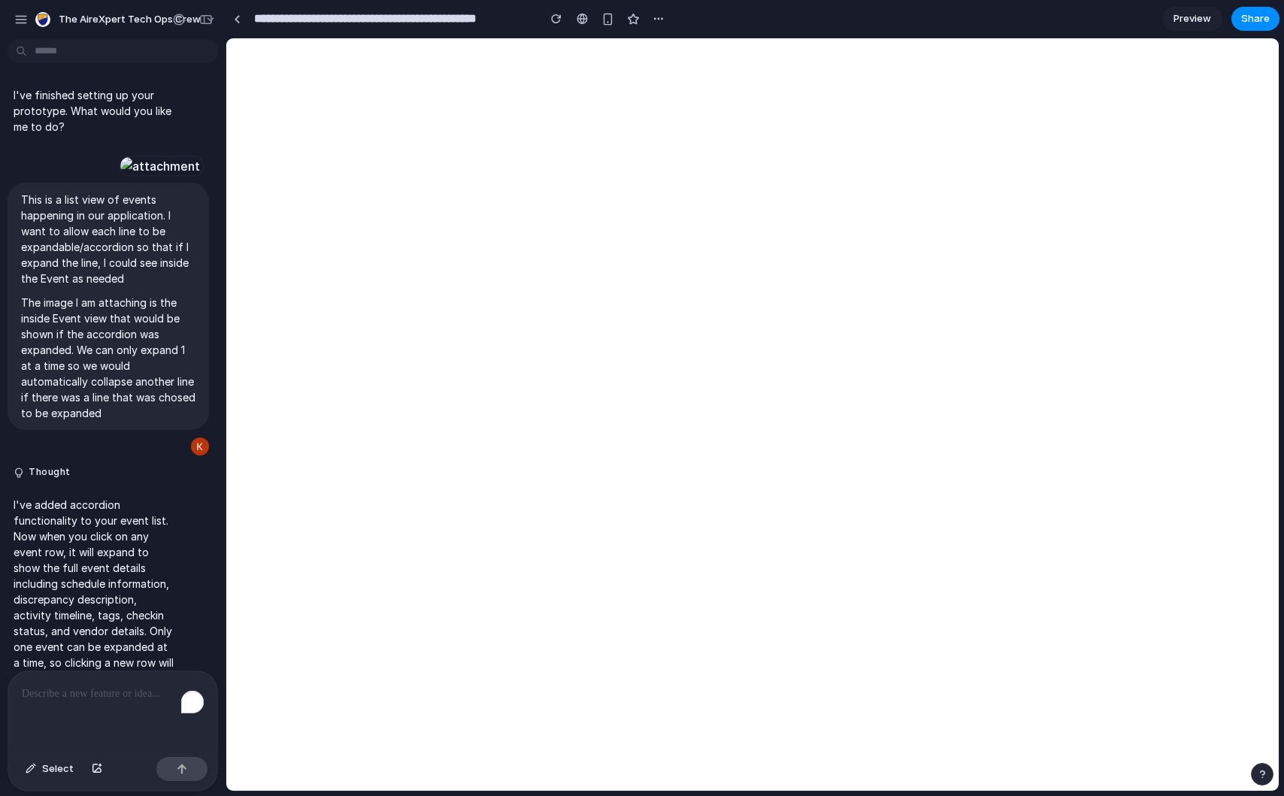
scroll to position [166, 0]
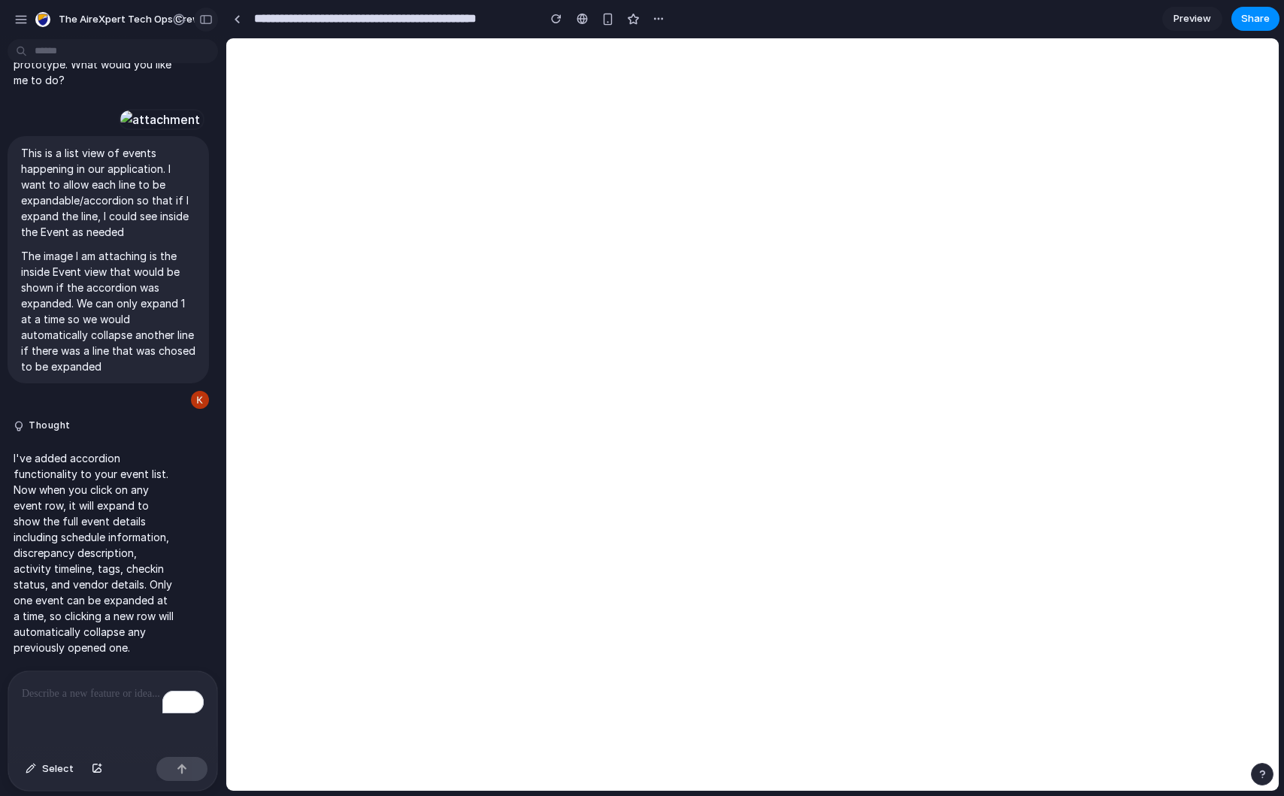
click at [205, 19] on div "button" at bounding box center [206, 19] width 14 height 11
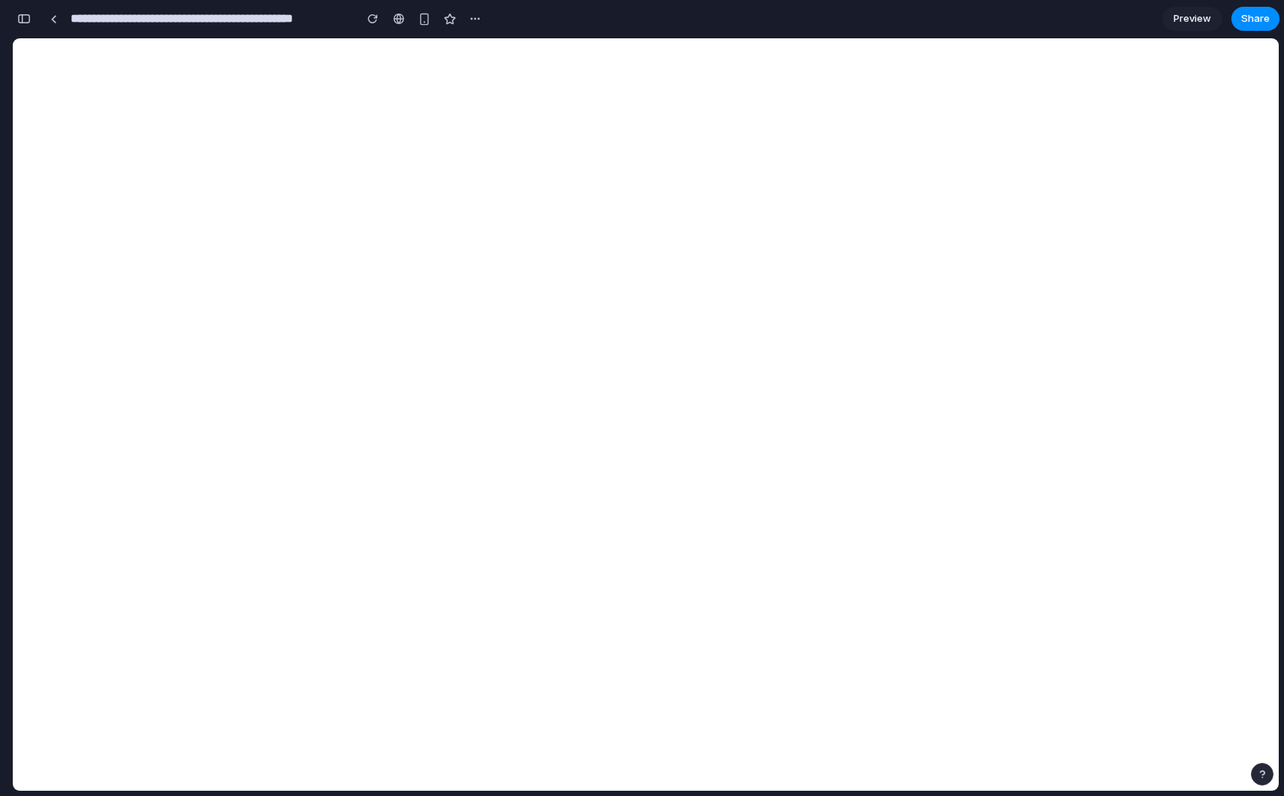
click at [26, 14] on div "button" at bounding box center [24, 19] width 14 height 11
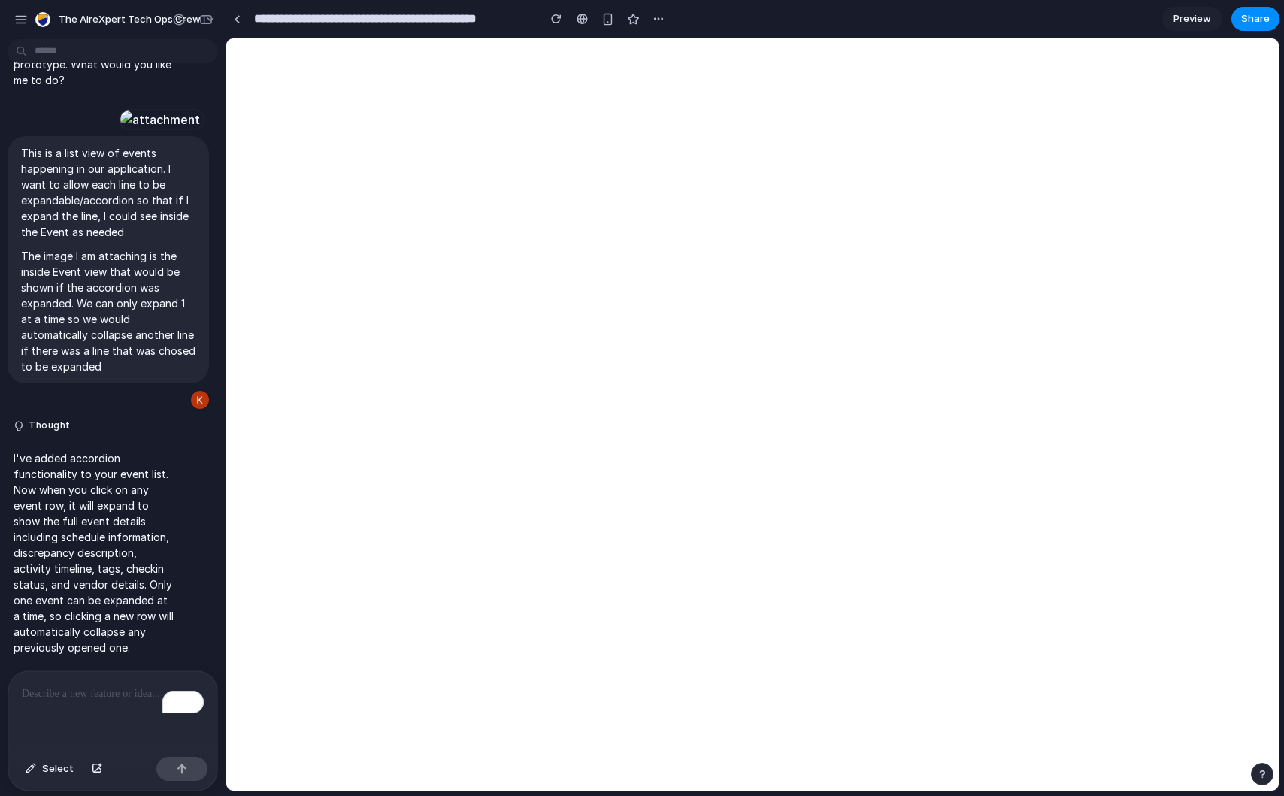
click at [94, 718] on div "To enrich screen reader interactions, please activate Accessibility in Grammarl…" at bounding box center [112, 712] width 209 height 80
click at [84, 681] on div "To enrich screen reader interactions, please activate Accessibility in Grammarl…" at bounding box center [112, 712] width 209 height 80
click at [83, 693] on p "To enrich screen reader interactions, please activate Accessibility in Grammarl…" at bounding box center [113, 694] width 182 height 18
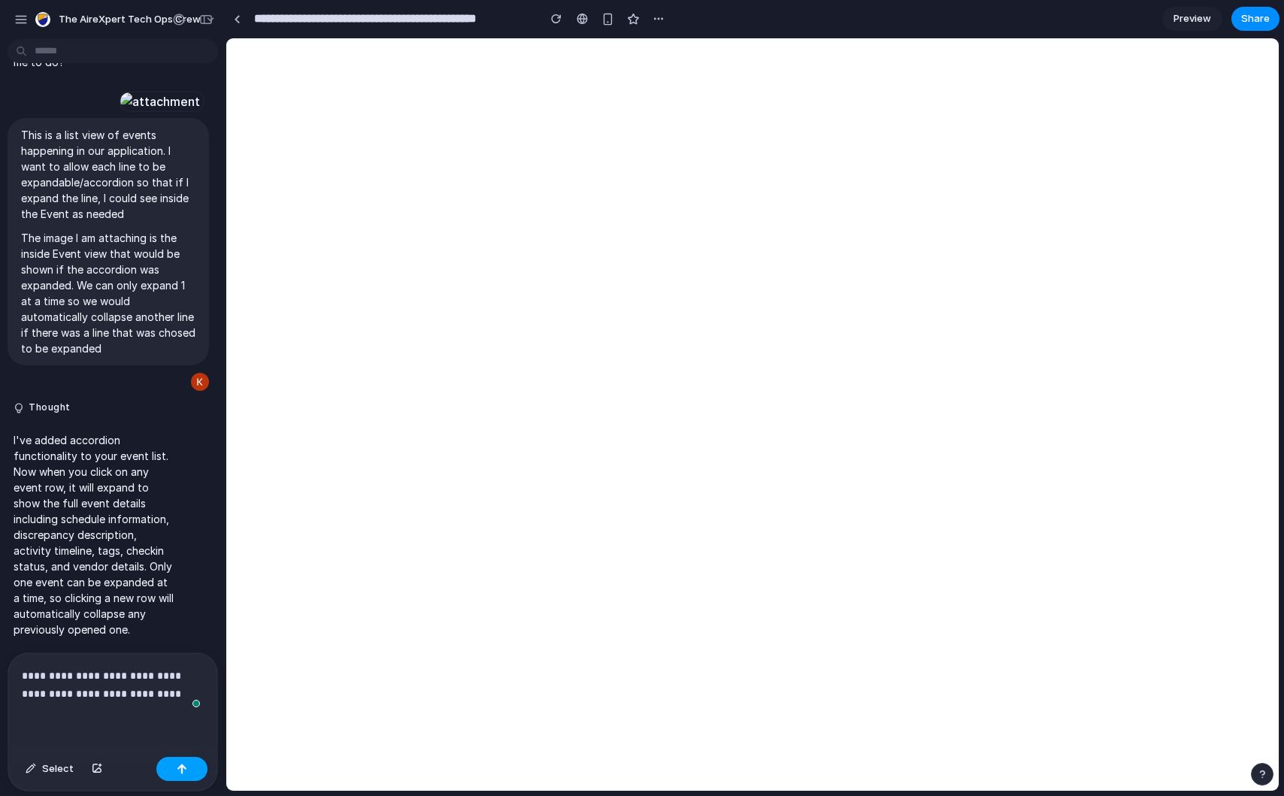
click at [194, 766] on button "button" at bounding box center [181, 769] width 51 height 24
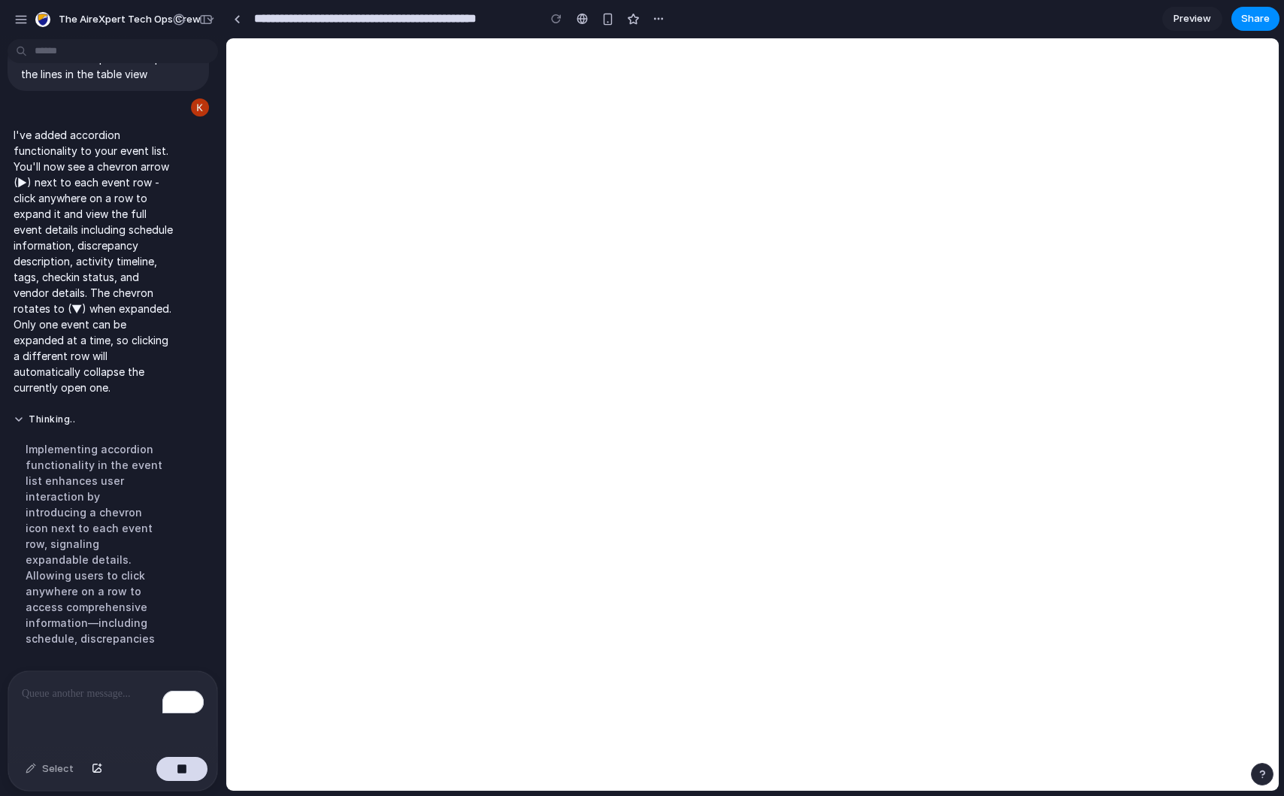
scroll to position [785, 0]
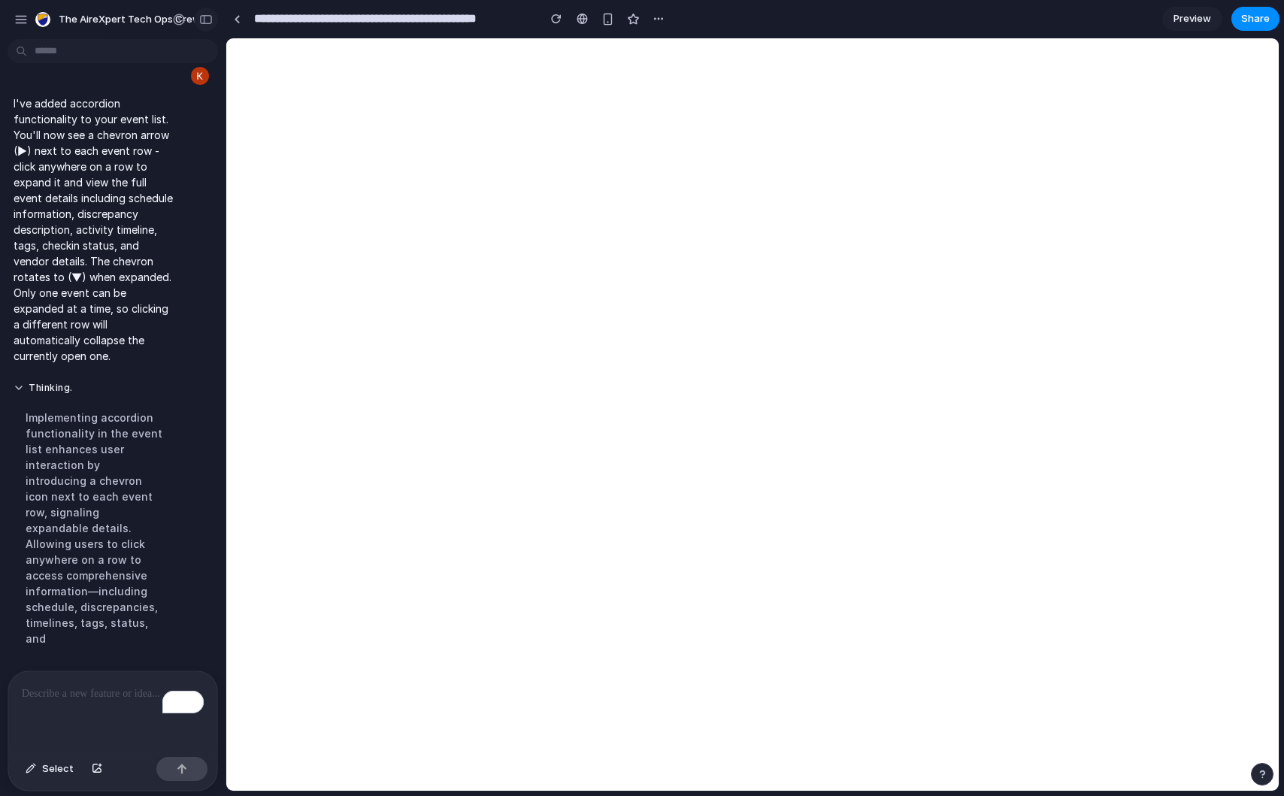
click at [211, 23] on div "button" at bounding box center [206, 19] width 14 height 11
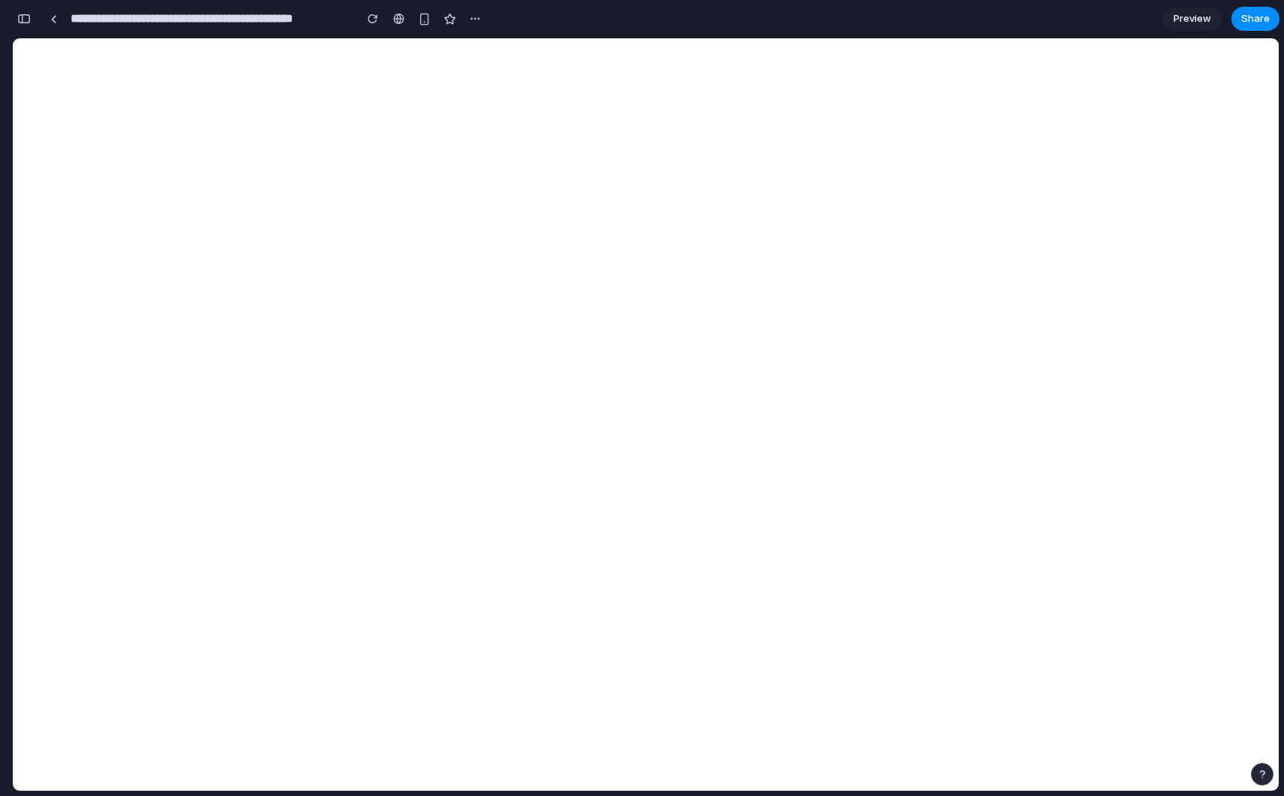
click at [27, 26] on button "button" at bounding box center [24, 19] width 24 height 24
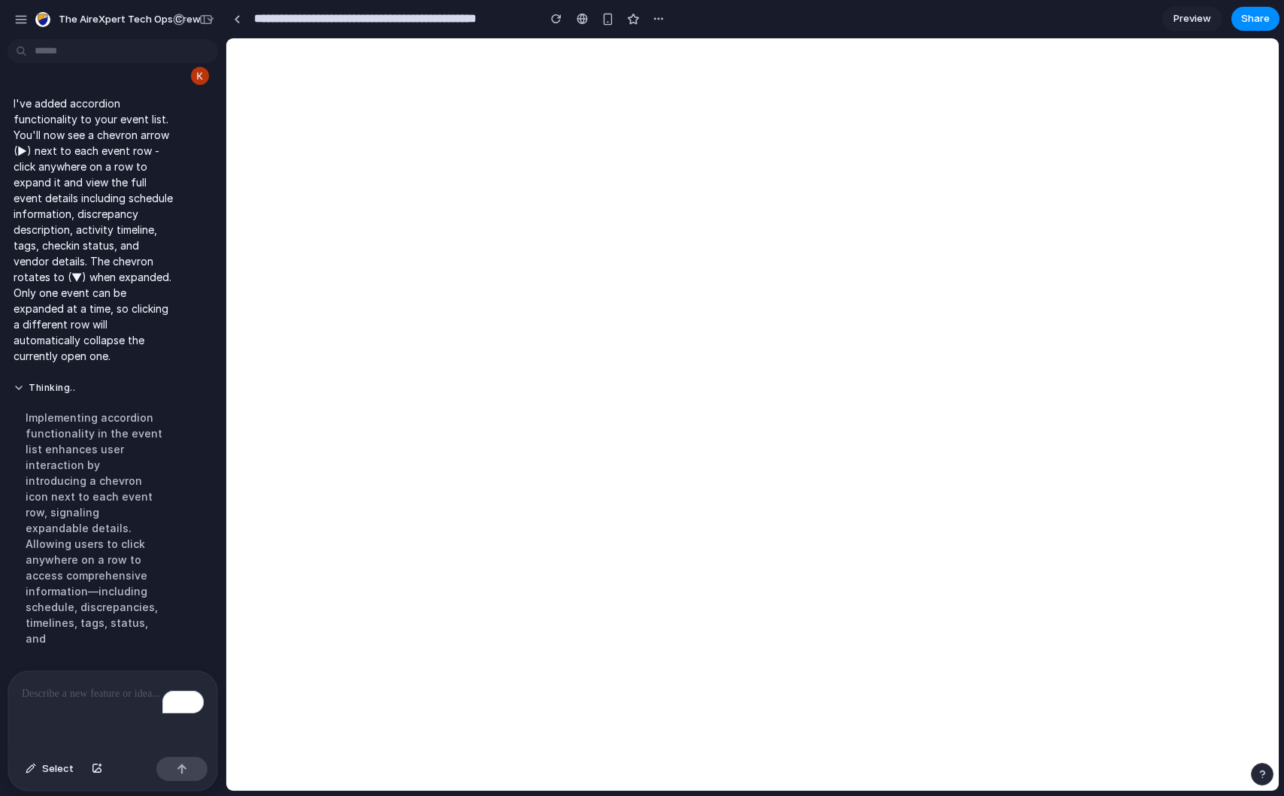
click at [79, 687] on p "To enrich screen reader interactions, please activate Accessibility in Grammarl…" at bounding box center [113, 694] width 182 height 18
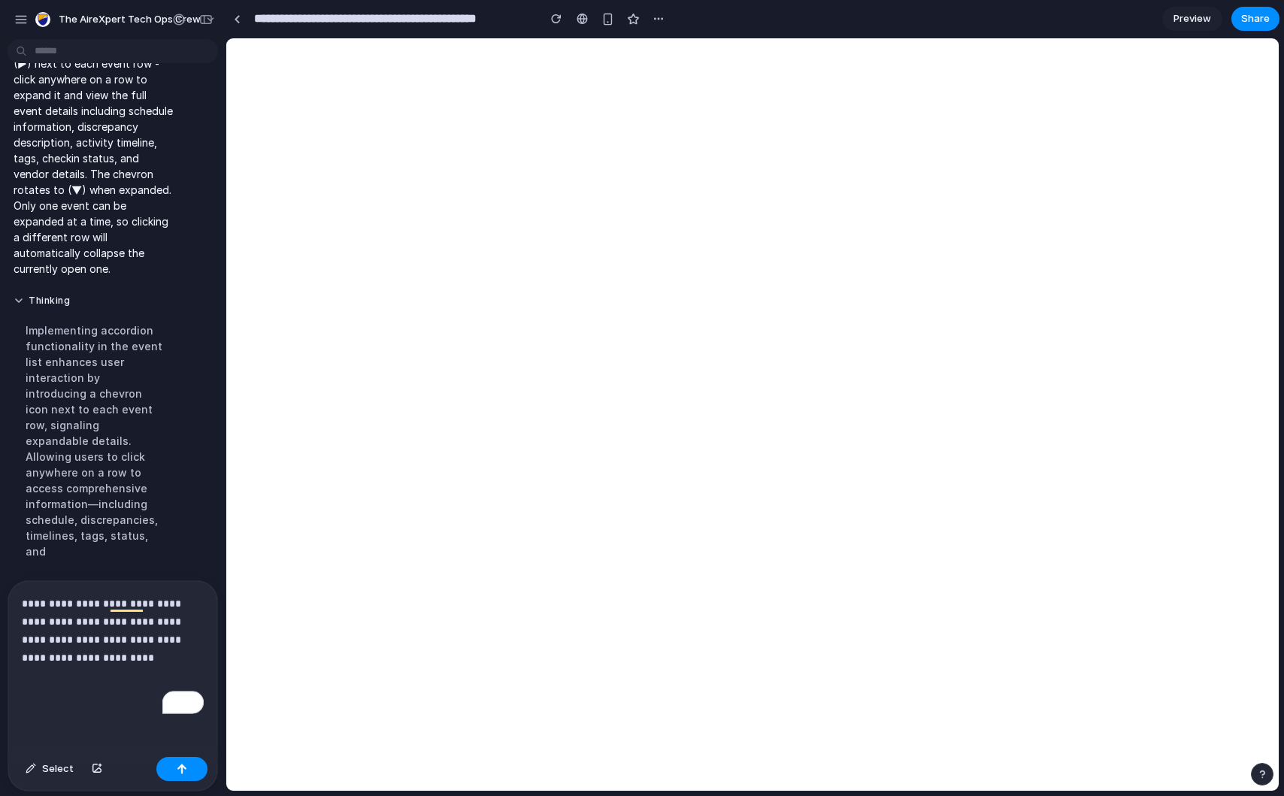
click at [117, 691] on p "**********" at bounding box center [113, 649] width 182 height 108
click at [82, 681] on p "**********" at bounding box center [113, 649] width 182 height 108
click at [65, 712] on div "**********" at bounding box center [112, 666] width 209 height 170
click at [65, 705] on div "**********" at bounding box center [112, 666] width 209 height 170
click at [45, 705] on div "**********" at bounding box center [112, 666] width 209 height 170
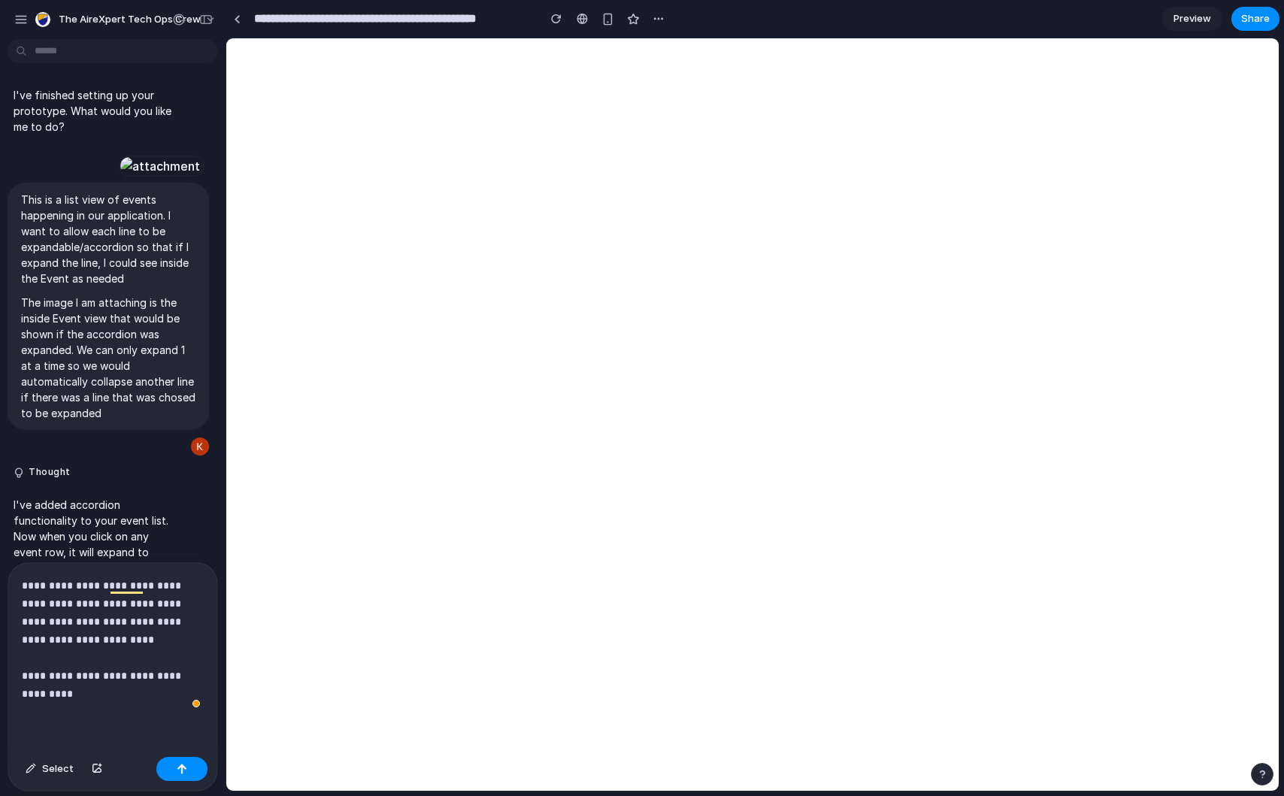
scroll to position [801, 0]
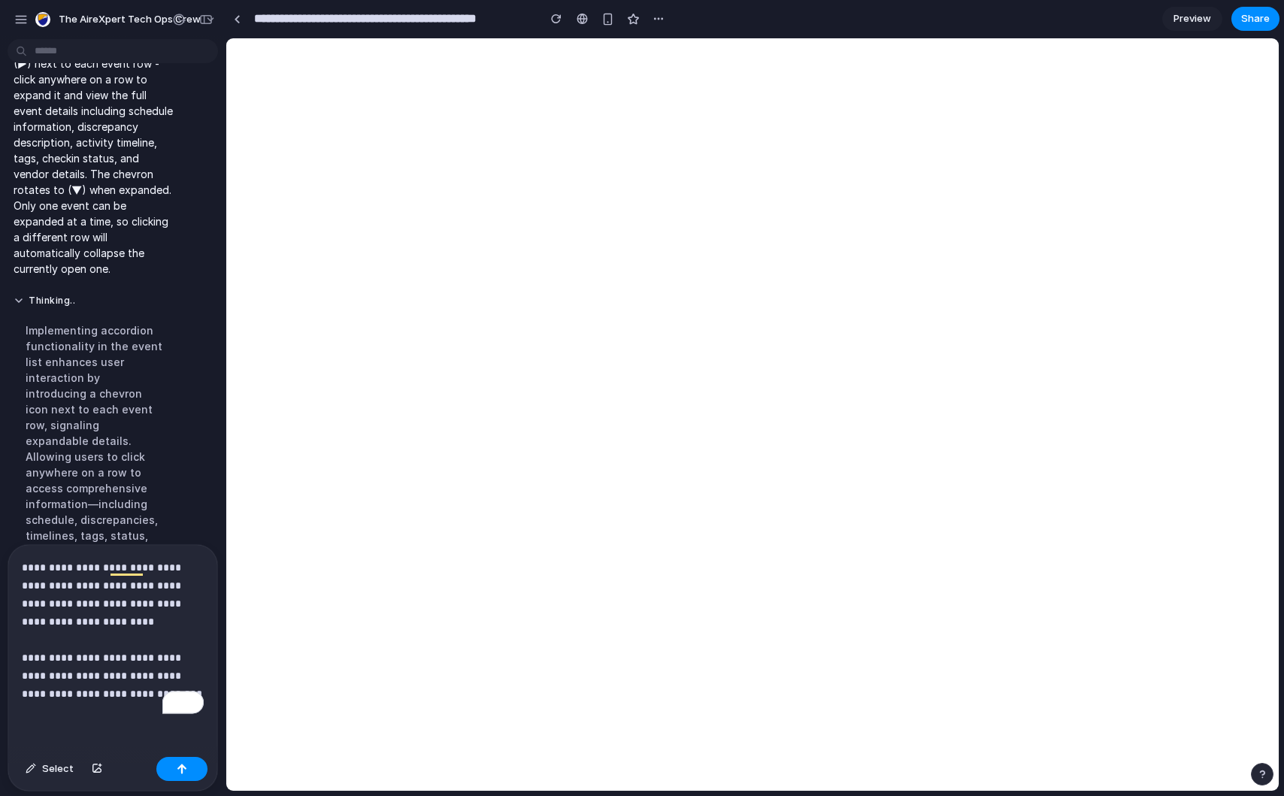
click at [135, 700] on p "**********" at bounding box center [113, 631] width 182 height 144
click at [184, 776] on button "button" at bounding box center [181, 769] width 51 height 24
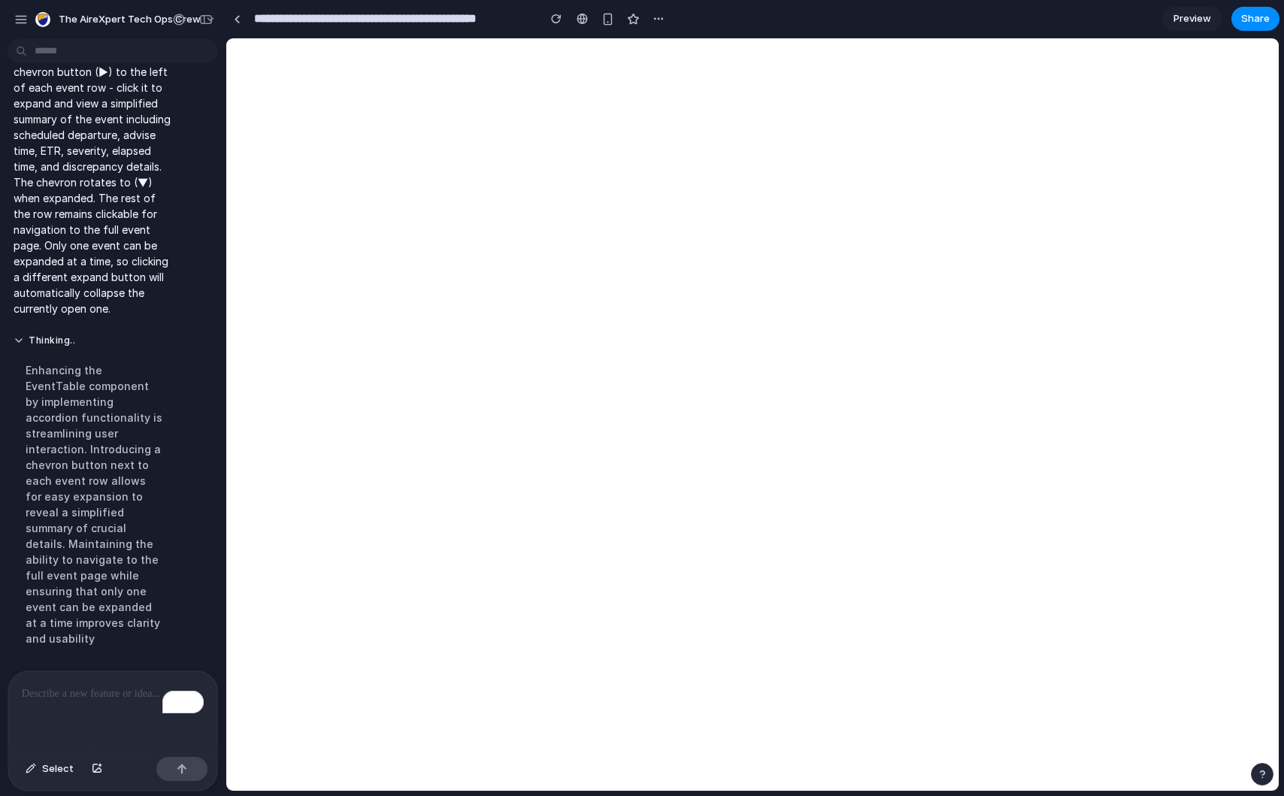
scroll to position [1389, 0]
click at [552, 17] on div "button" at bounding box center [556, 19] width 11 height 11
click at [204, 17] on div "button" at bounding box center [206, 19] width 14 height 11
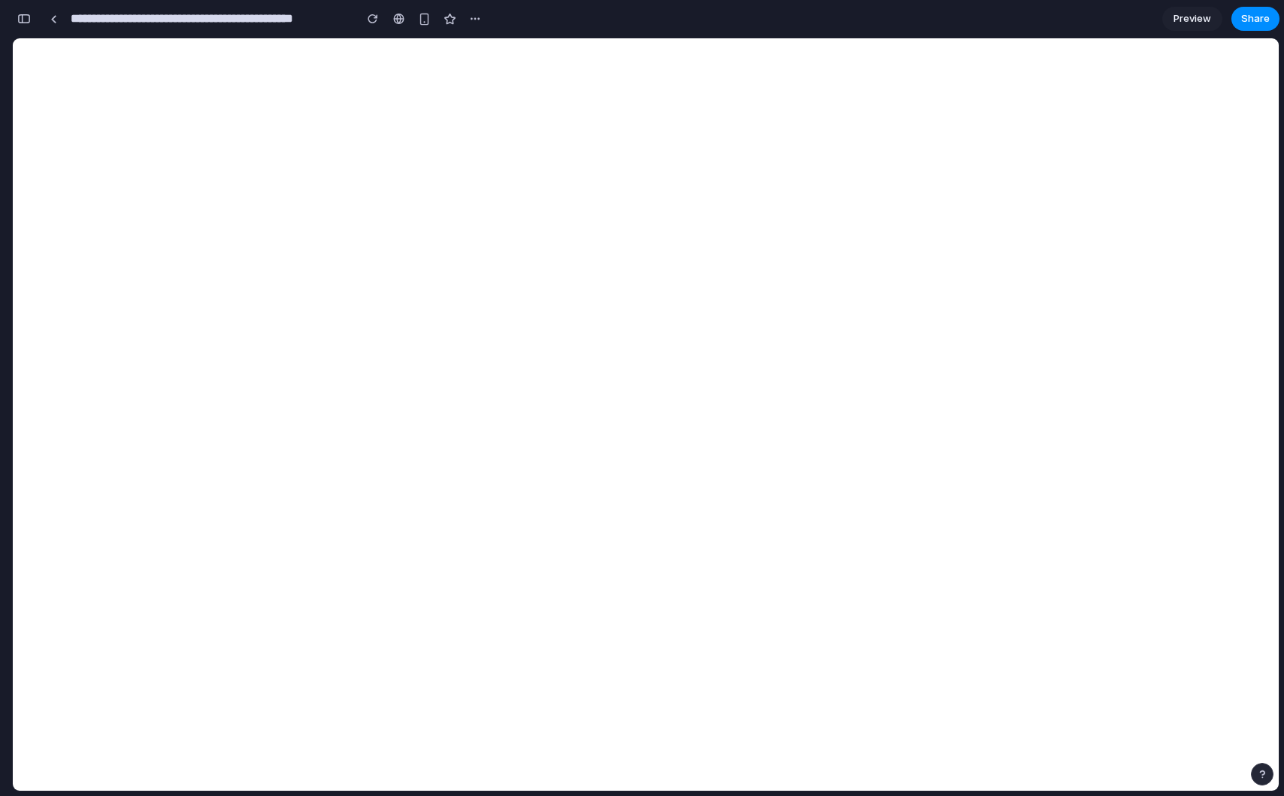
scroll to position [1755, 0]
click at [376, 18] on div "button" at bounding box center [373, 19] width 11 height 11
click at [30, 20] on div "button" at bounding box center [24, 19] width 14 height 11
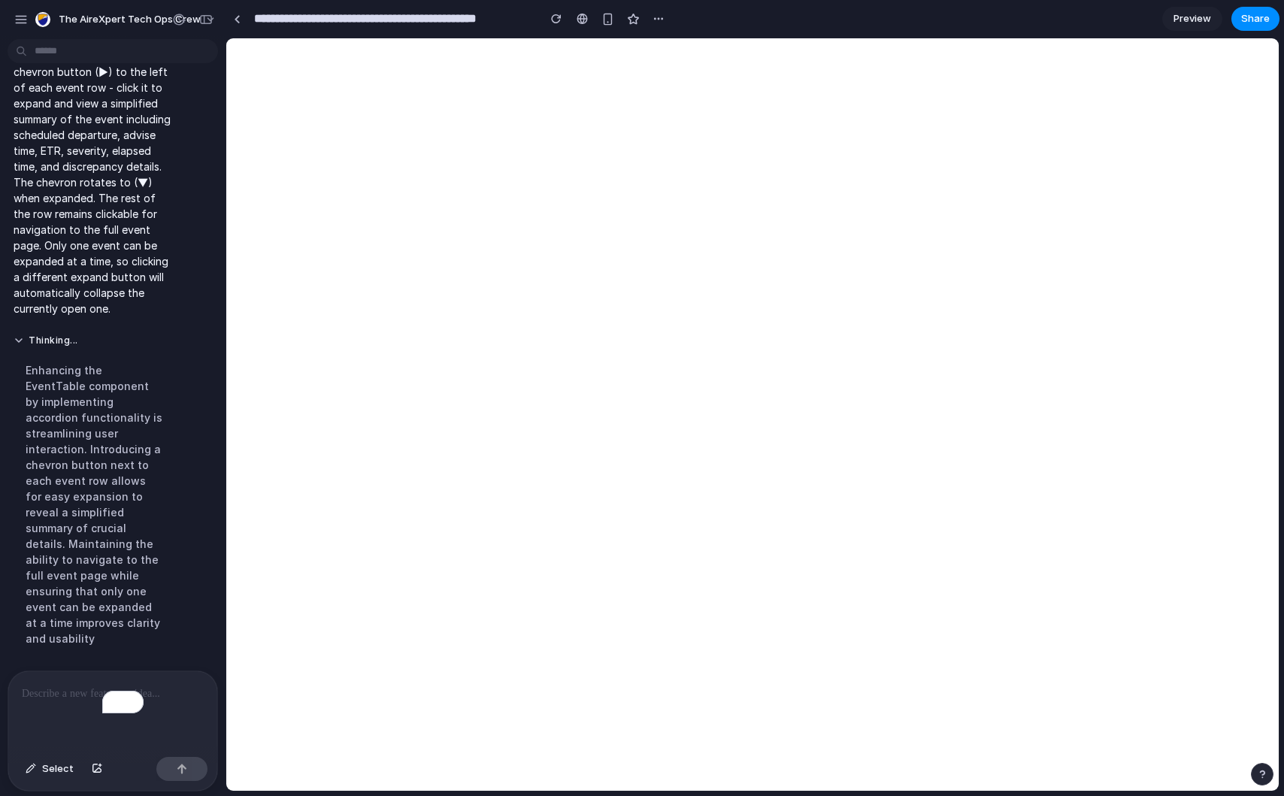
scroll to position [1389, 0]
click at [38, 715] on div "To enrich screen reader interactions, please activate Accessibility in Grammarl…" at bounding box center [112, 712] width 209 height 80
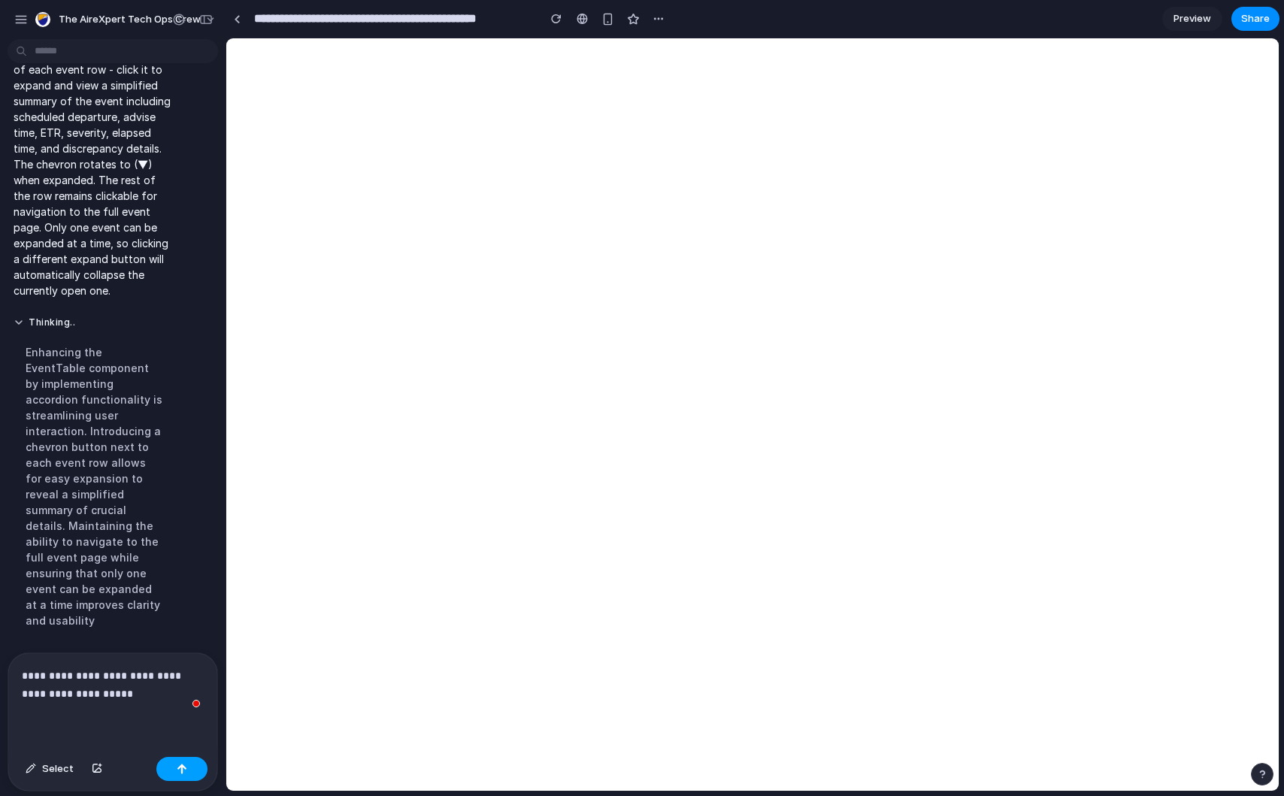
click at [191, 771] on button "button" at bounding box center [181, 769] width 51 height 24
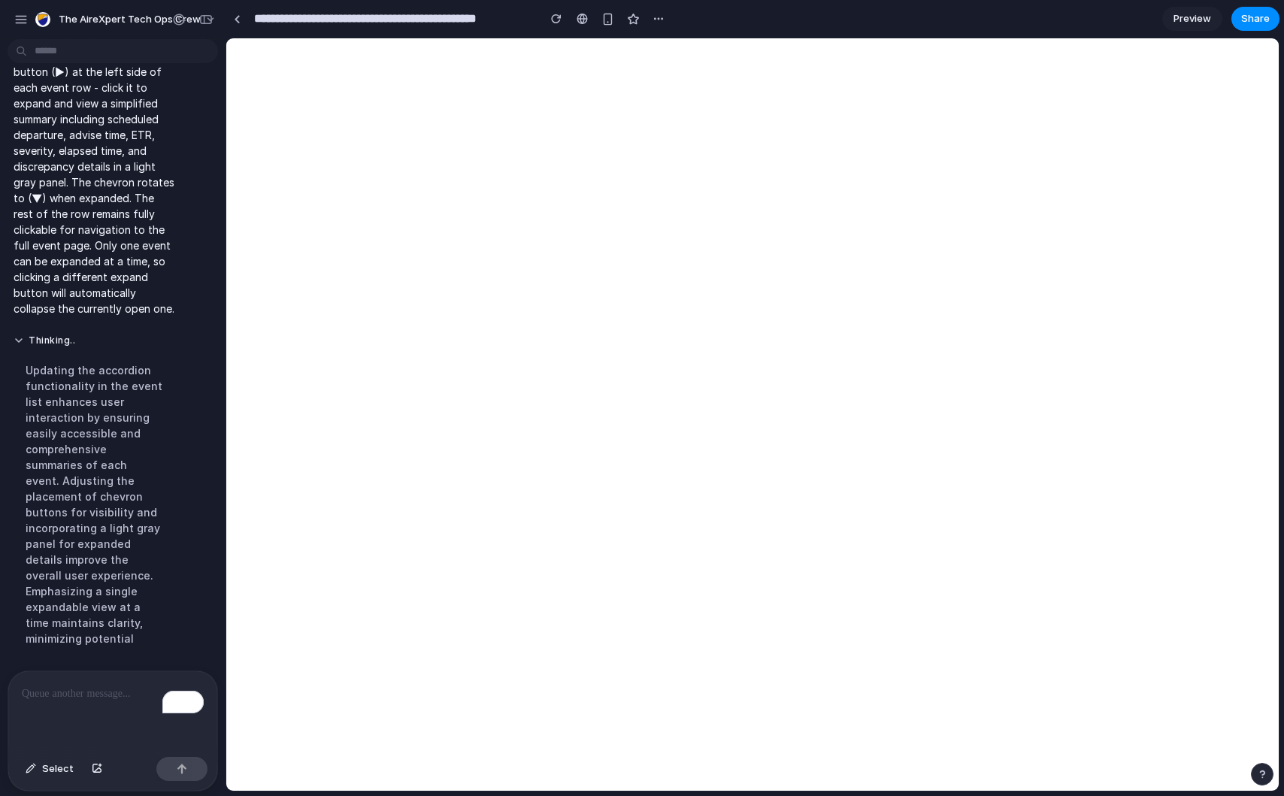
scroll to position [1827, 0]
click at [106, 690] on p "To enrich screen reader interactions, please activate Accessibility in Grammarl…" at bounding box center [113, 694] width 182 height 18
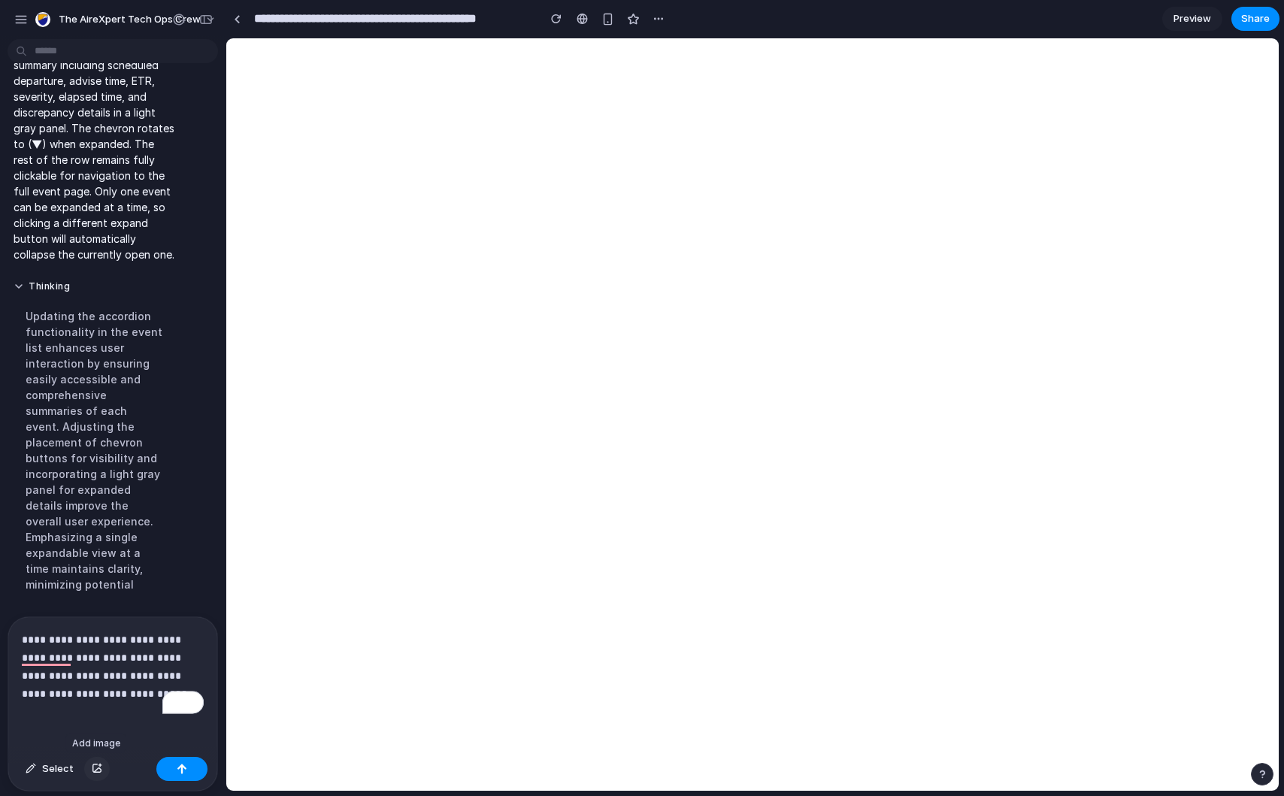
click at [98, 768] on div "button" at bounding box center [97, 769] width 11 height 9
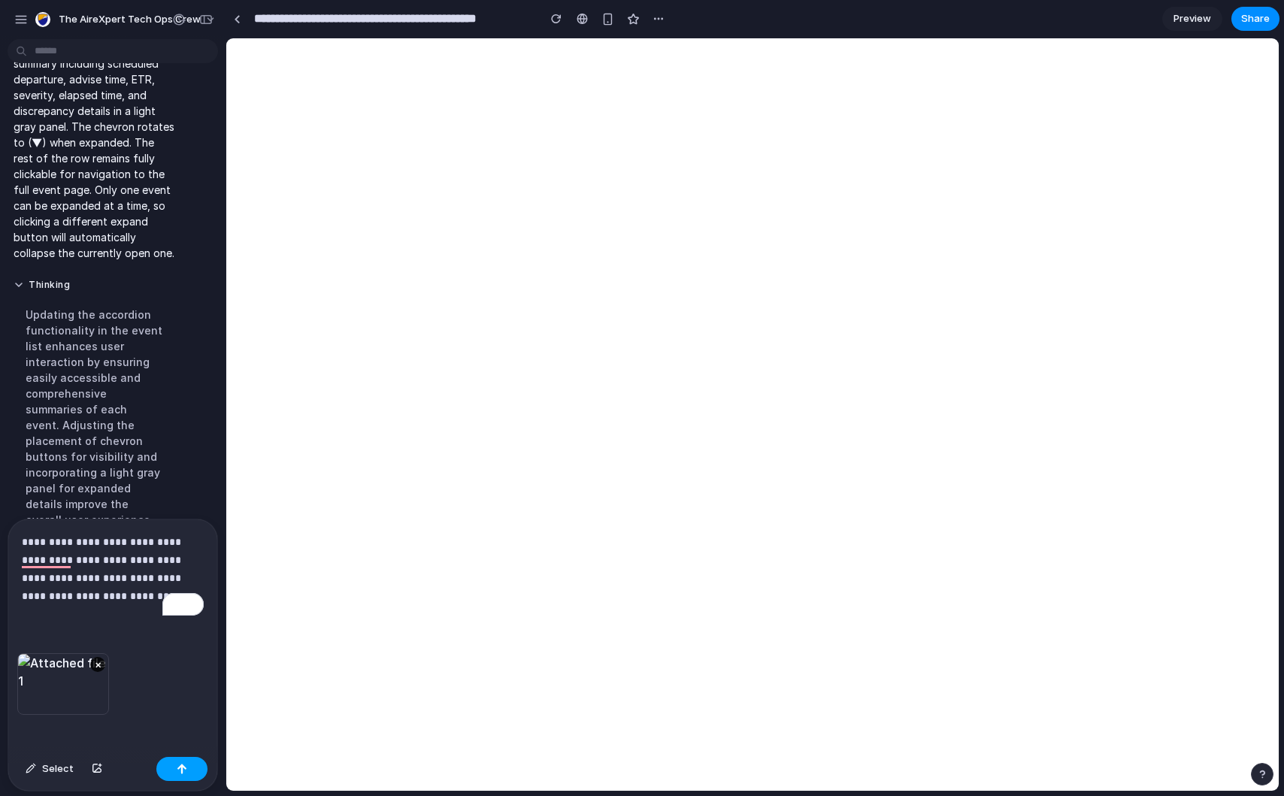
click at [177, 772] on div "button" at bounding box center [182, 769] width 11 height 11
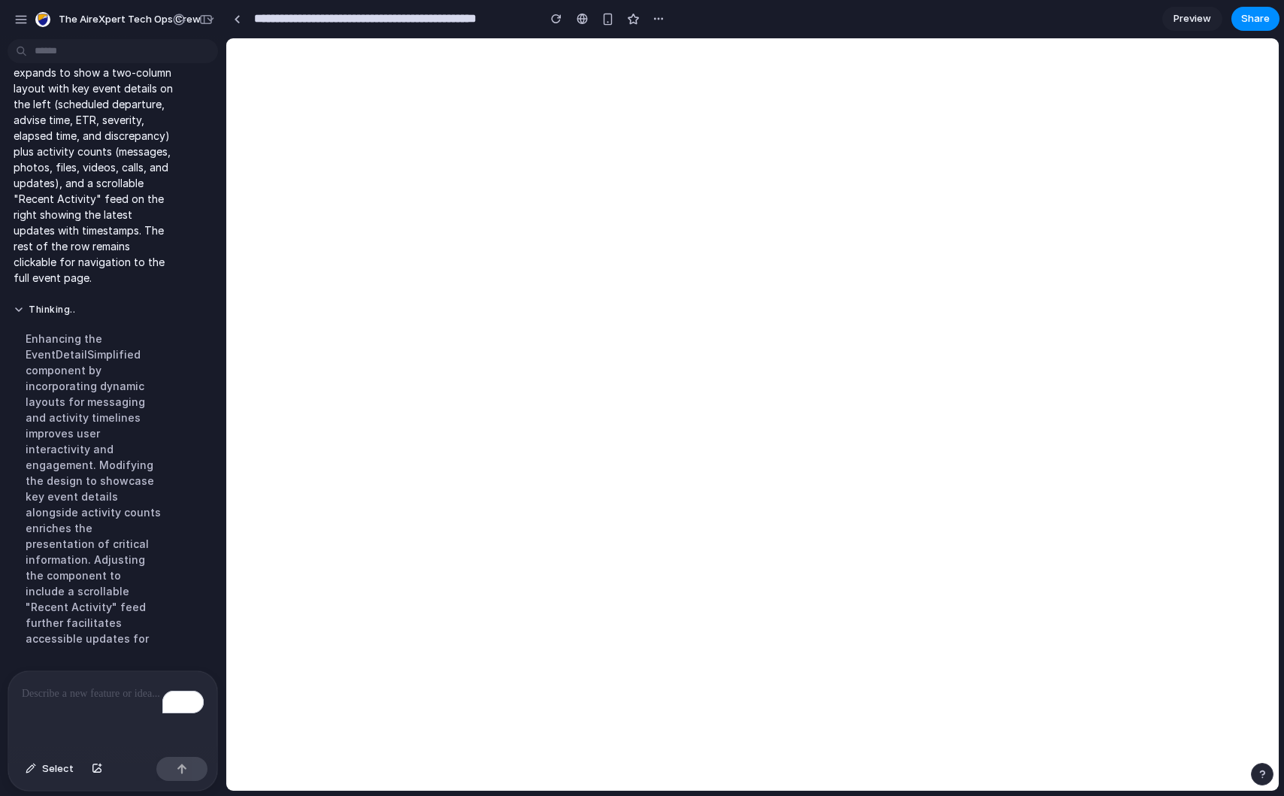
scroll to position [2473, 0]
